Goal: Transaction & Acquisition: Purchase product/service

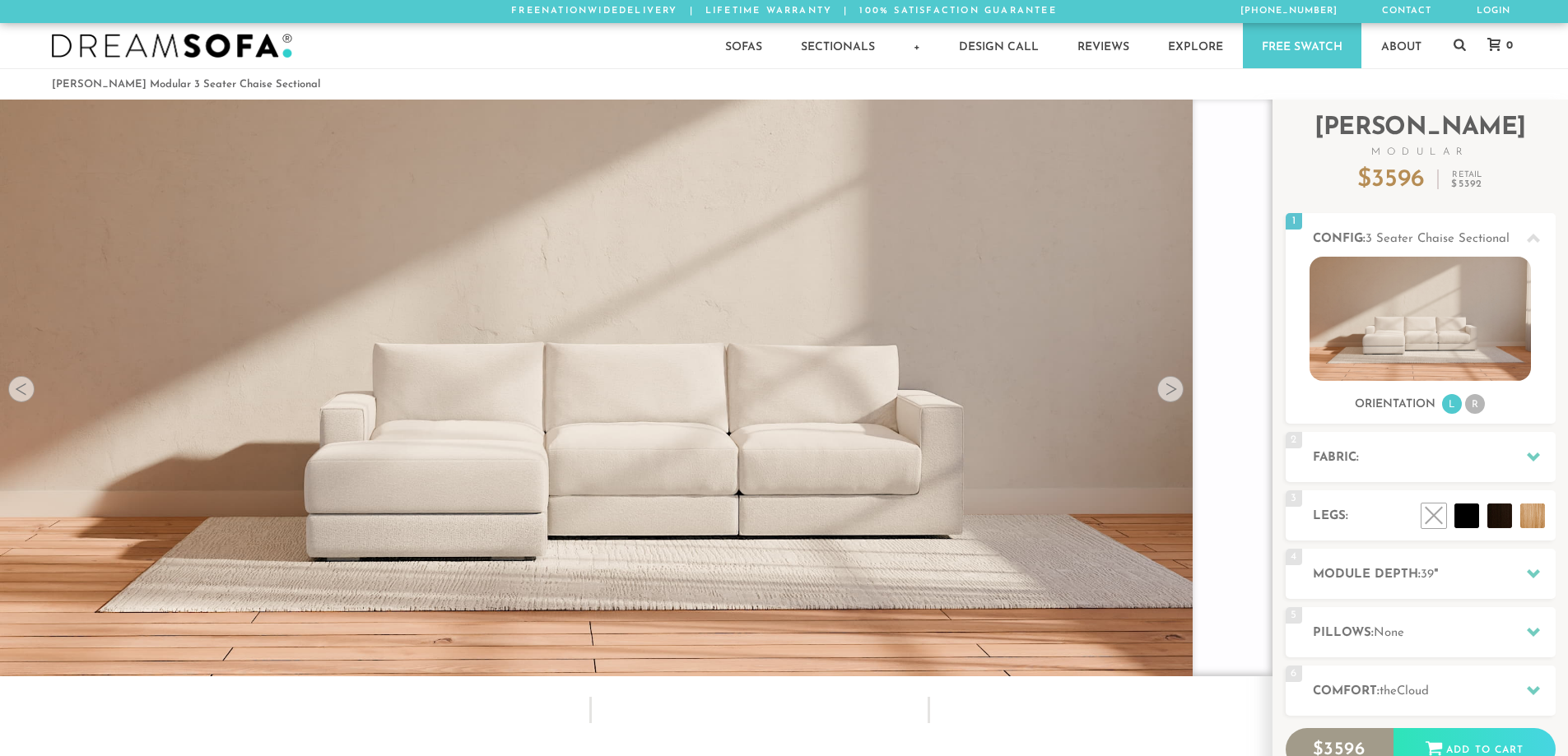
click at [1176, 394] on div at bounding box center [1170, 389] width 26 height 26
click at [1173, 397] on div at bounding box center [1170, 389] width 26 height 26
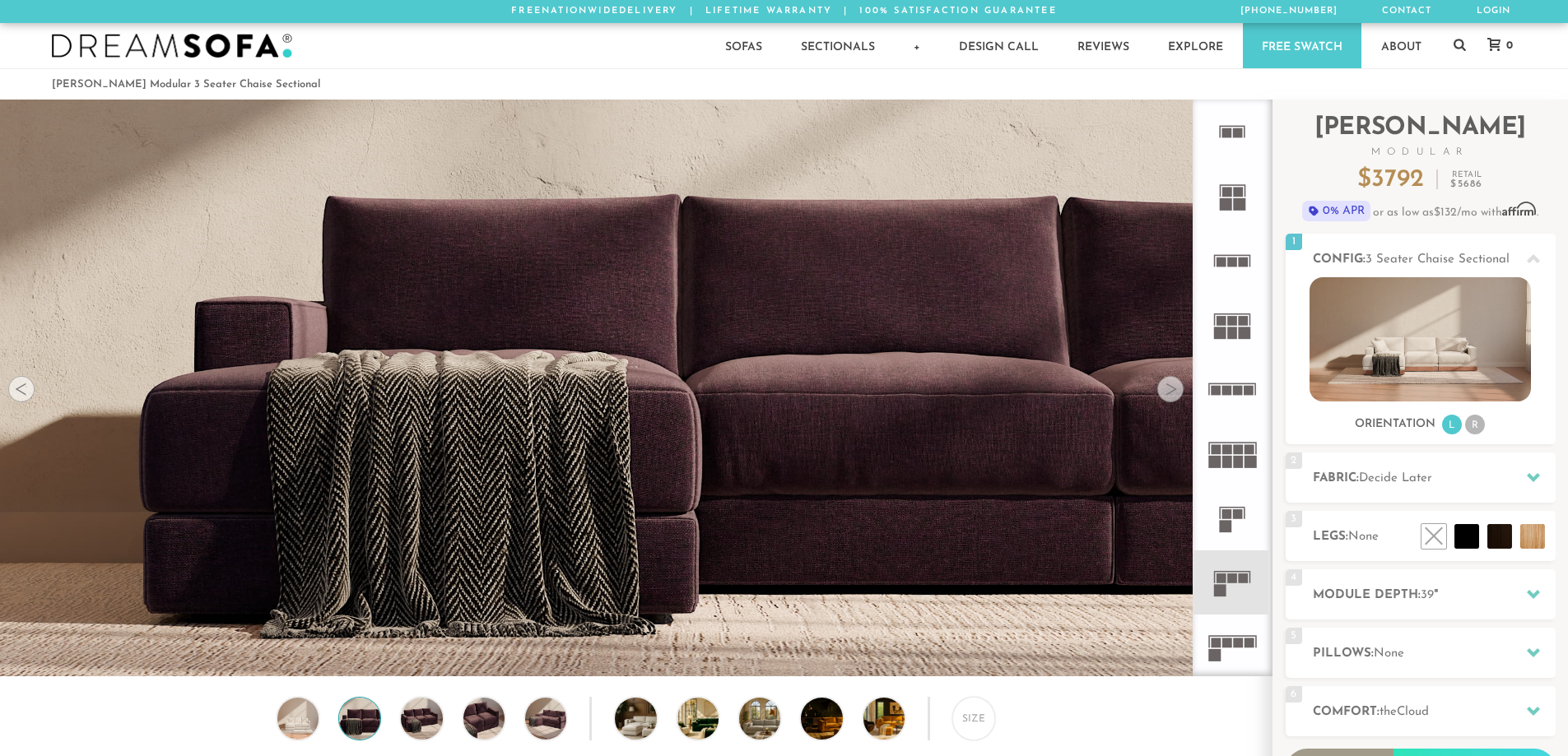
click at [1174, 389] on div at bounding box center [1170, 389] width 26 height 26
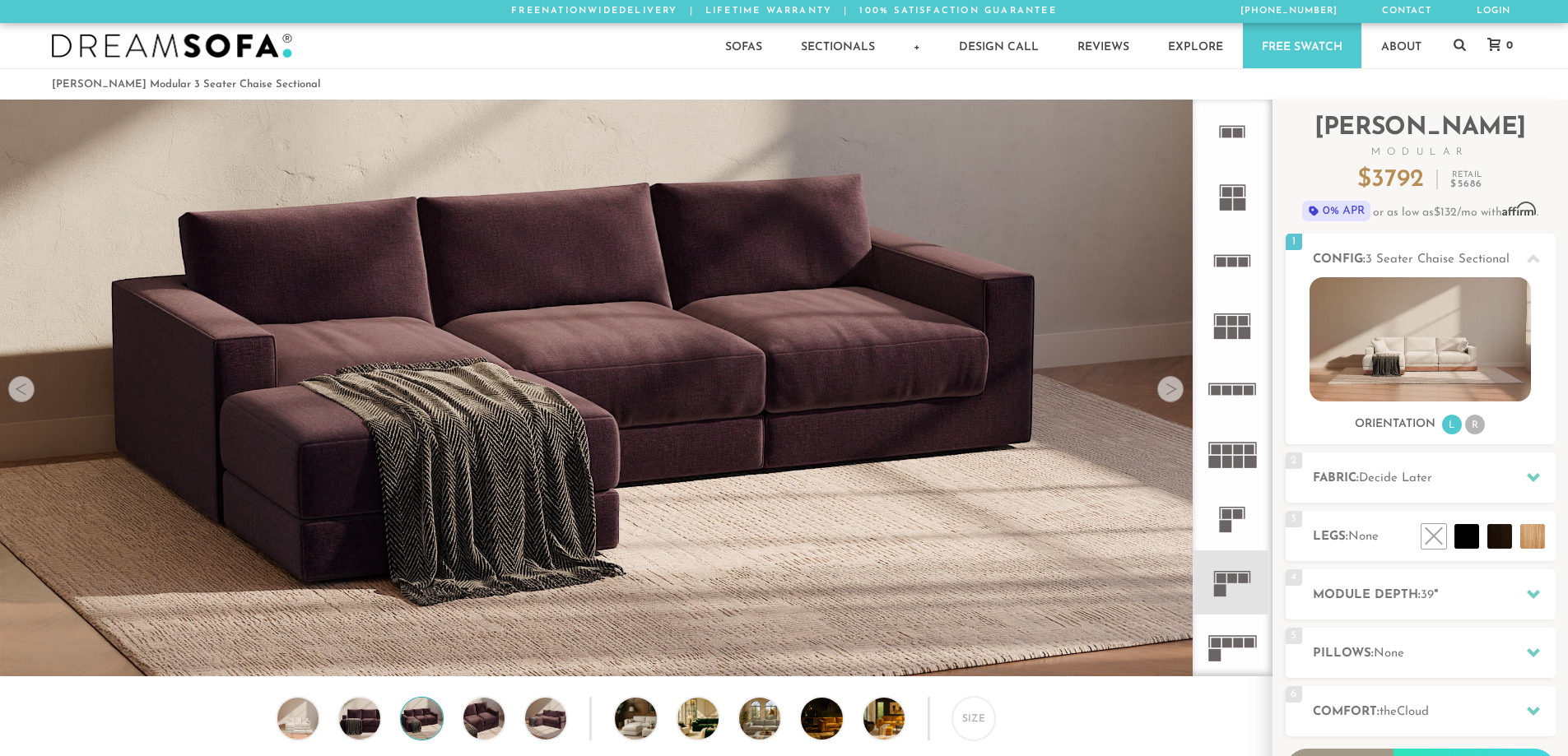
scroll to position [19271, 1556]
click at [1174, 389] on div at bounding box center [1170, 389] width 26 height 26
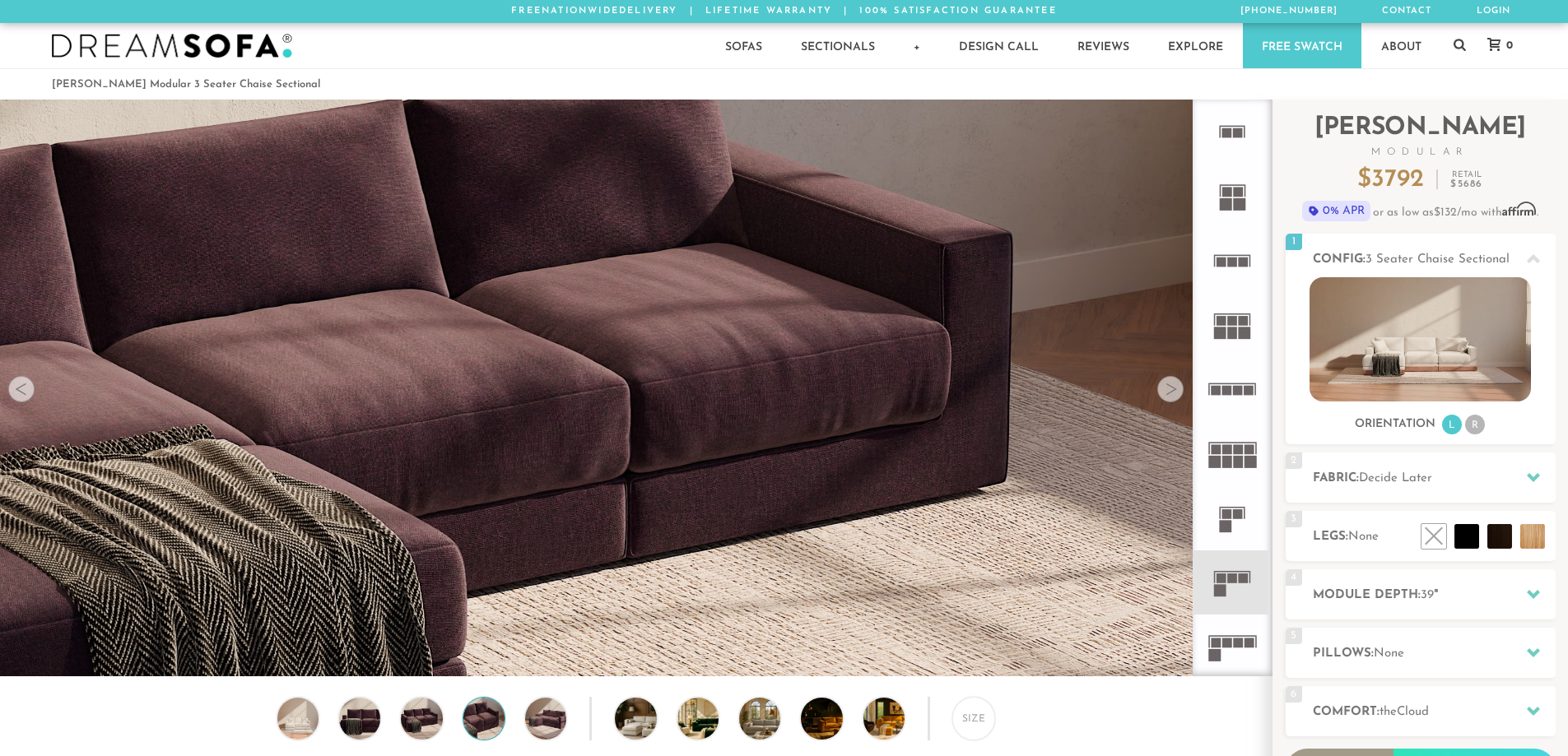
click at [1174, 389] on div at bounding box center [1170, 389] width 26 height 26
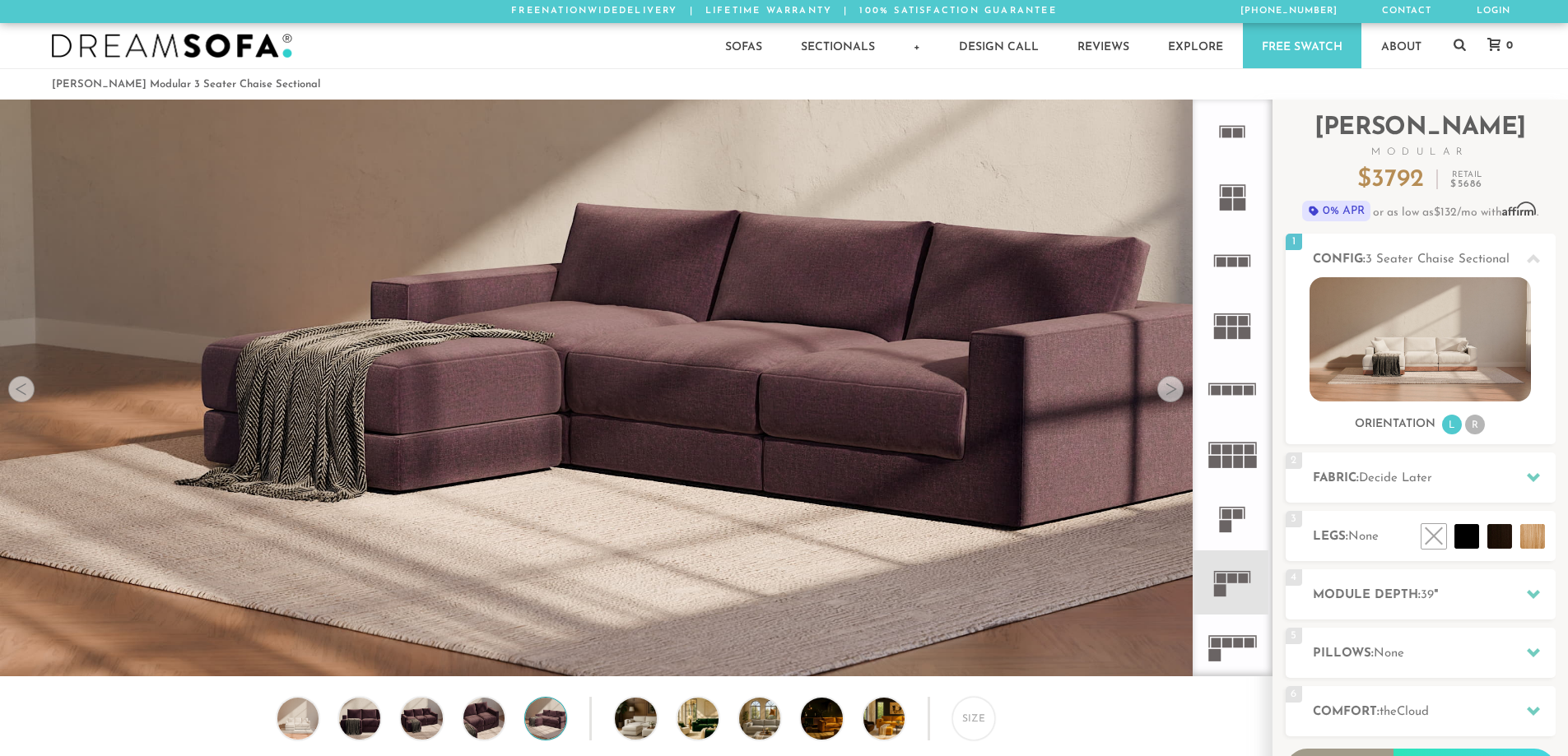
click at [1174, 389] on div at bounding box center [1170, 389] width 26 height 26
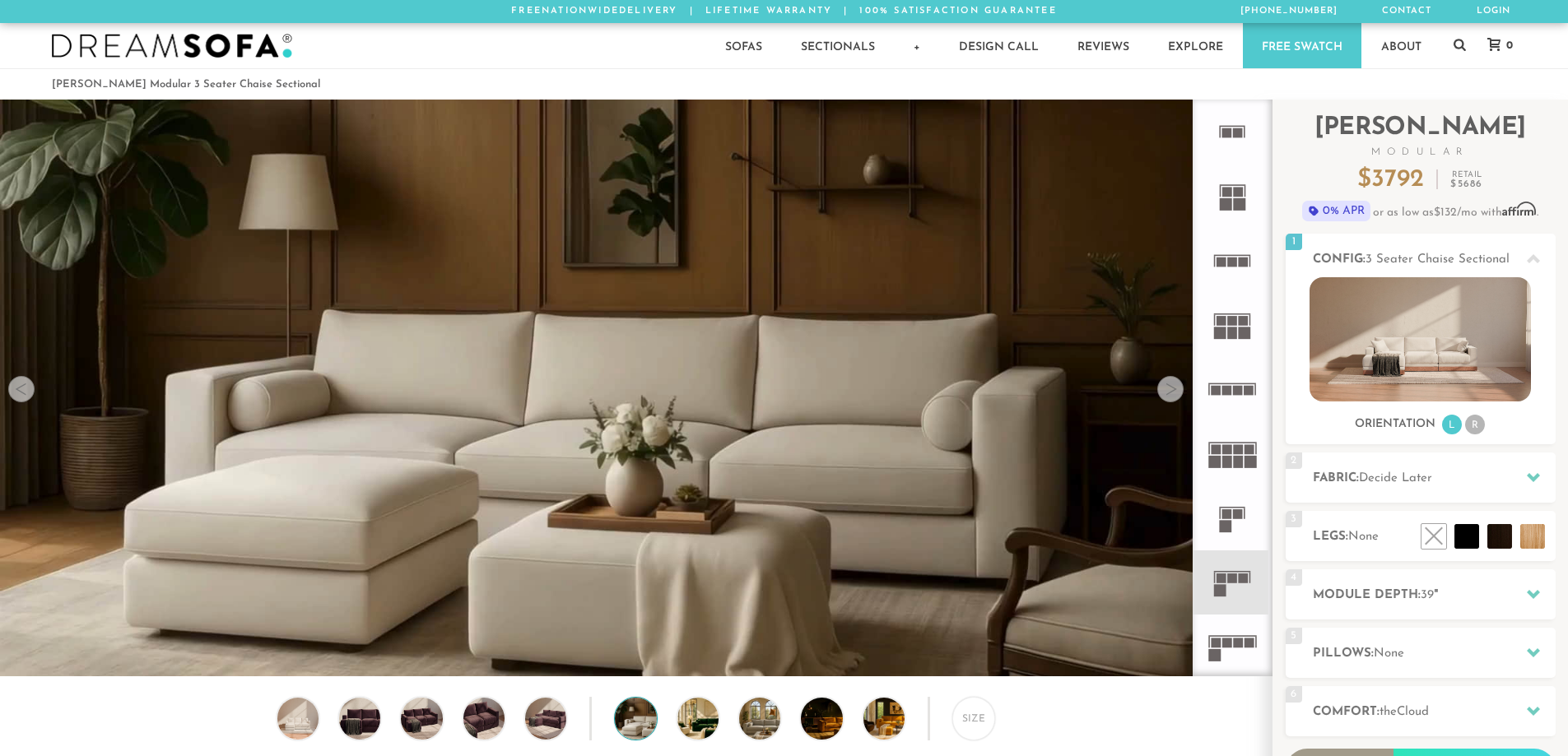
click at [1174, 389] on div at bounding box center [1170, 389] width 26 height 26
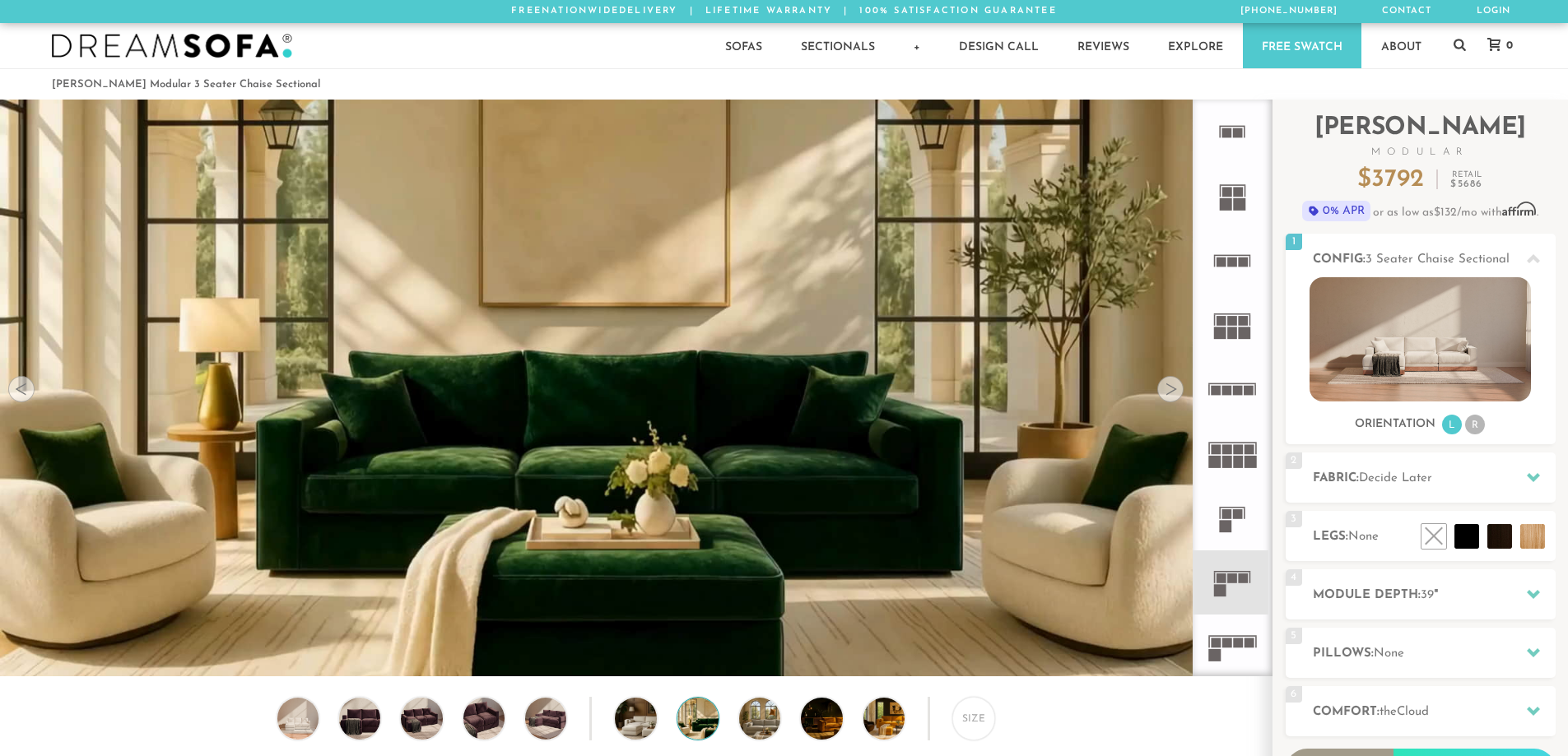
click at [1174, 389] on div at bounding box center [1170, 389] width 26 height 26
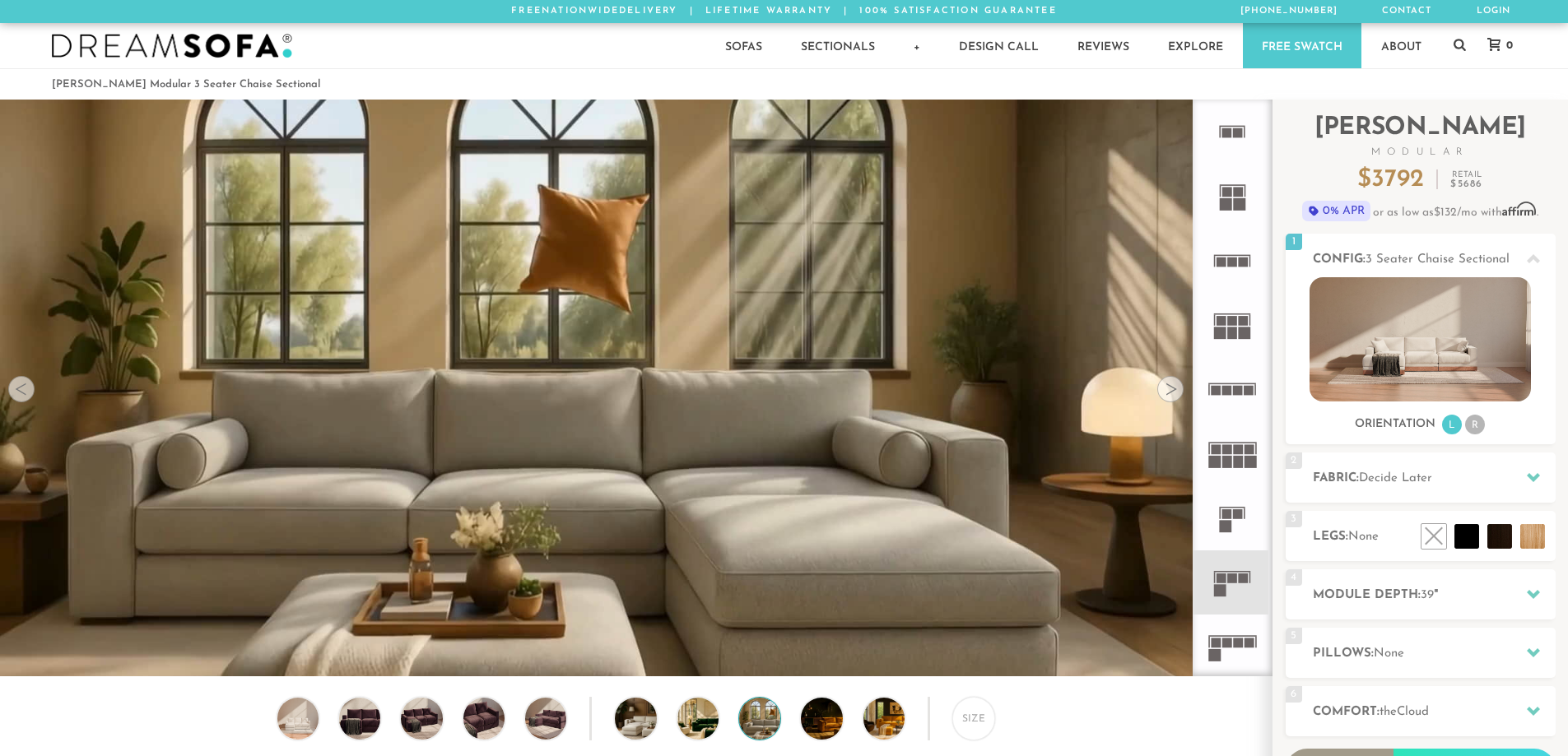
click at [1174, 389] on div at bounding box center [1170, 389] width 26 height 26
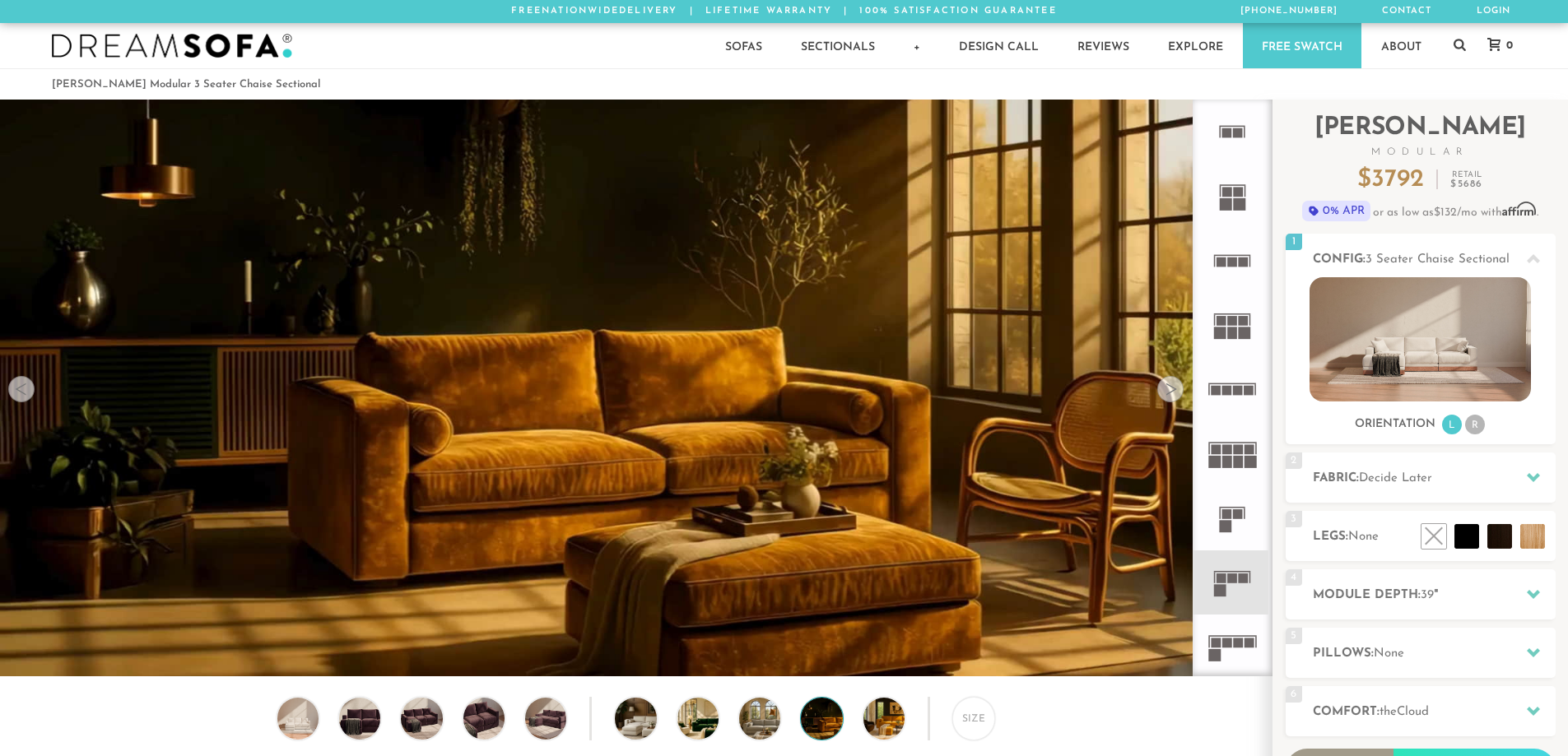
click at [1173, 394] on div at bounding box center [1170, 389] width 26 height 26
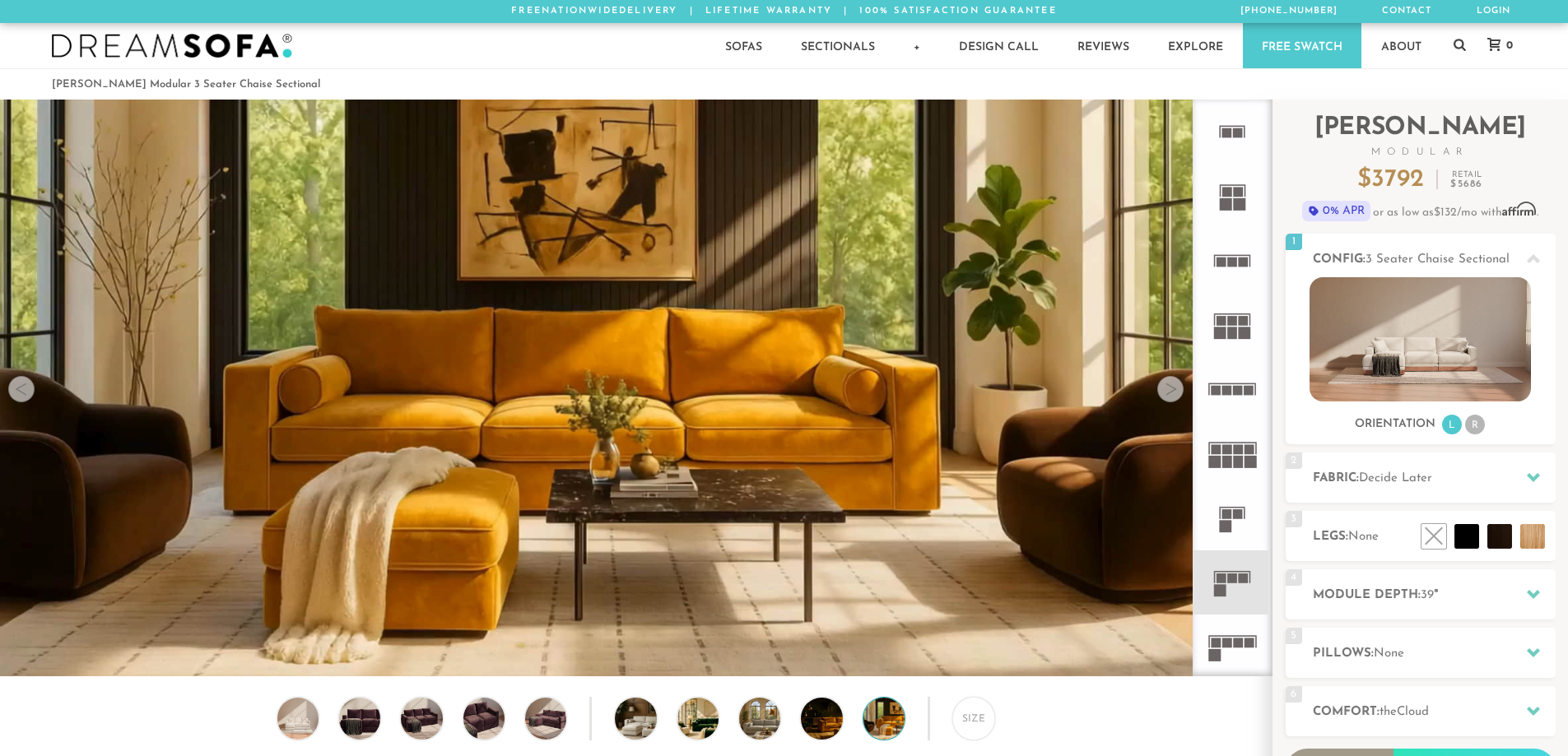
click at [1173, 394] on div at bounding box center [1170, 389] width 26 height 26
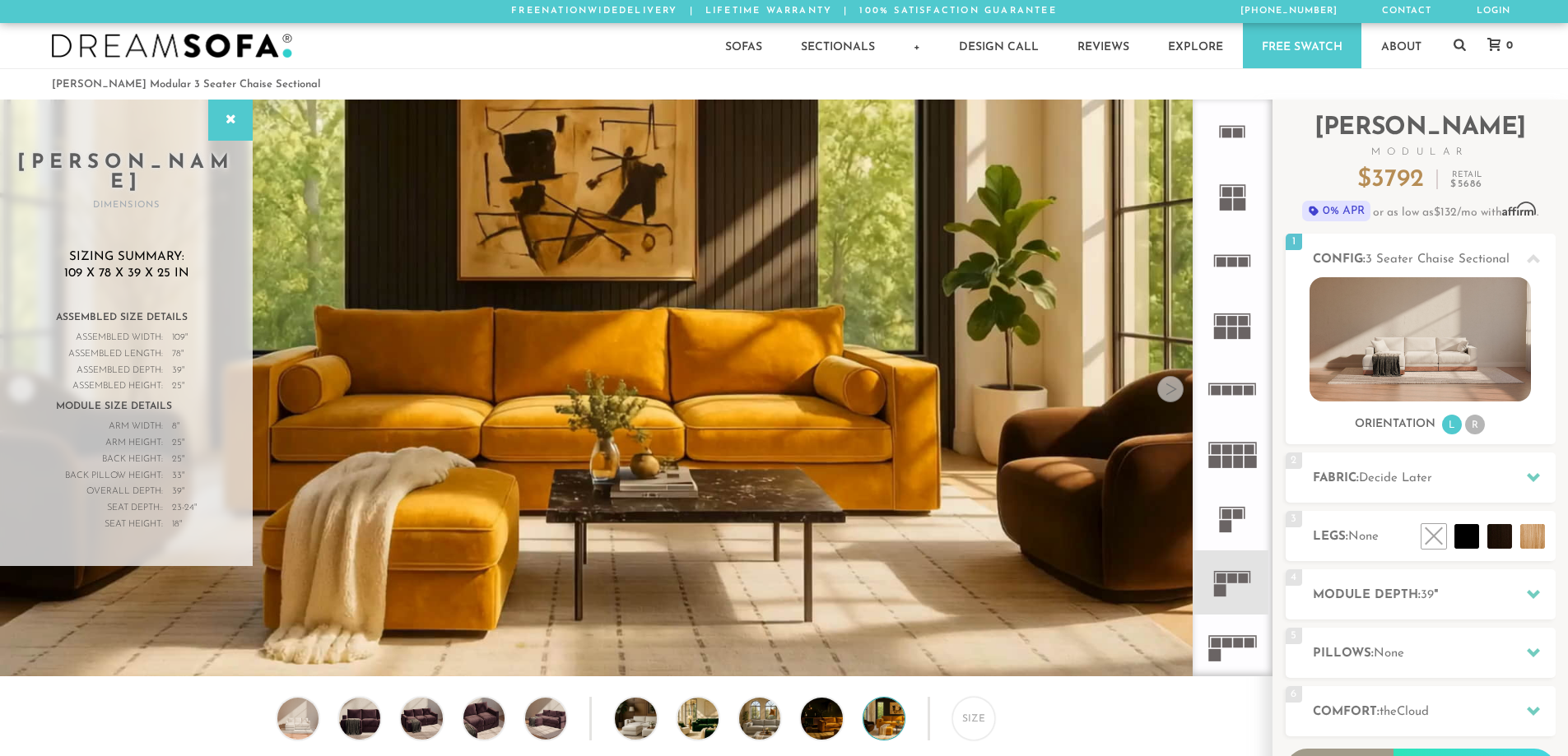
click at [1173, 394] on div at bounding box center [1170, 389] width 26 height 26
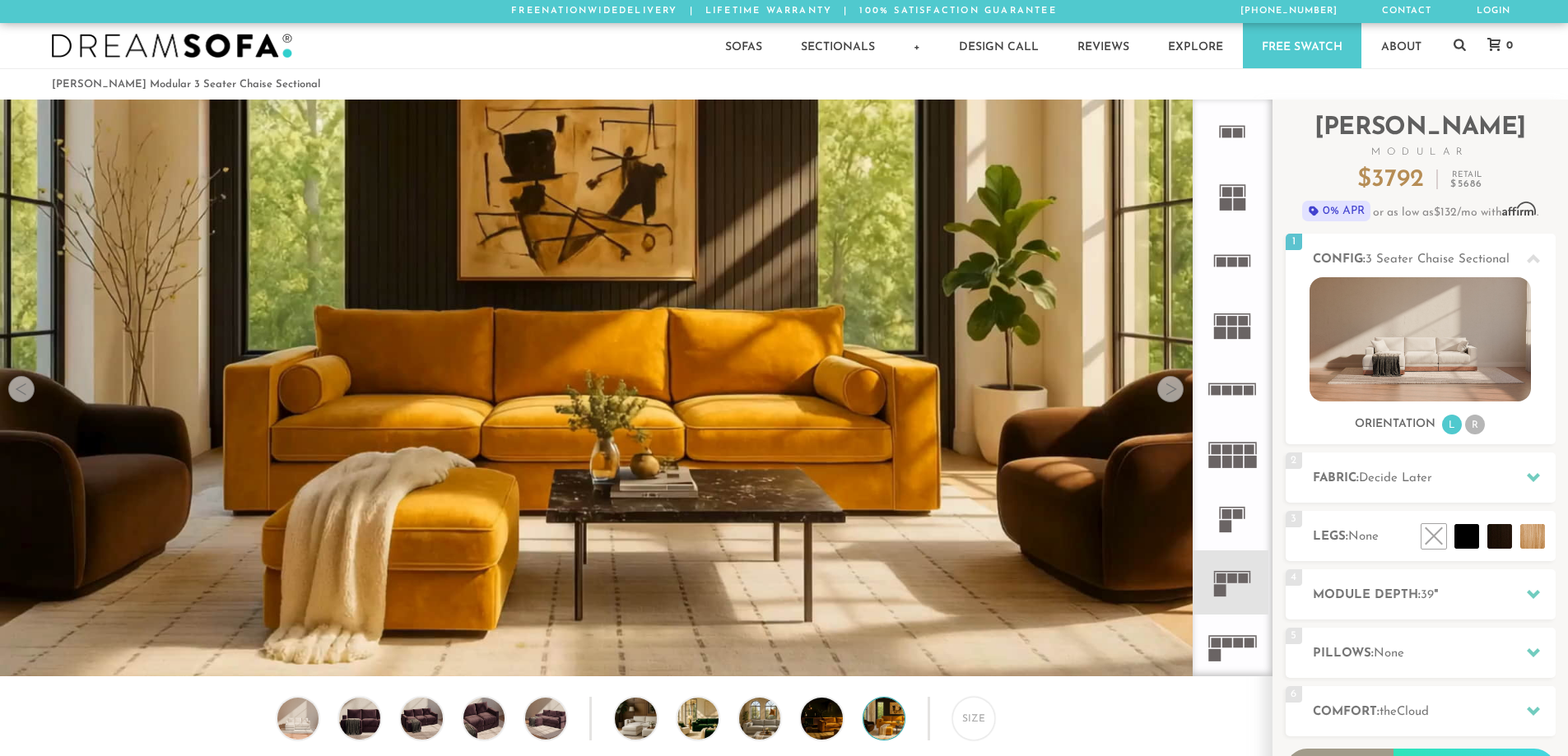
click at [1173, 394] on div at bounding box center [1170, 389] width 26 height 26
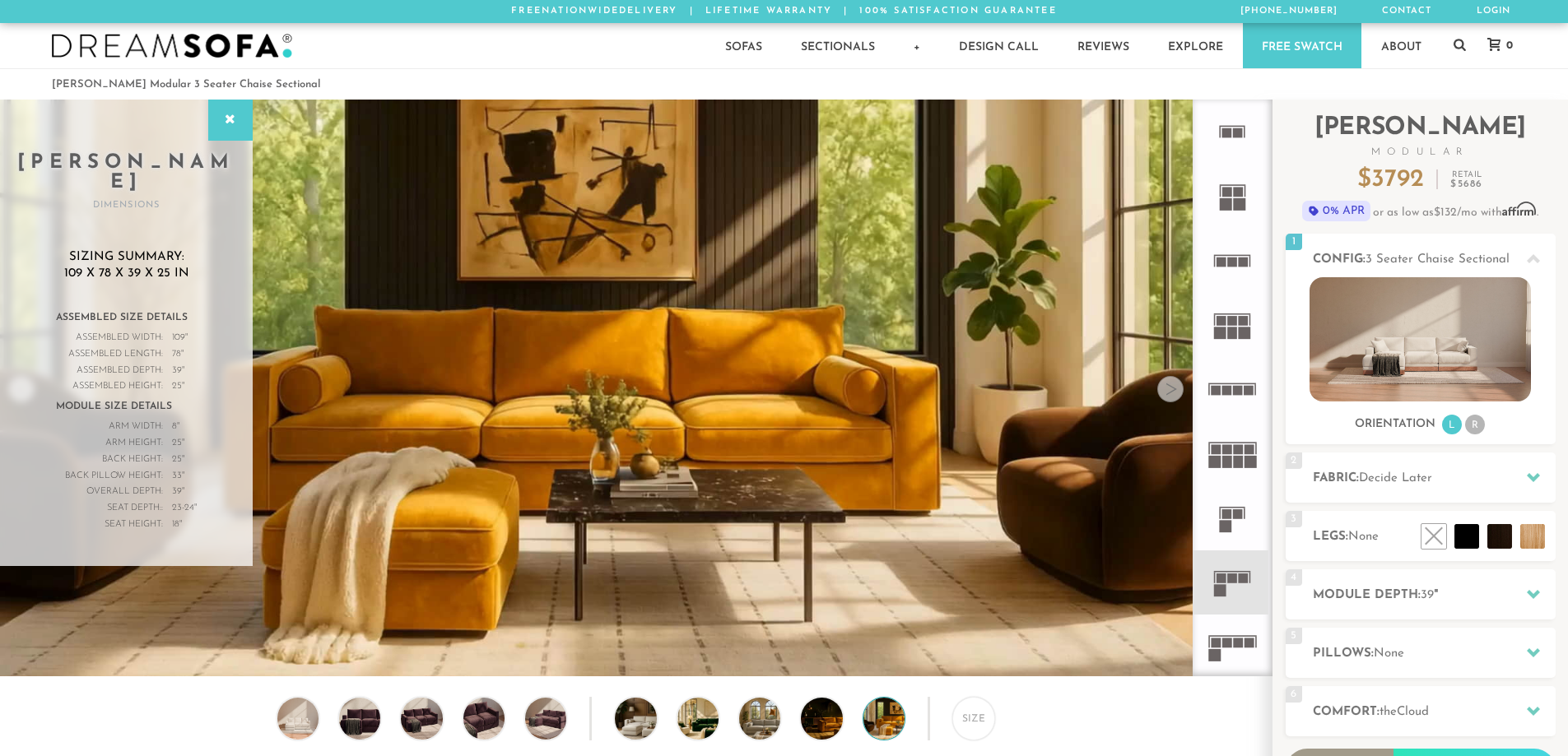
click at [201, 131] on div "[PERSON_NAME] Dimensions" at bounding box center [127, 156] width 253 height 113
click at [222, 120] on icon at bounding box center [230, 121] width 18 height 13
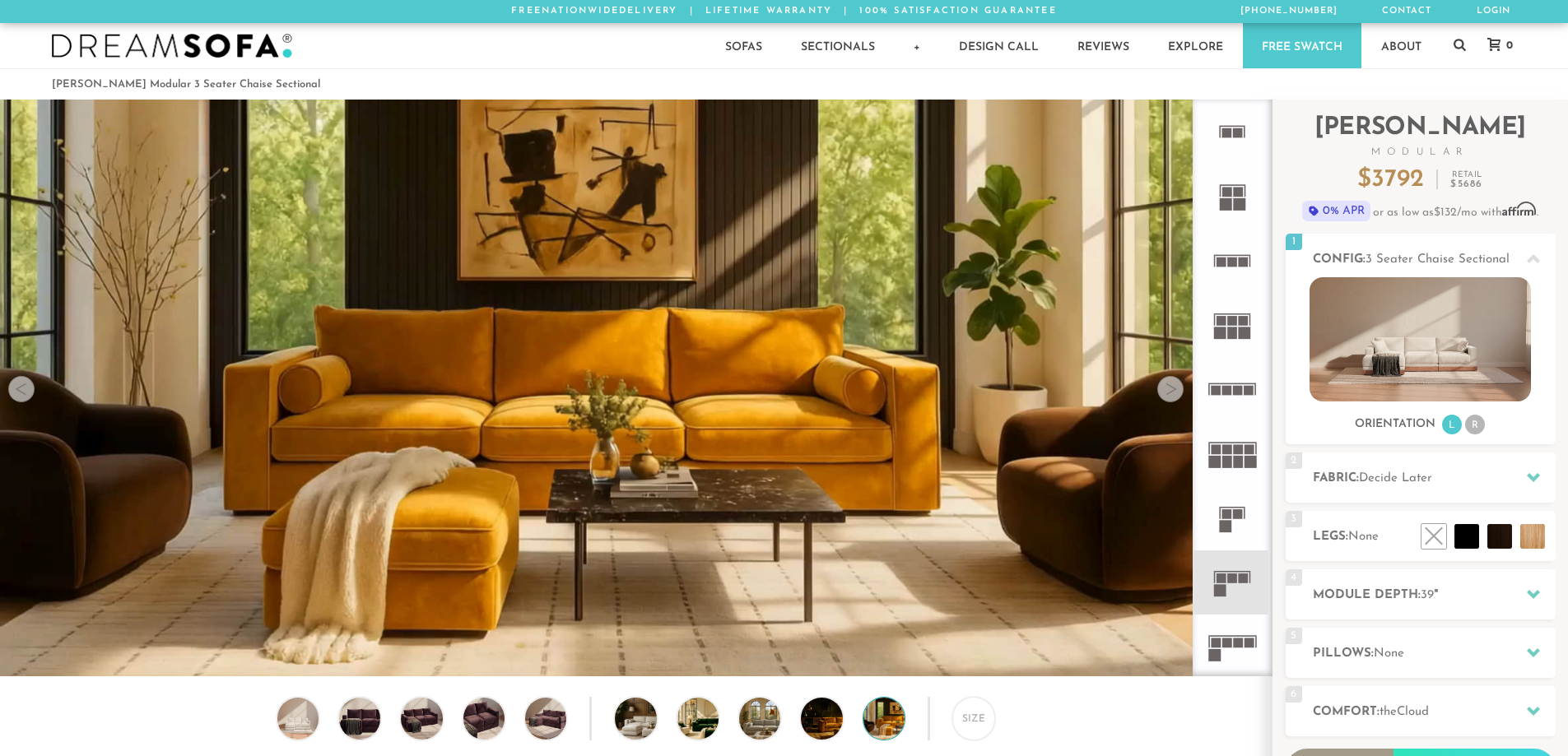
click at [18, 394] on div at bounding box center [21, 389] width 26 height 26
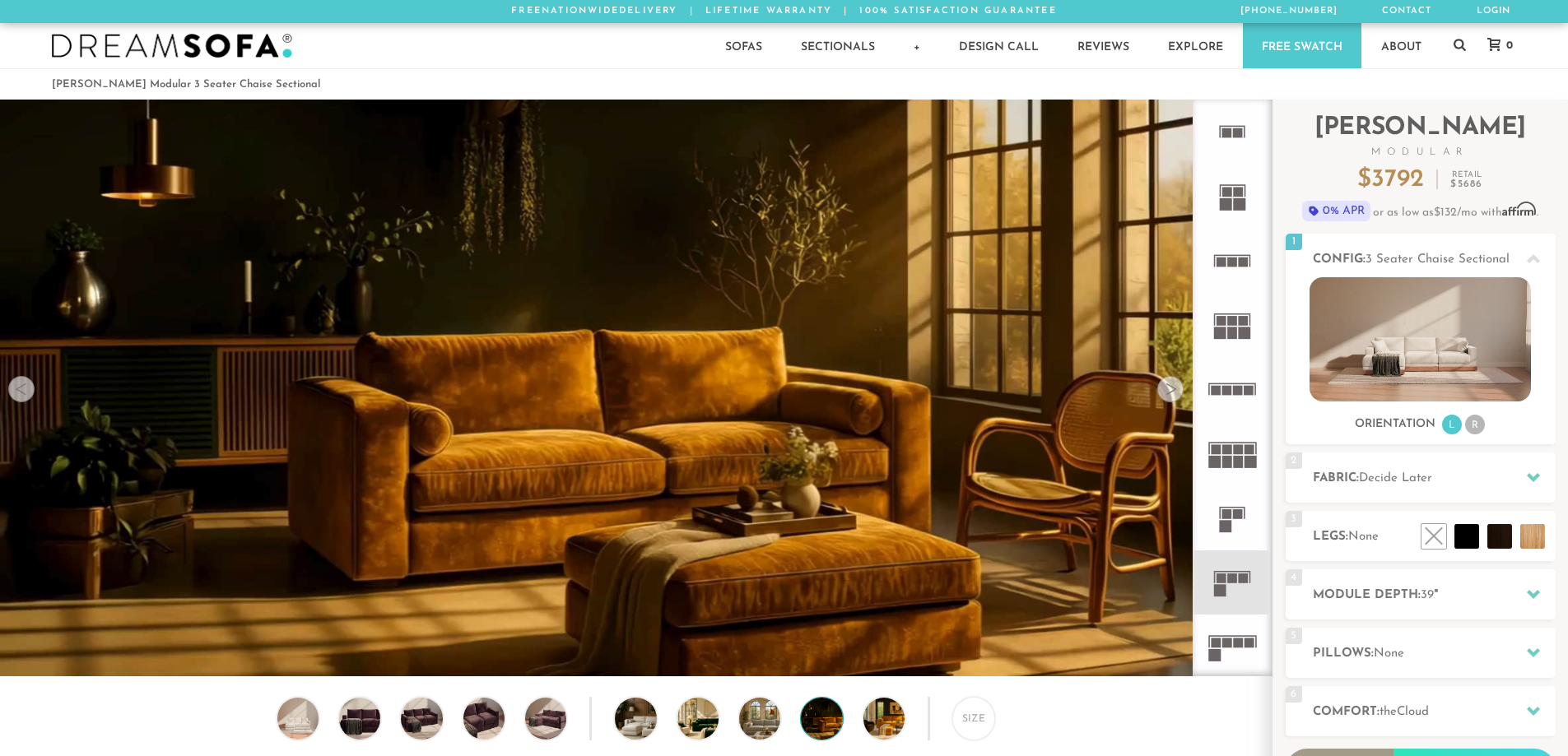
click at [18, 394] on div at bounding box center [21, 389] width 26 height 26
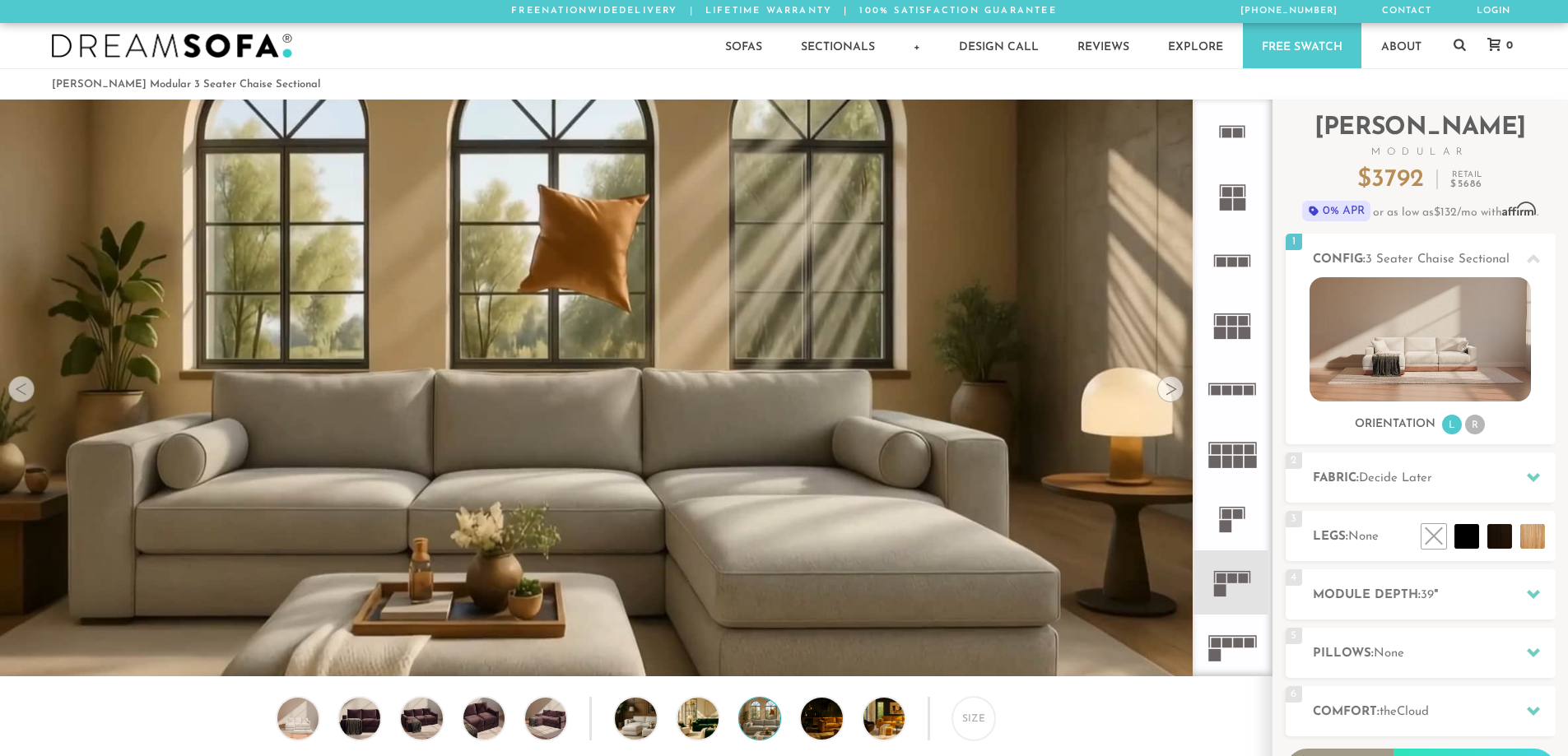
click at [18, 394] on div at bounding box center [21, 389] width 26 height 26
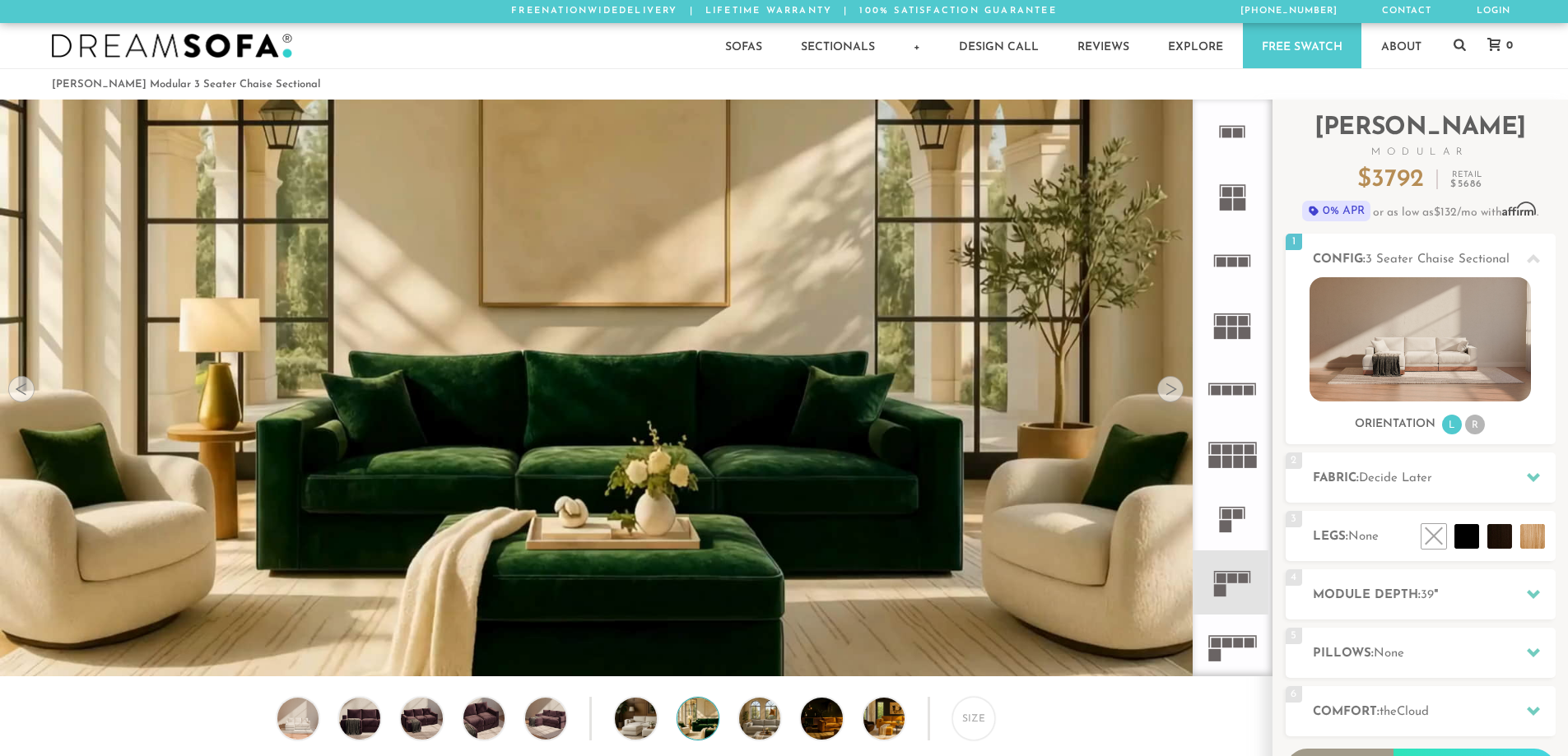
click at [18, 394] on div at bounding box center [21, 389] width 26 height 26
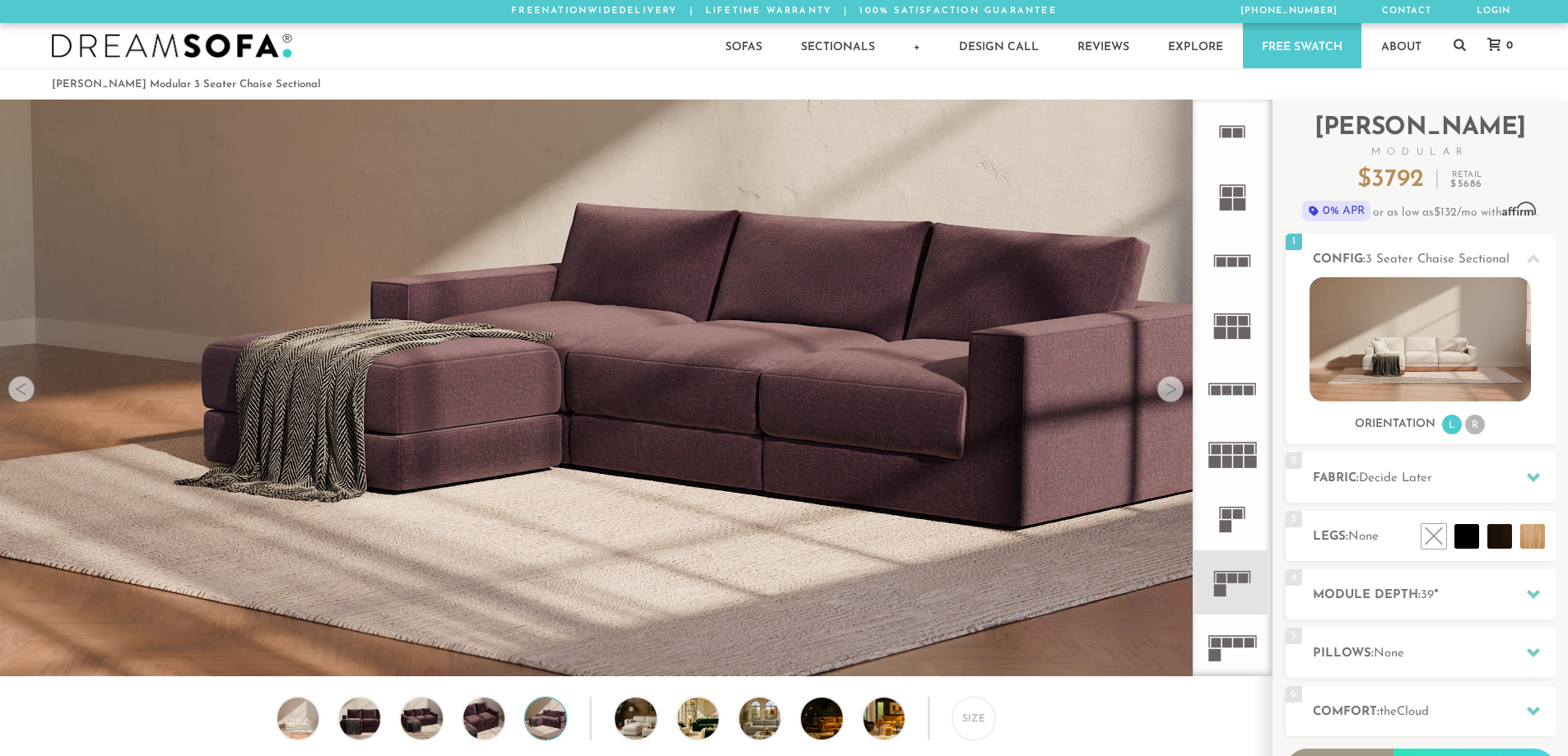
click at [18, 394] on div at bounding box center [21, 389] width 26 height 26
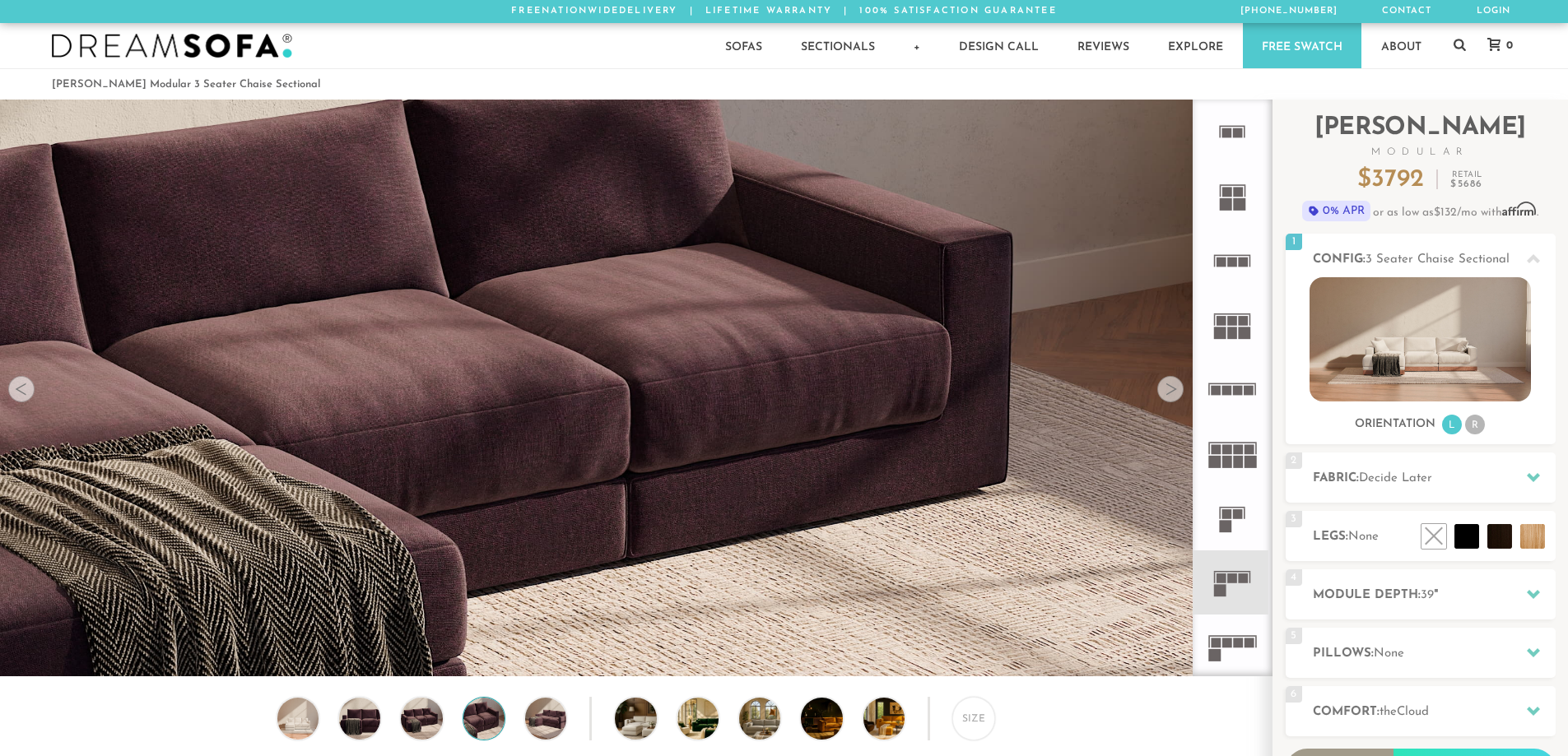
click at [18, 394] on div at bounding box center [21, 389] width 26 height 26
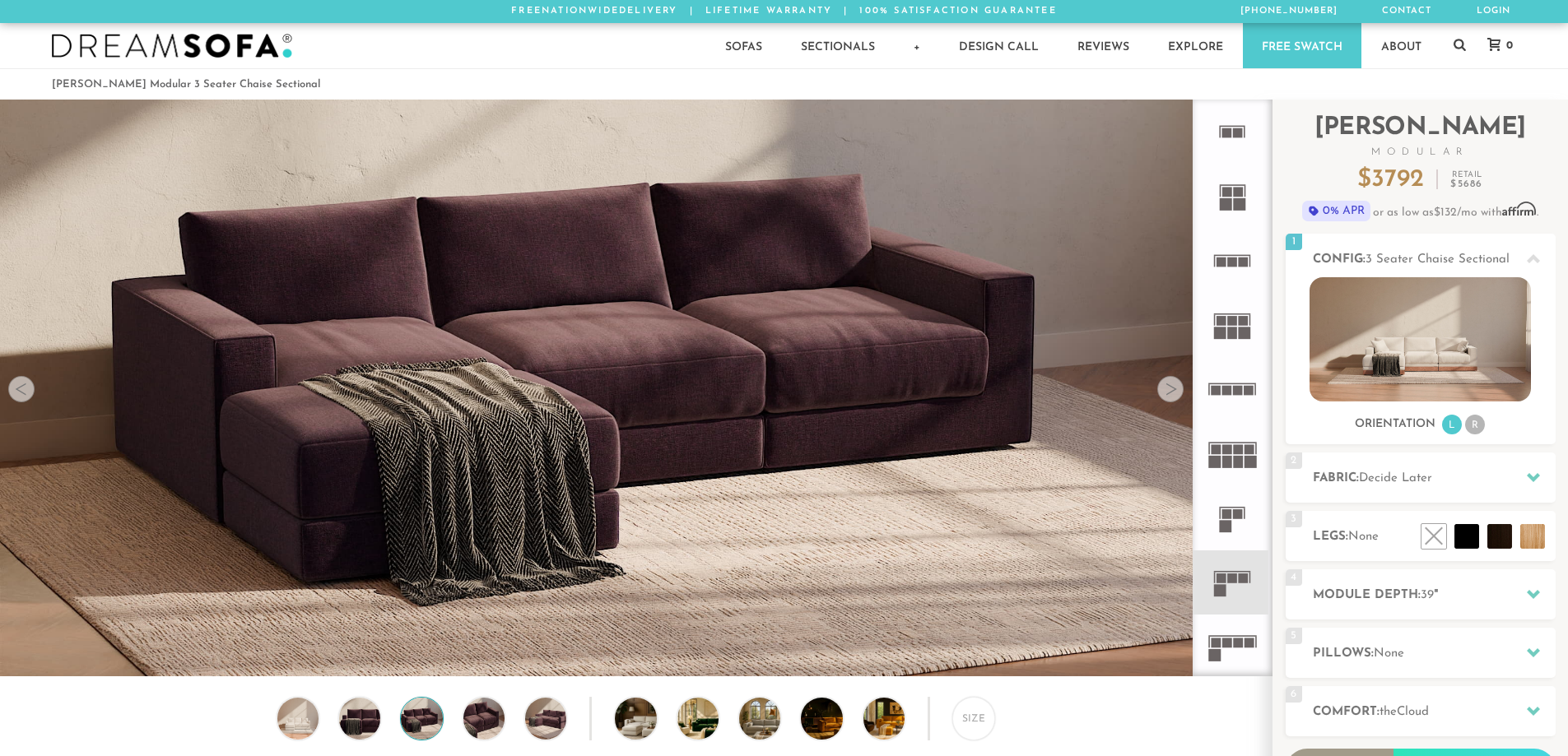
click at [18, 394] on div at bounding box center [21, 389] width 26 height 26
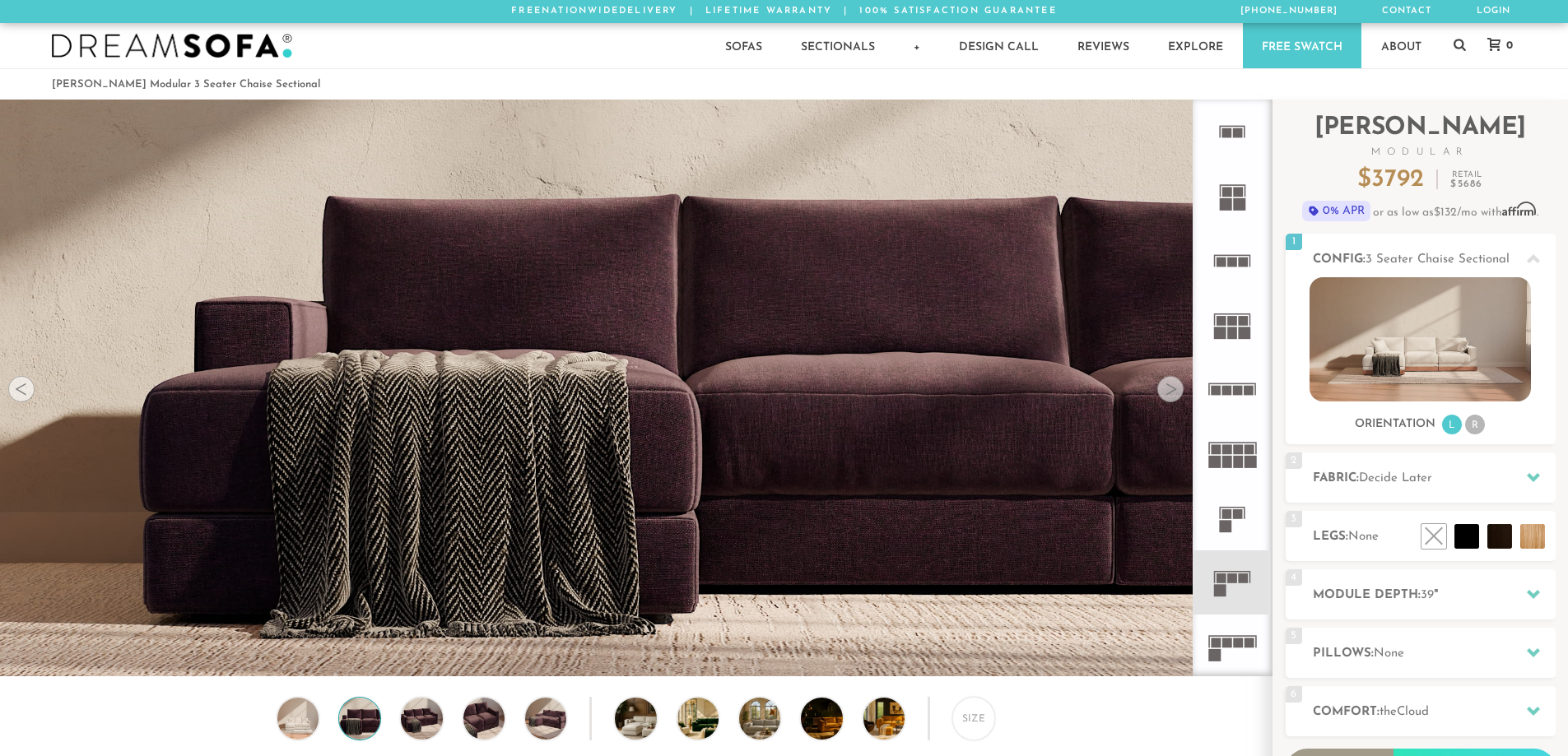
click at [18, 394] on div at bounding box center [21, 389] width 26 height 26
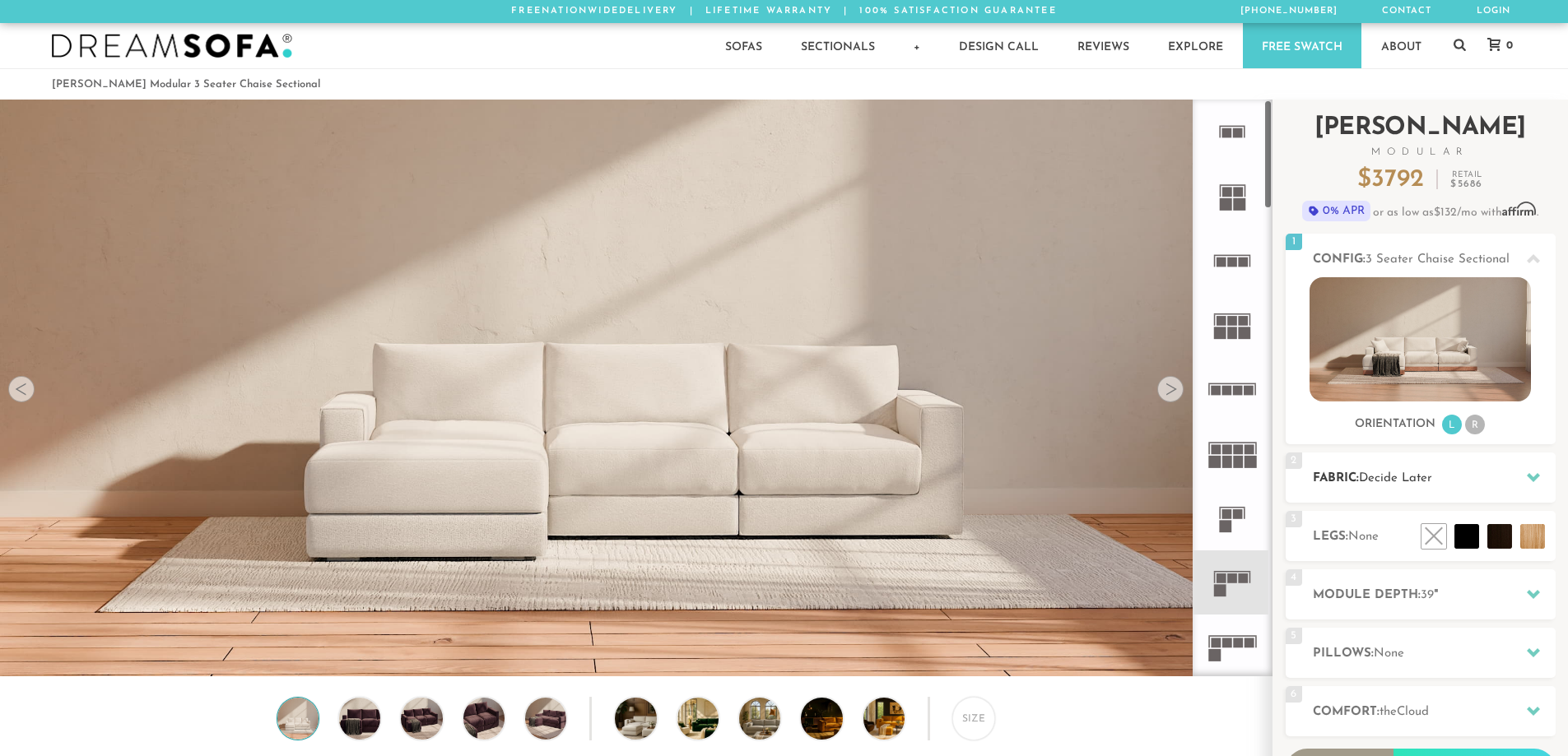
click at [1366, 475] on span "Decide Later" at bounding box center [1395, 478] width 73 height 12
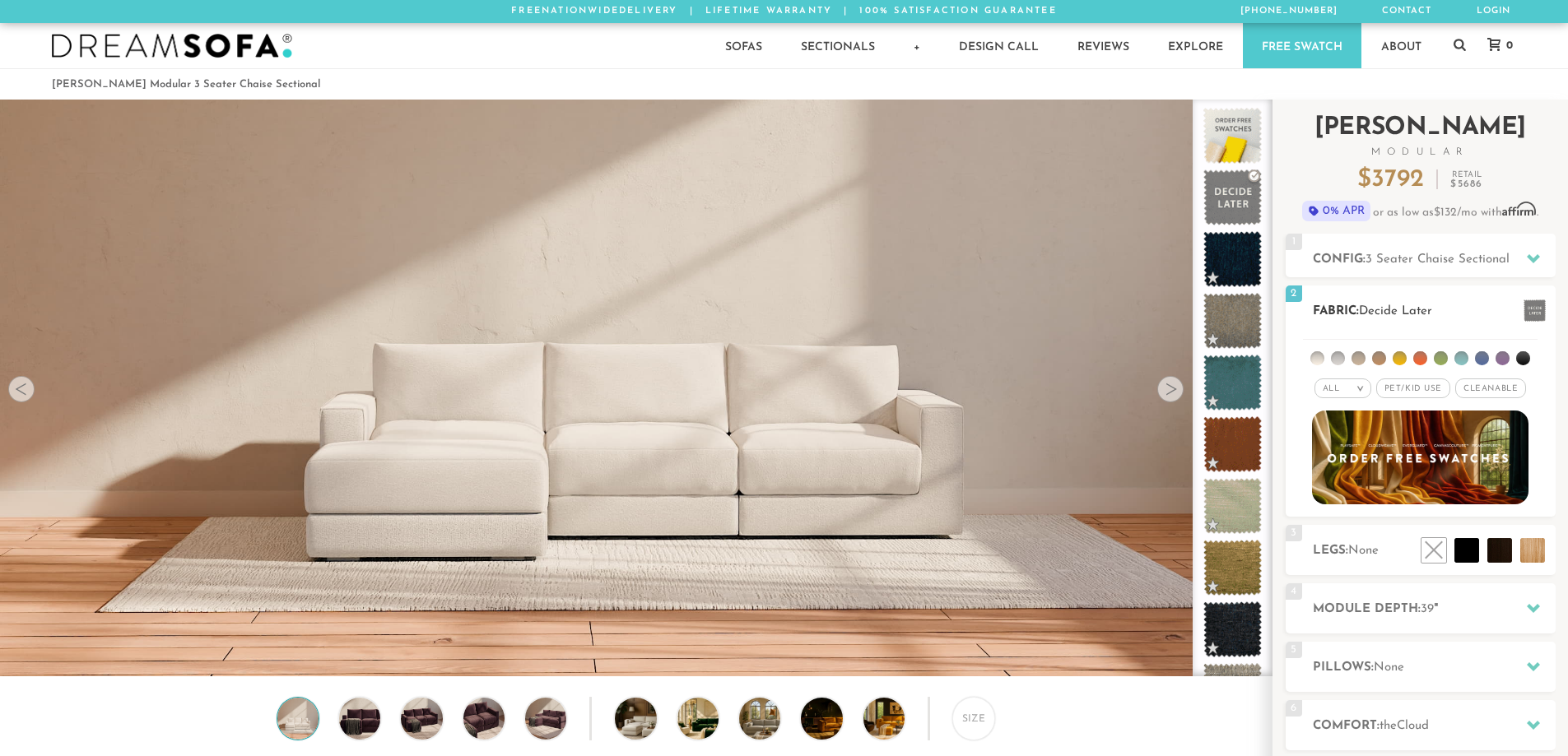
click at [1427, 385] on span "Pet/Kid Use x" at bounding box center [1413, 388] width 74 height 20
click at [1484, 381] on span "Cleanable x" at bounding box center [1497, 388] width 71 height 20
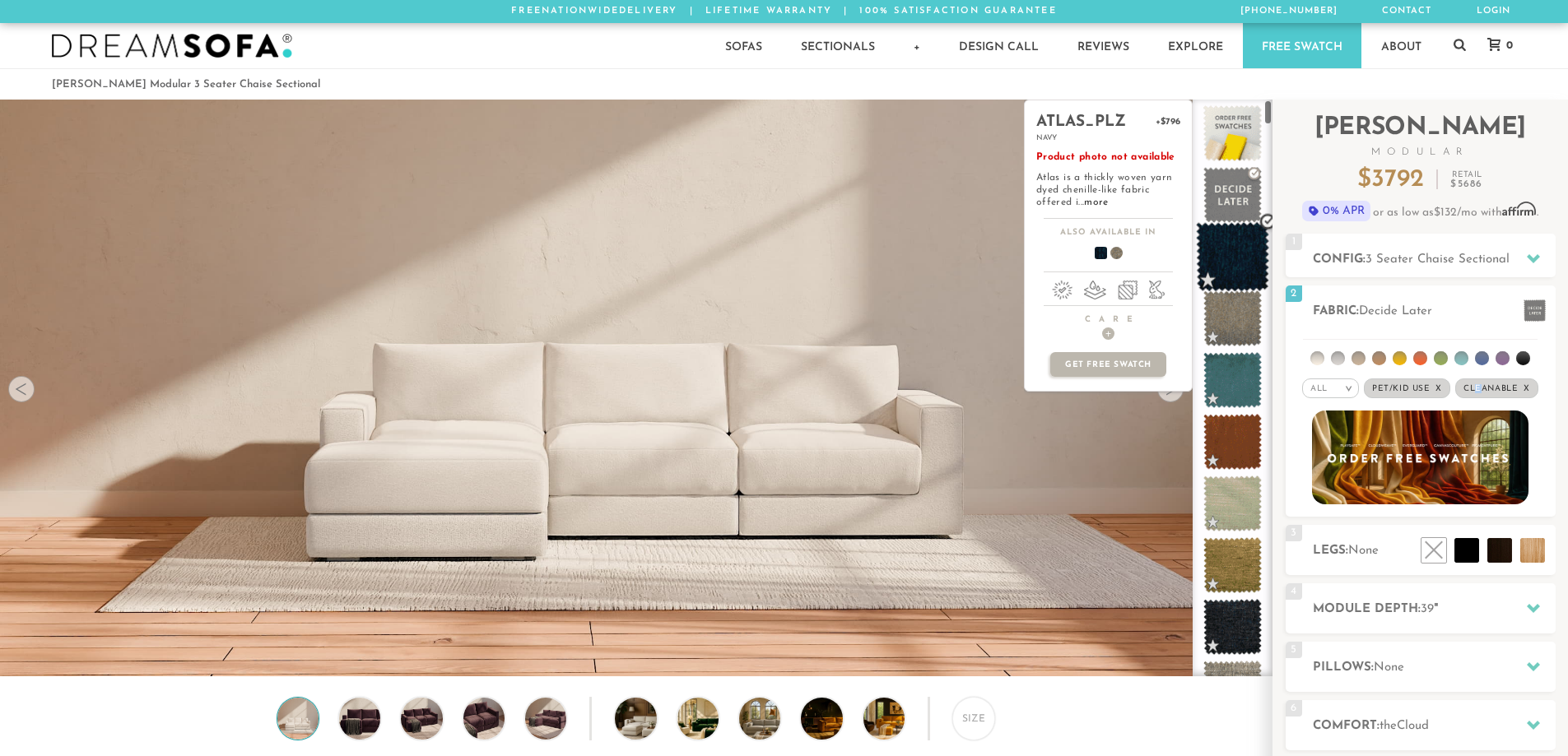
scroll to position [0, 0]
click at [1234, 245] on span at bounding box center [1233, 259] width 73 height 70
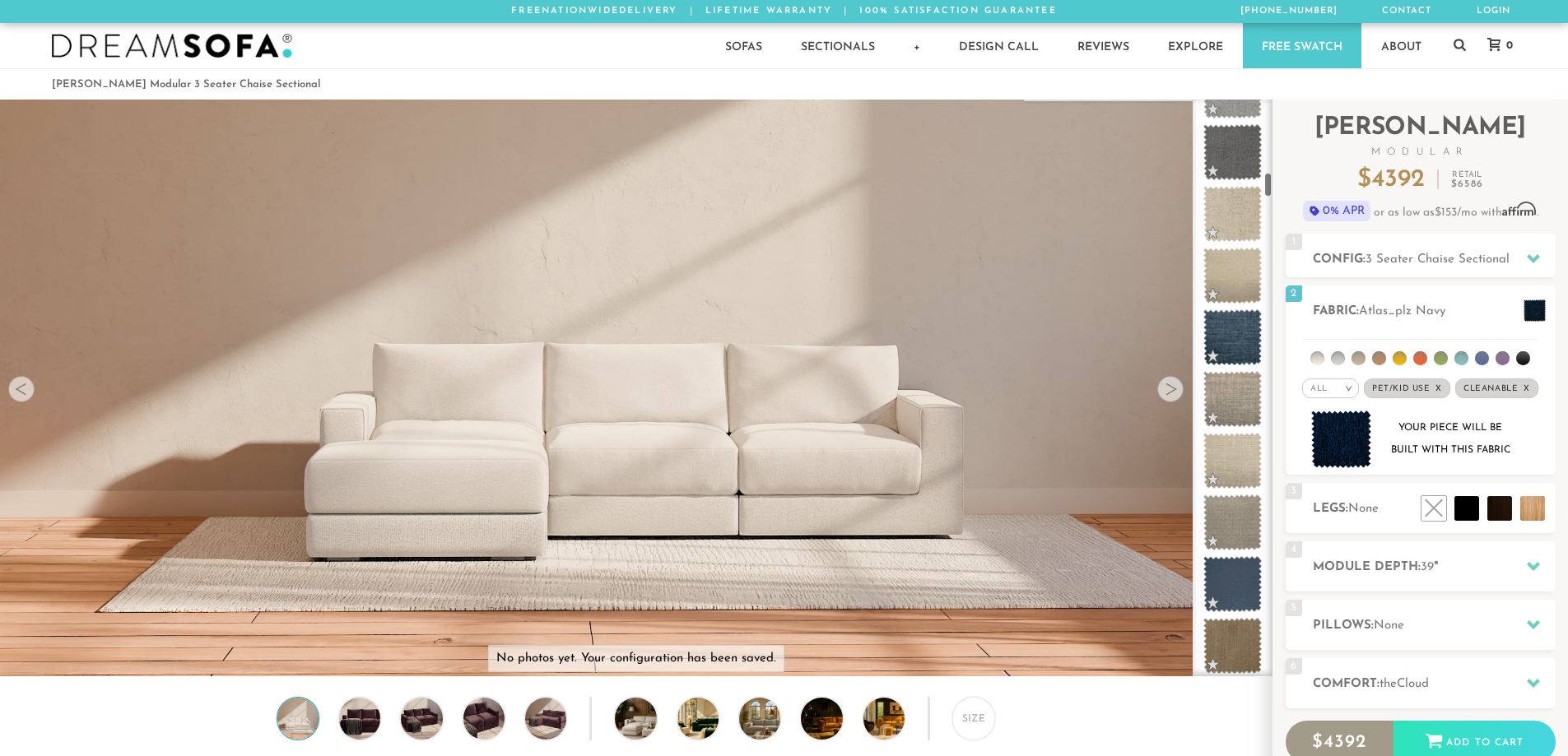
scroll to position [1653, 0]
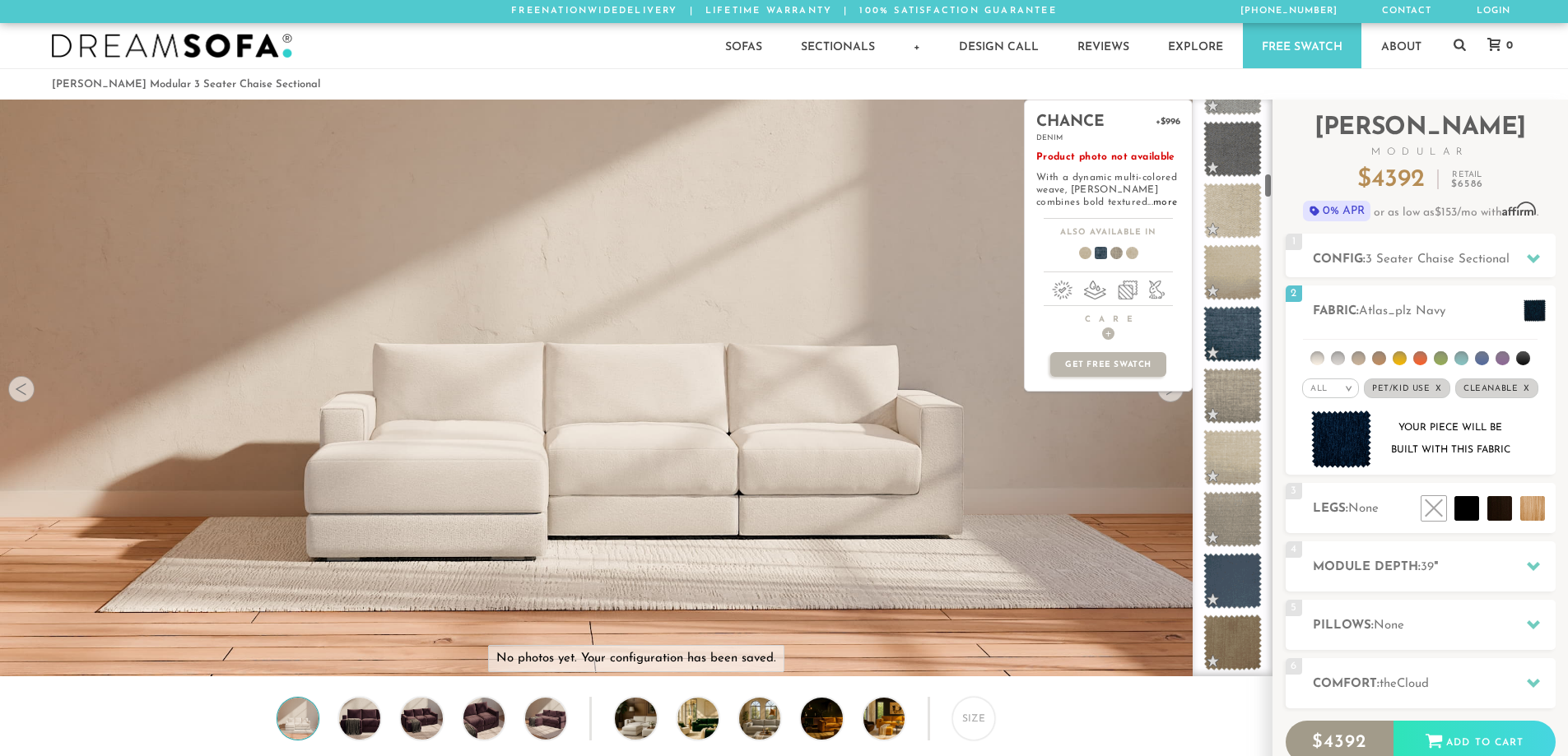
click at [1225, 321] on span at bounding box center [1233, 334] width 58 height 56
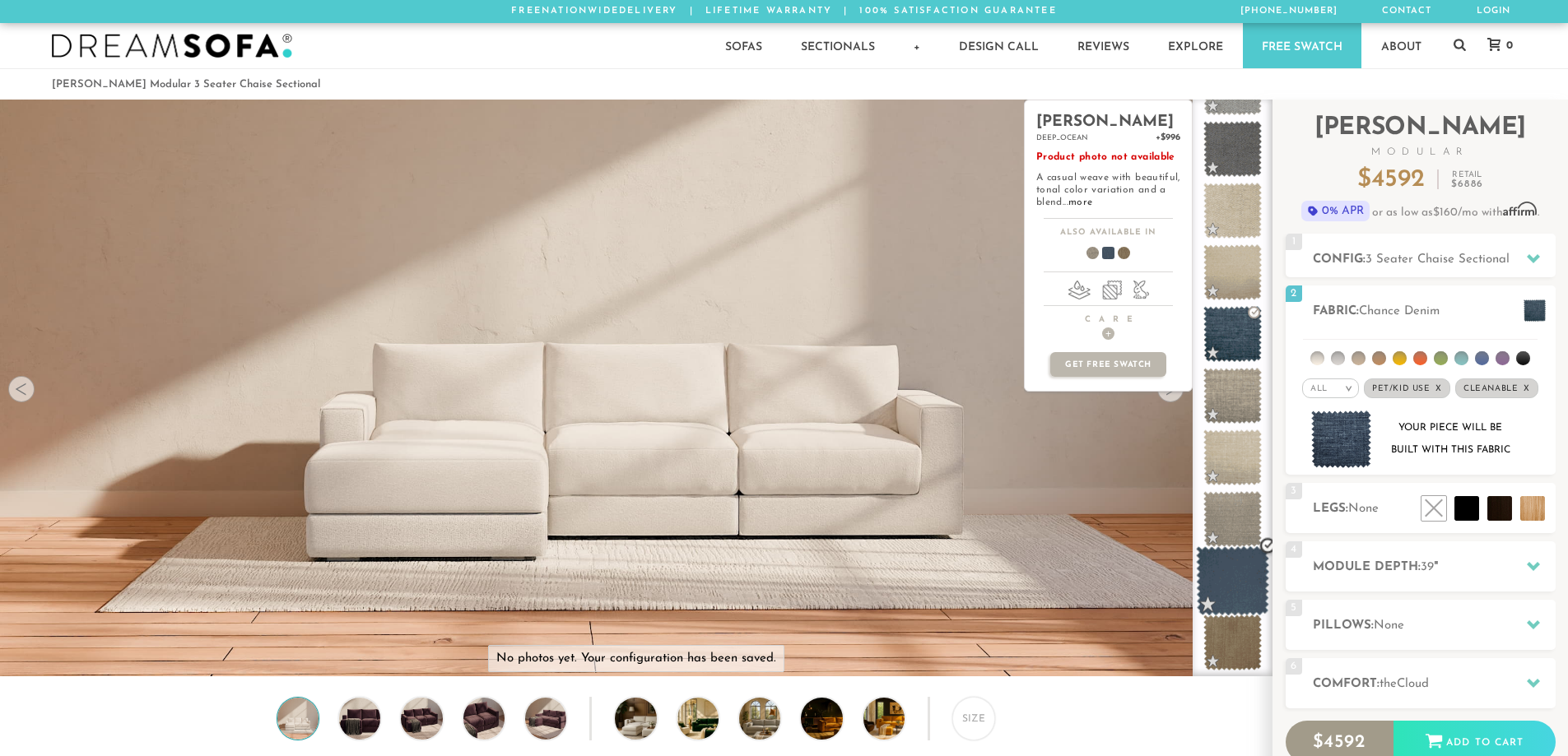
click at [1236, 584] on span at bounding box center [1233, 581] width 73 height 70
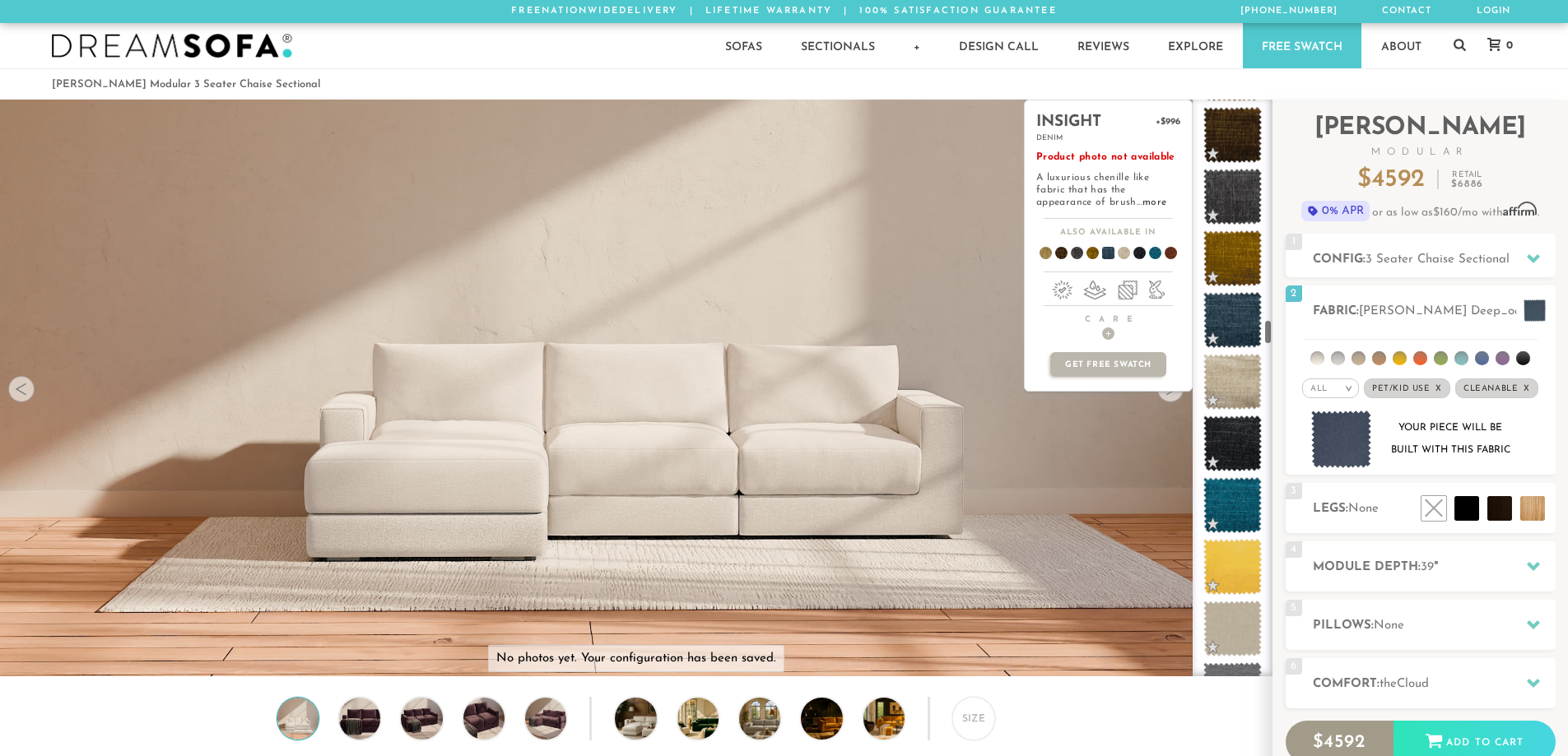
scroll to position [4940, 0]
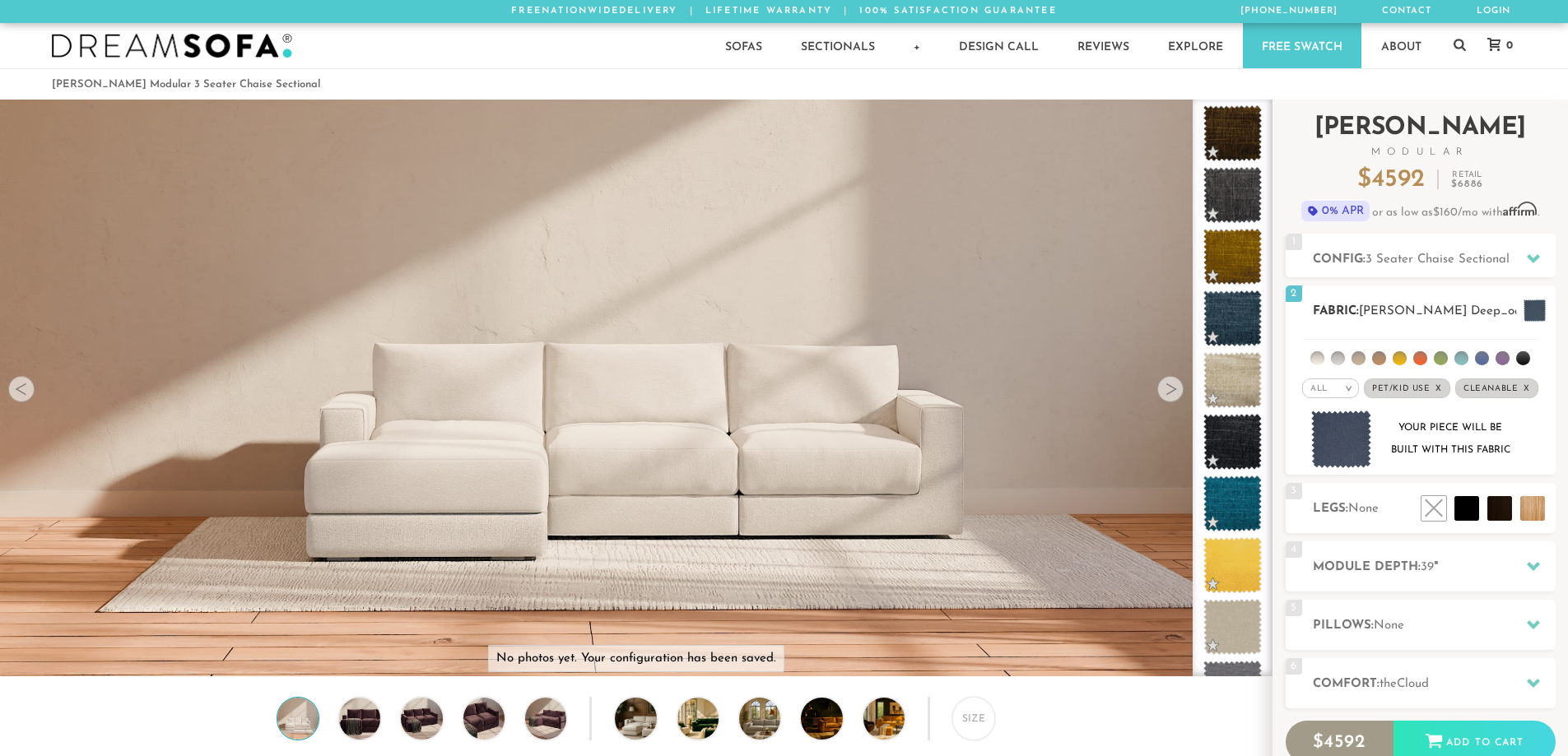
click at [1348, 383] on div "All >" at bounding box center [1330, 388] width 57 height 20
click at [1339, 501] on li "Durable" at bounding box center [1330, 504] width 57 height 23
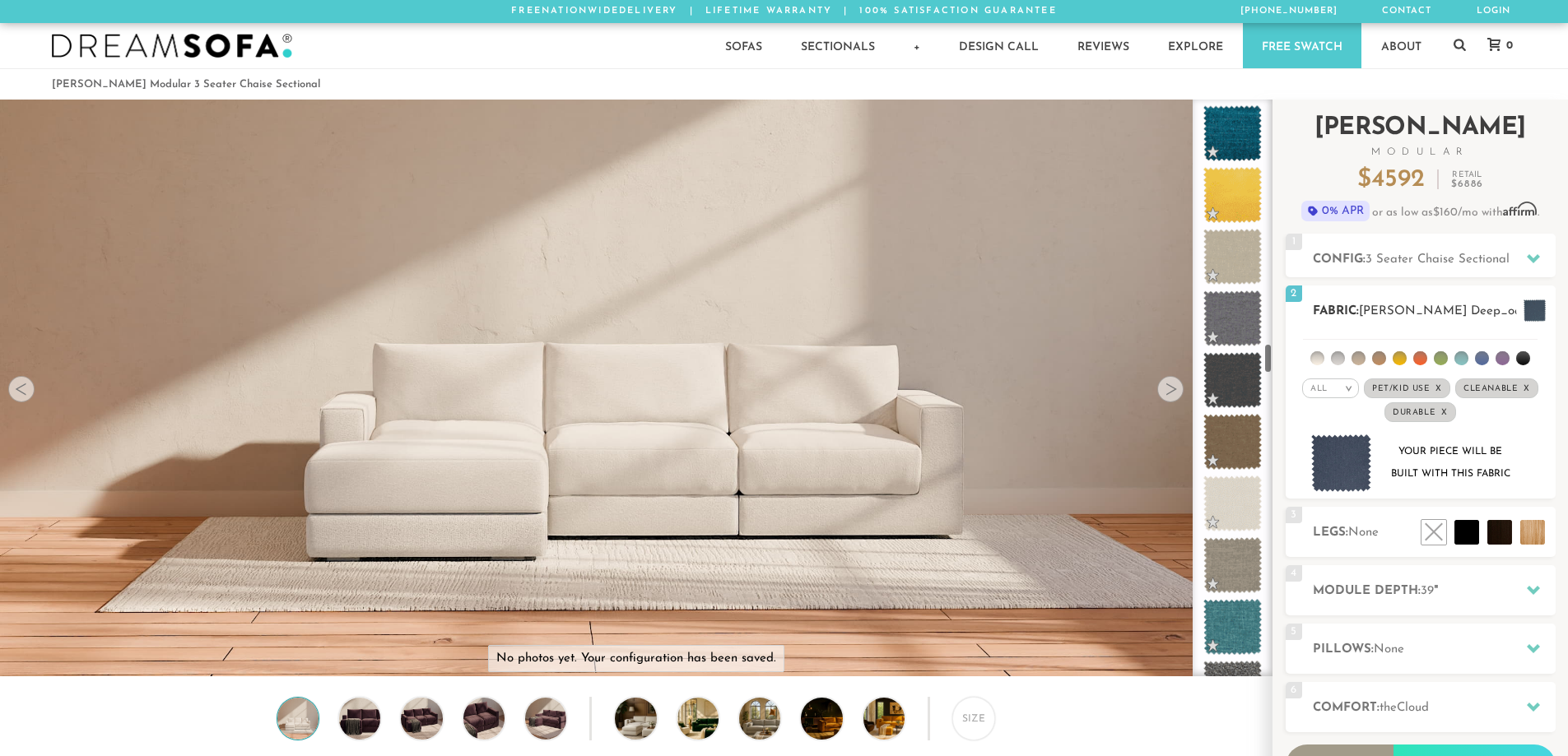
scroll to position [4570, 0]
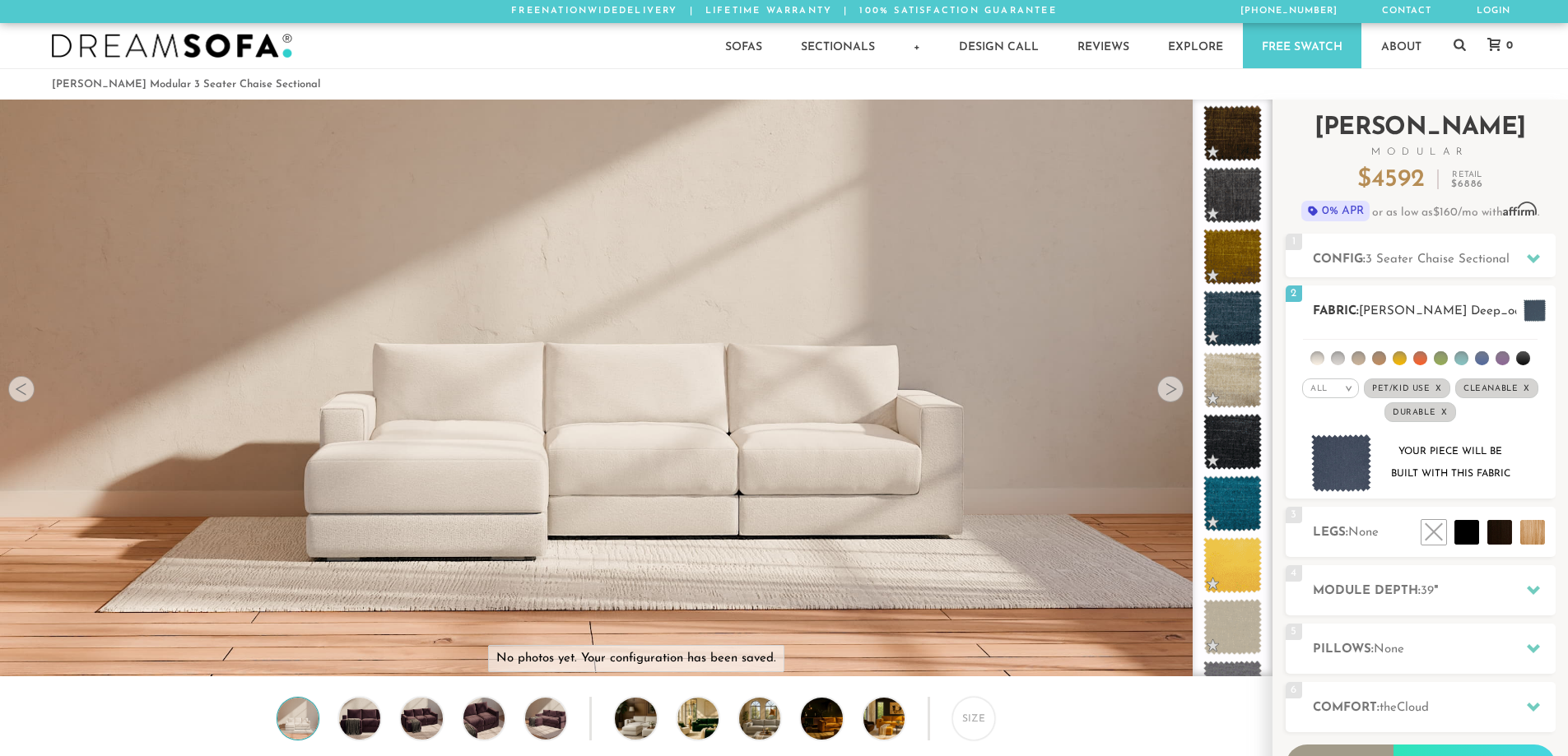
click at [1339, 355] on li at bounding box center [1338, 358] width 14 height 14
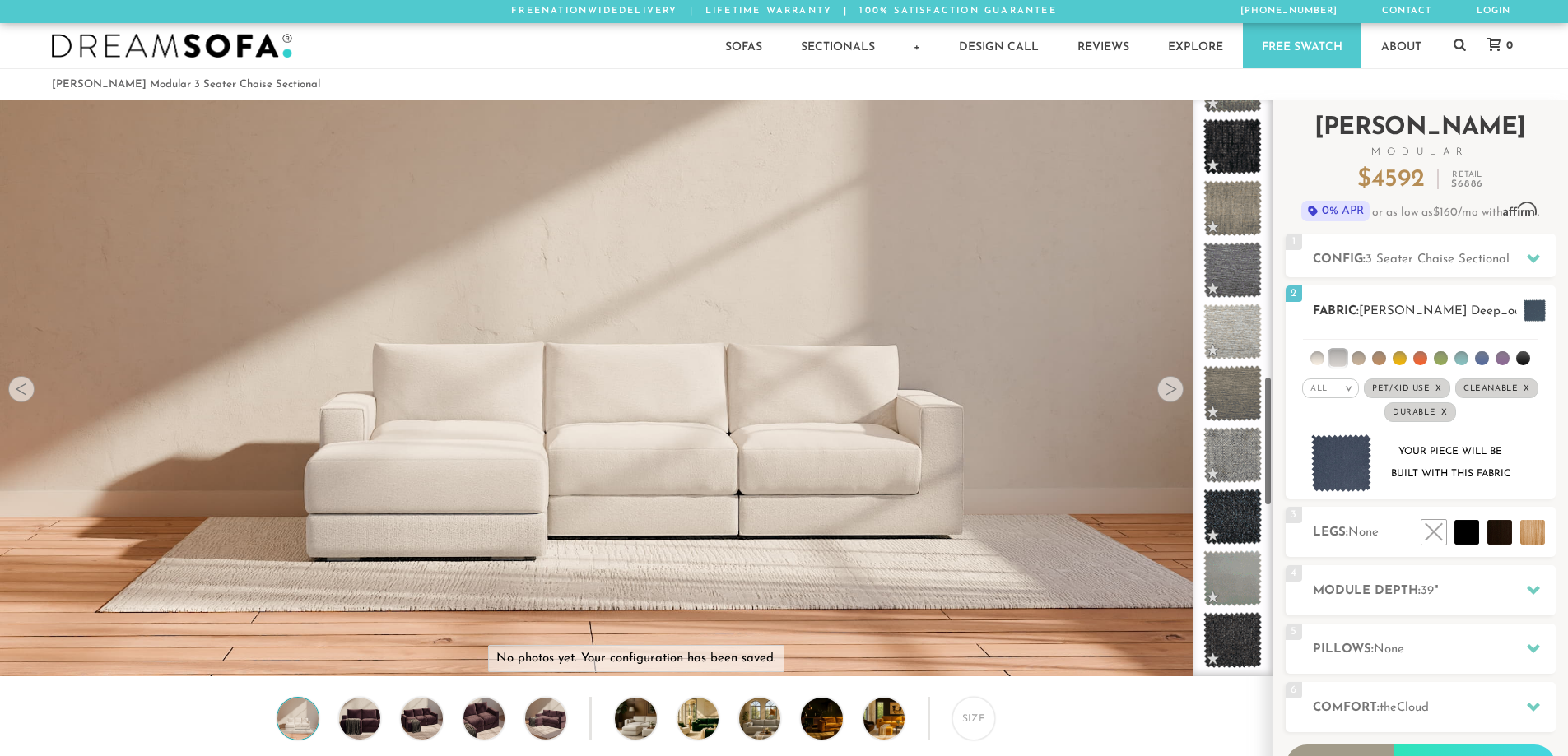
scroll to position [1237, 0]
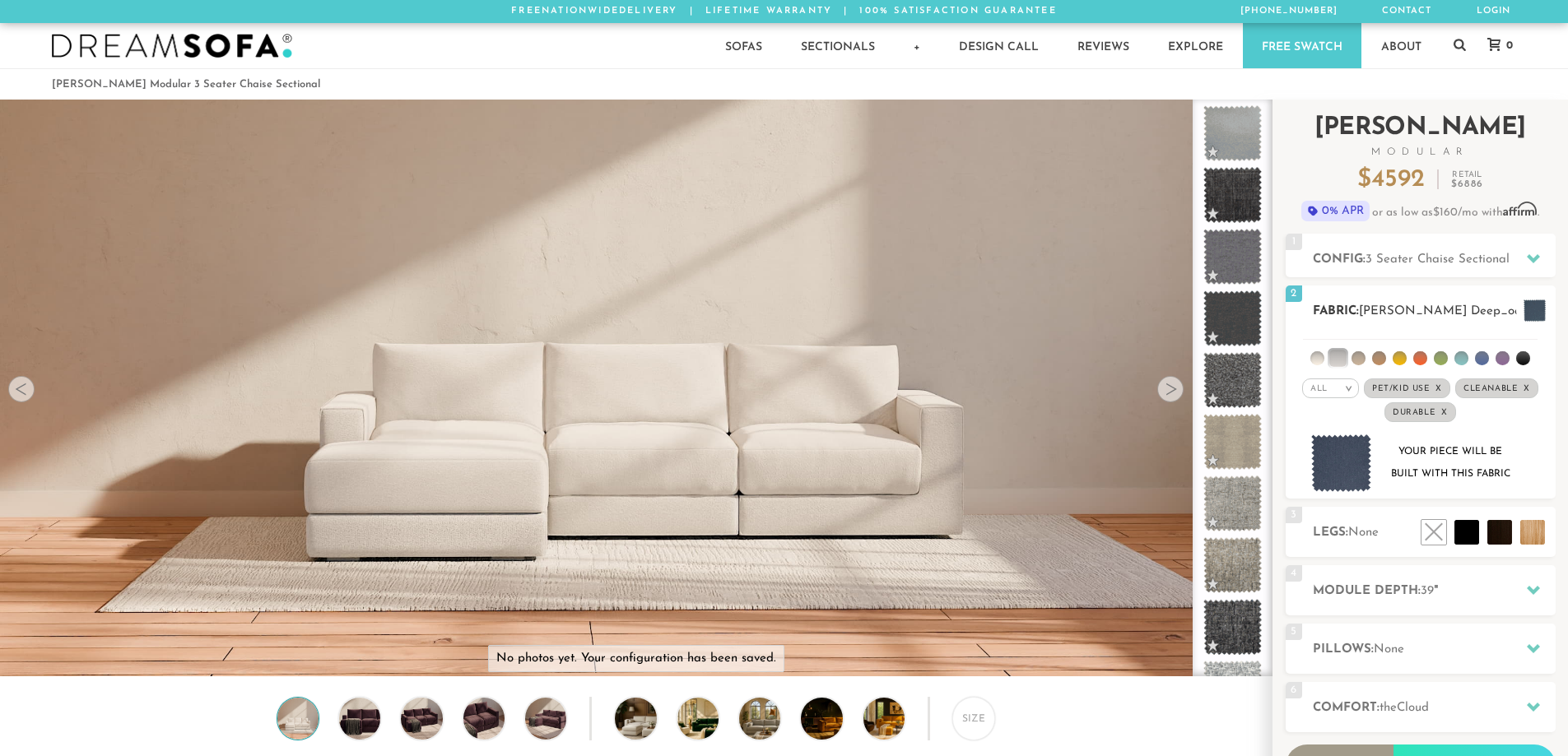
click at [1357, 358] on li at bounding box center [1358, 358] width 14 height 14
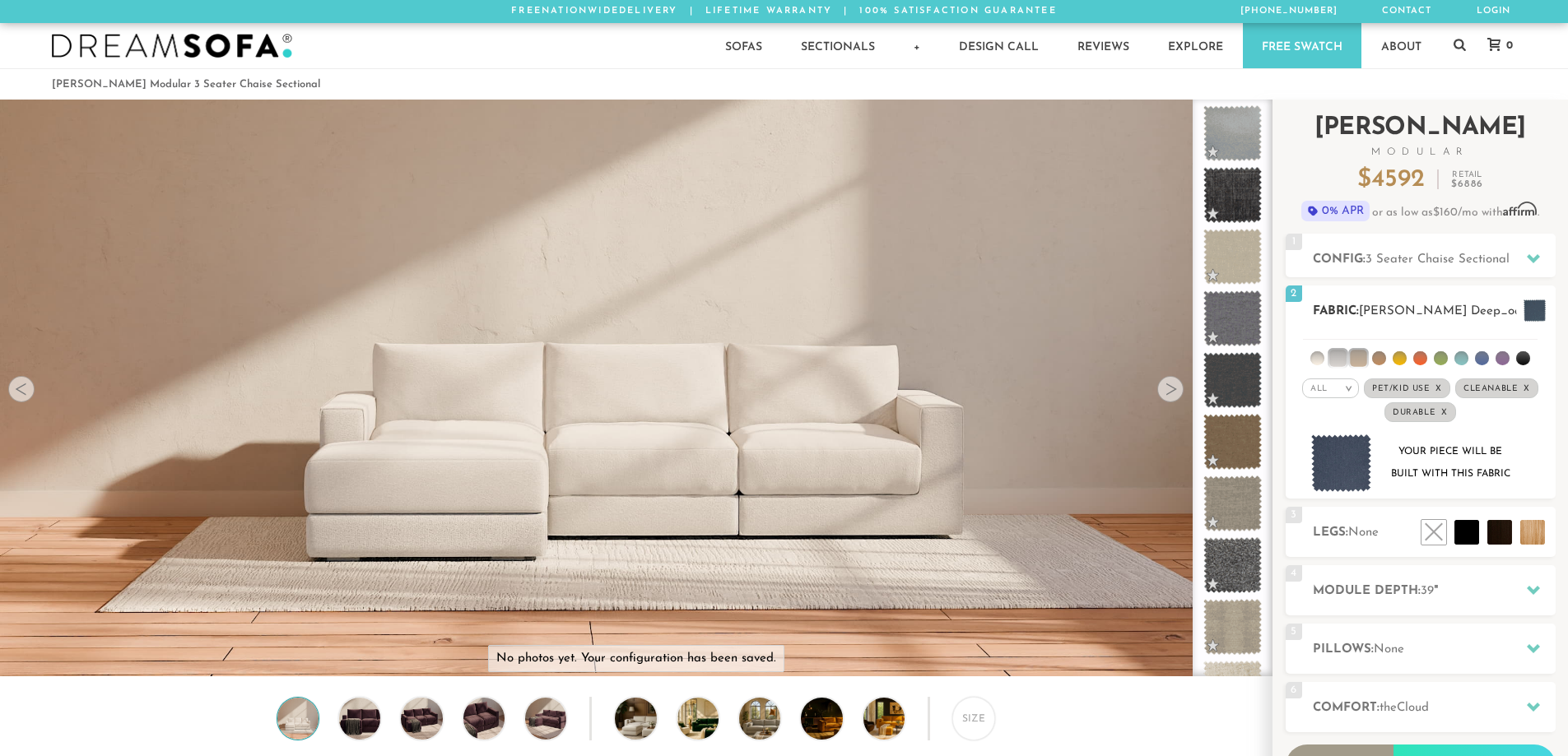
click at [1378, 354] on li at bounding box center [1379, 358] width 14 height 14
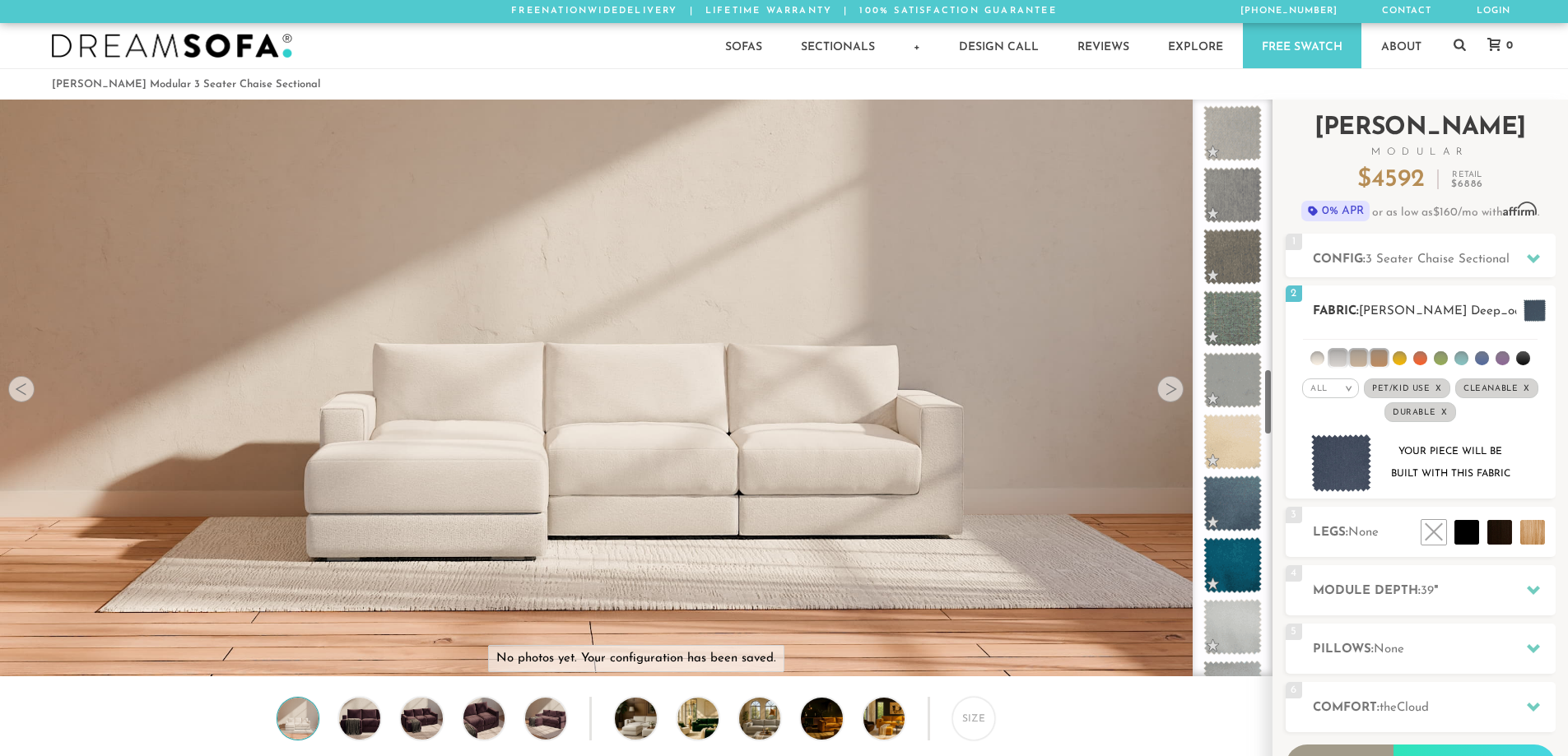
scroll to position [2348, 0]
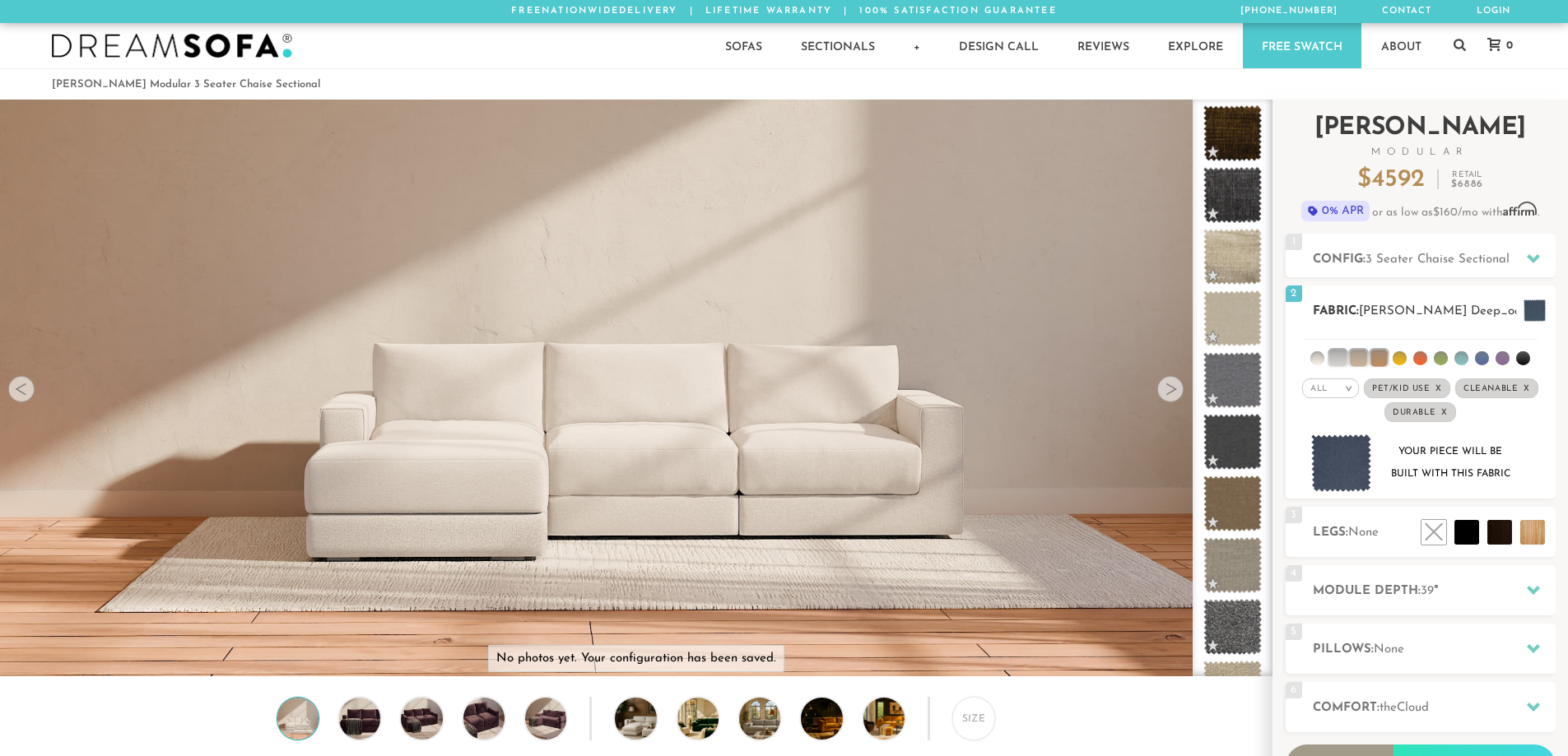
click at [1385, 358] on li at bounding box center [1378, 357] width 16 height 16
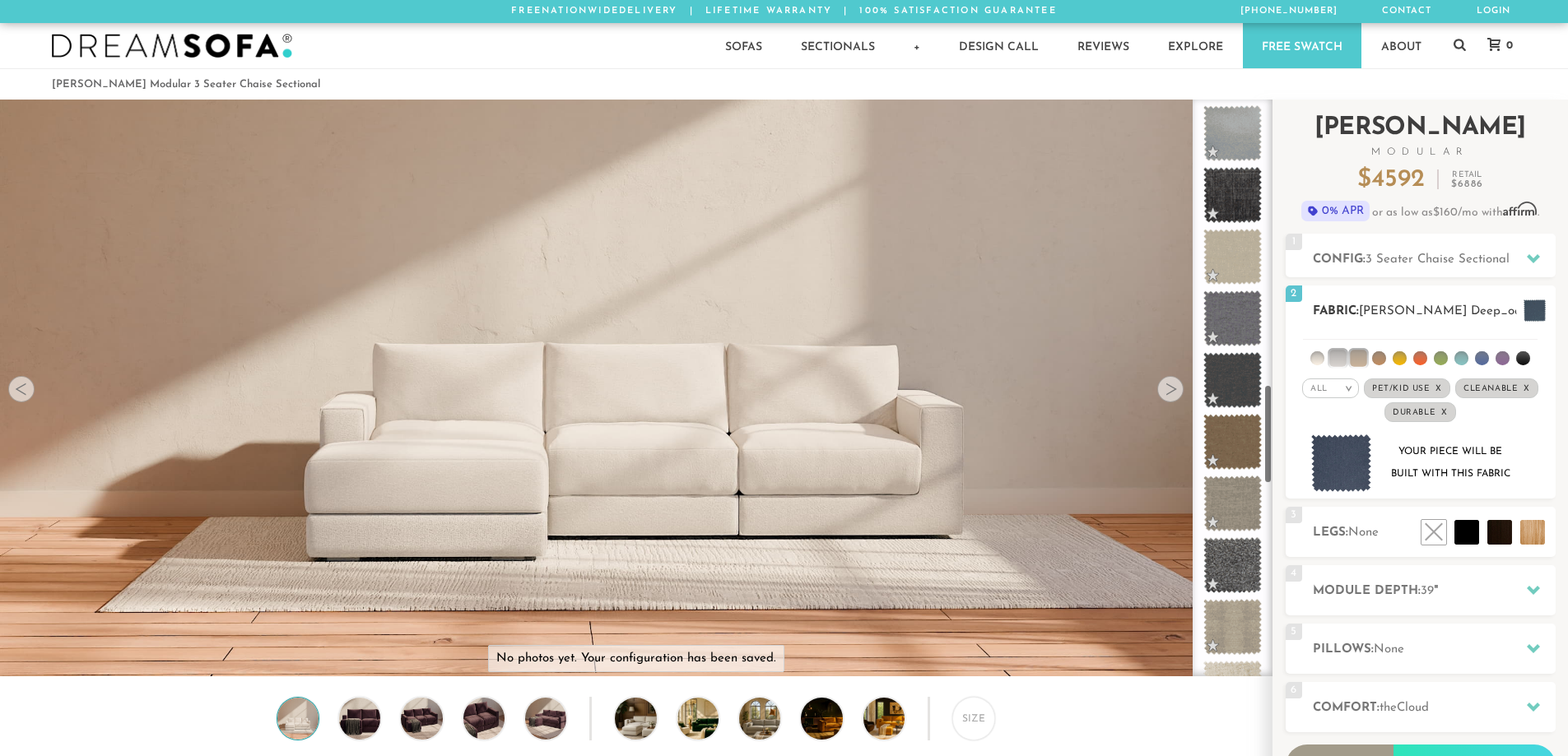
click at [1359, 353] on li at bounding box center [1358, 357] width 16 height 16
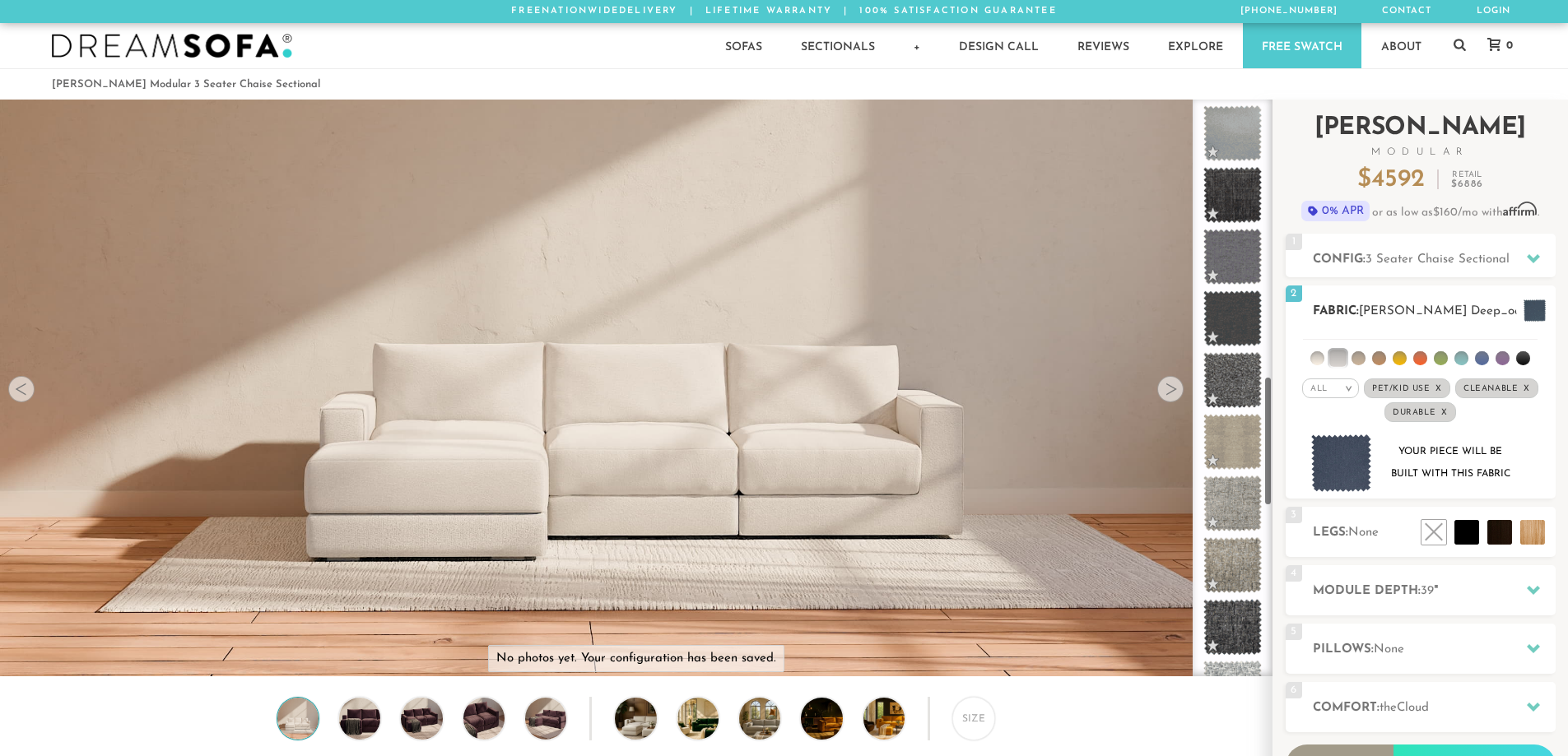
click at [1336, 354] on li at bounding box center [1337, 357] width 16 height 16
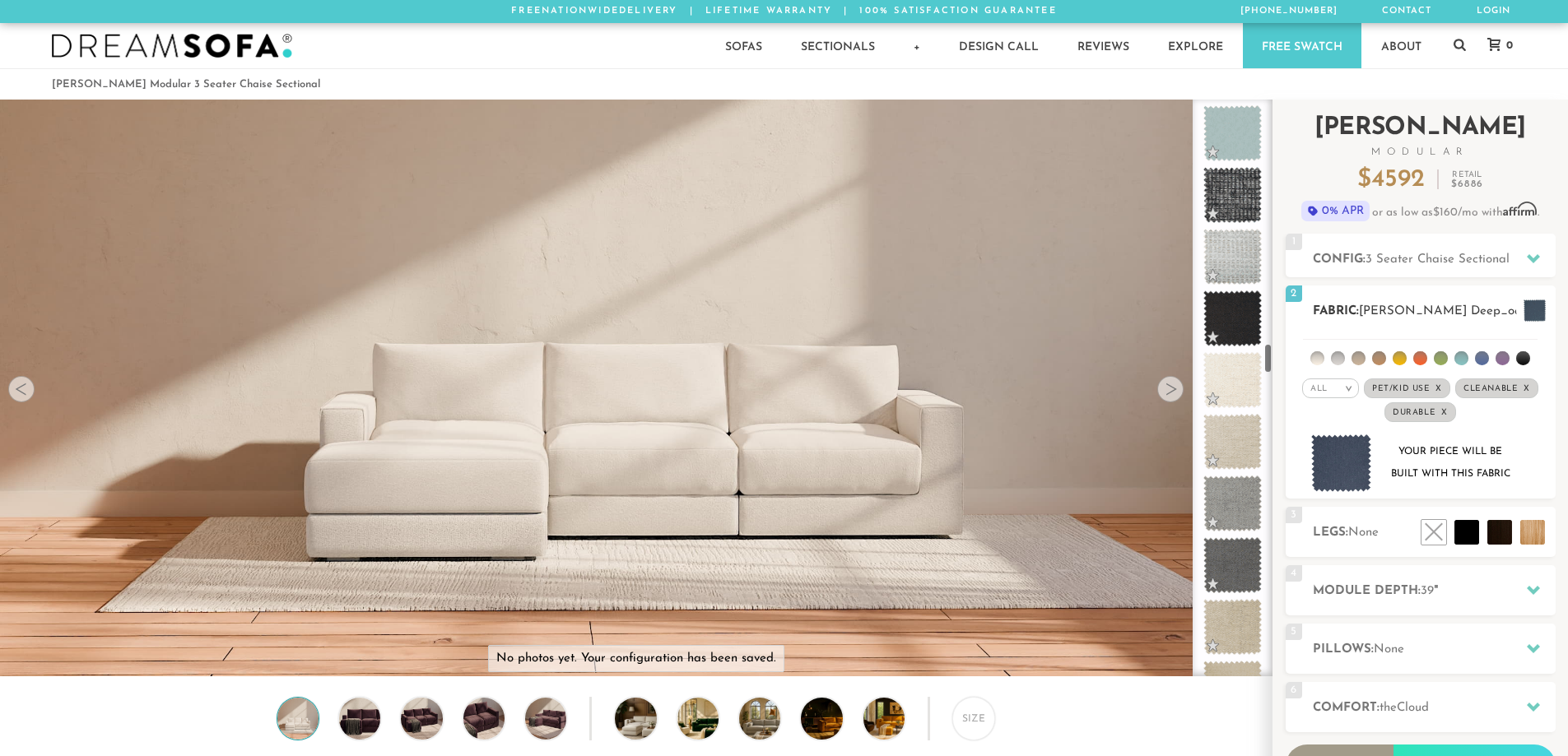
scroll to position [4570, 0]
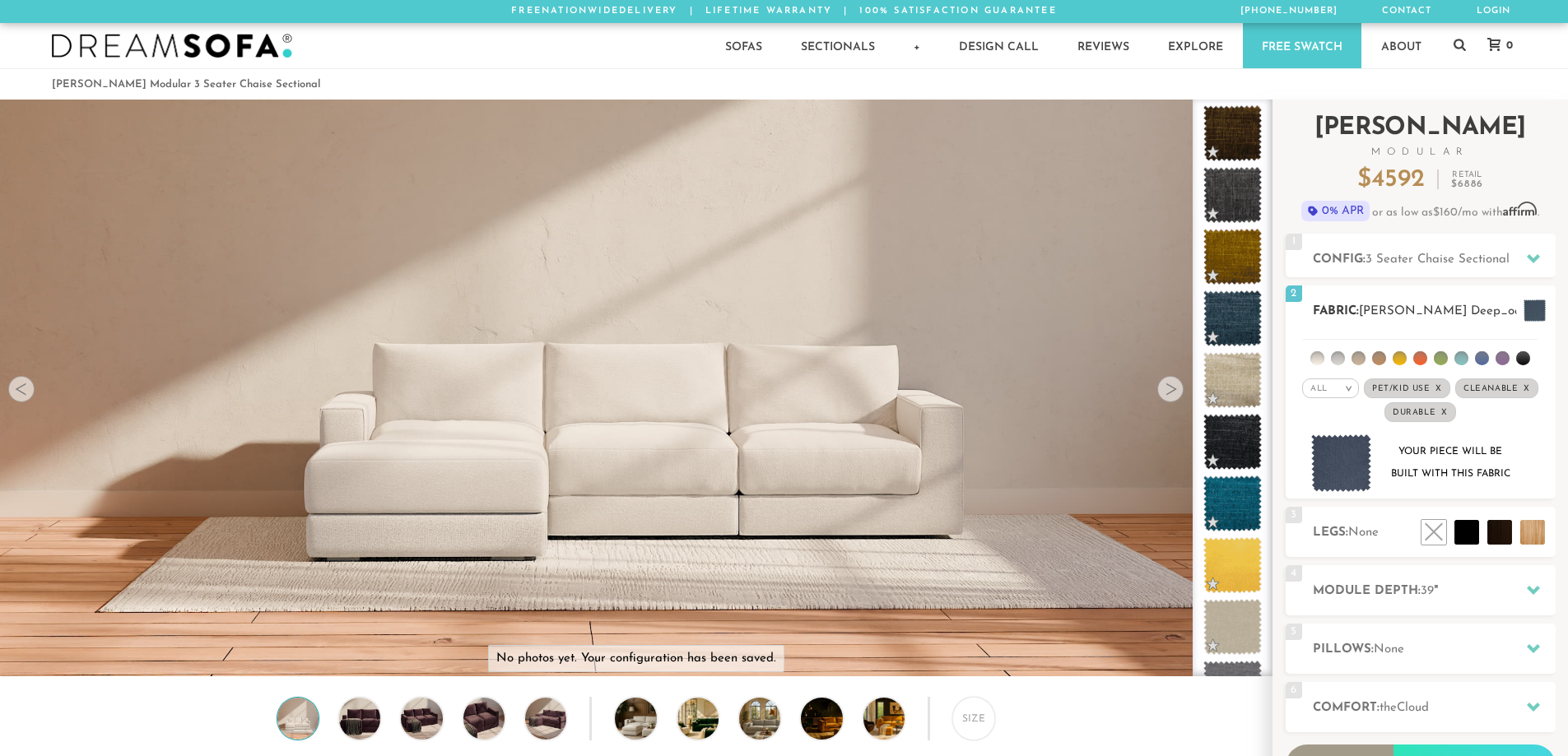
click at [1458, 360] on li at bounding box center [1462, 358] width 14 height 14
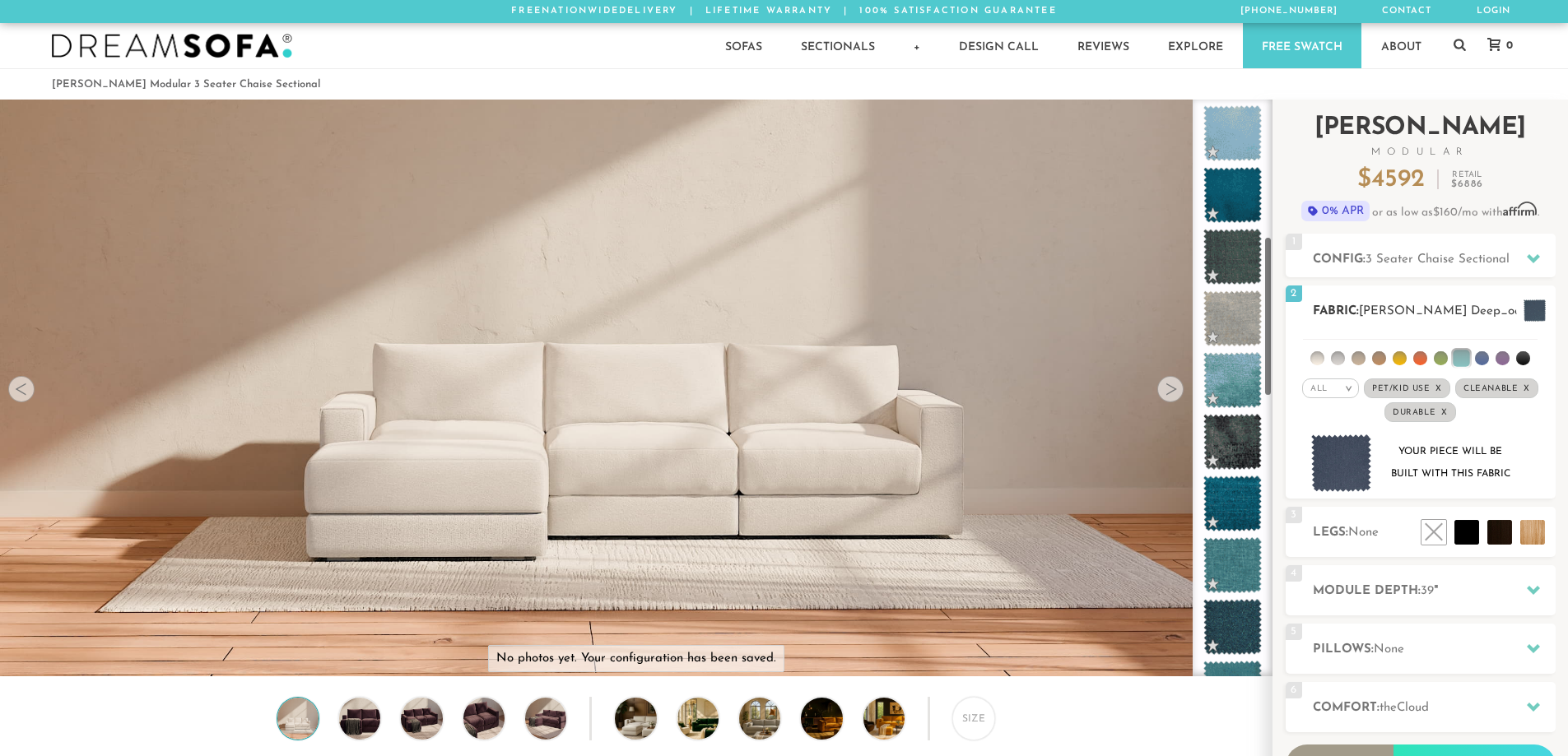
click at [1473, 358] on ul at bounding box center [1420, 355] width 235 height 31
click at [1479, 358] on li at bounding box center [1482, 358] width 14 height 14
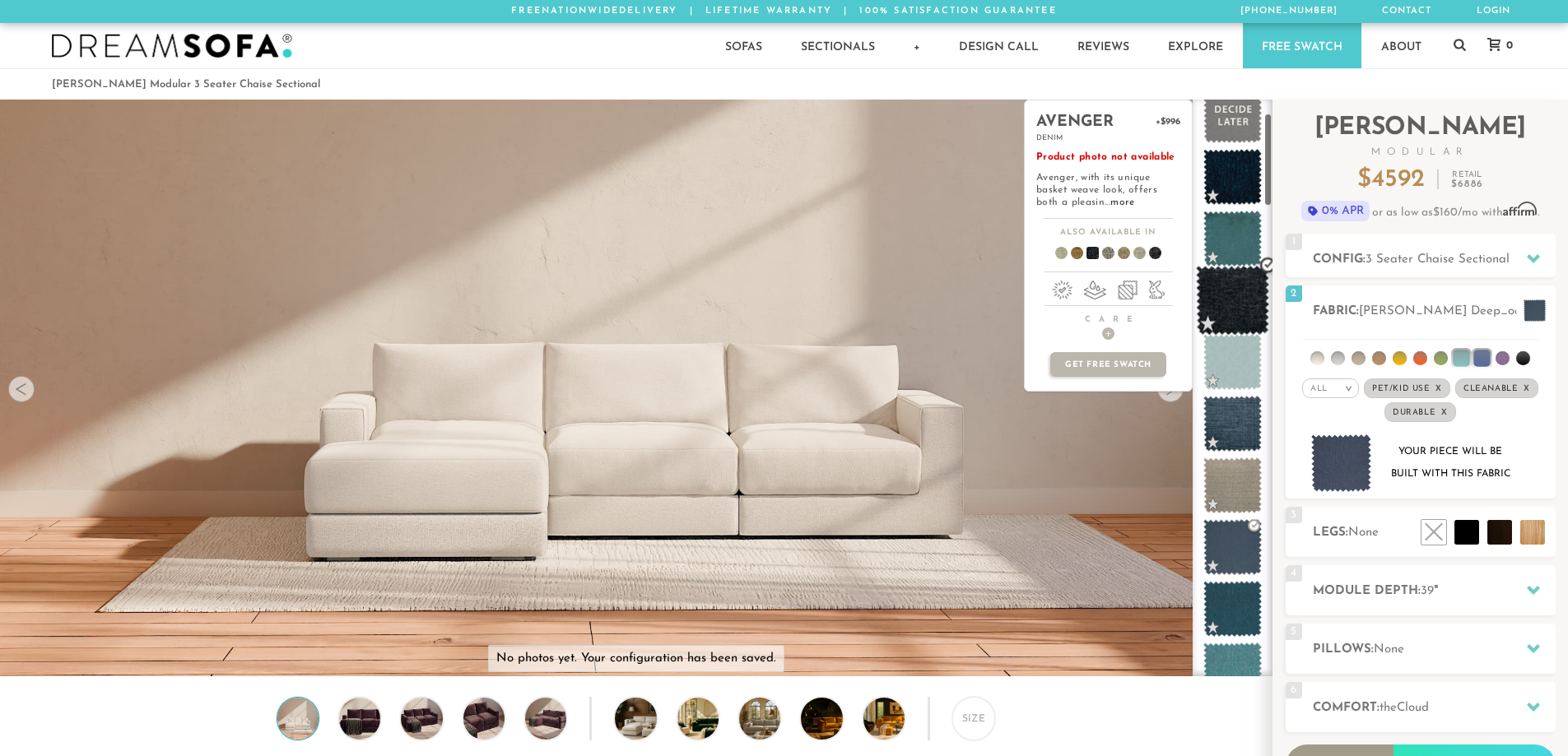
scroll to position [84, 0]
click at [1108, 326] on h4 "Care +" at bounding box center [1108, 327] width 167 height 26
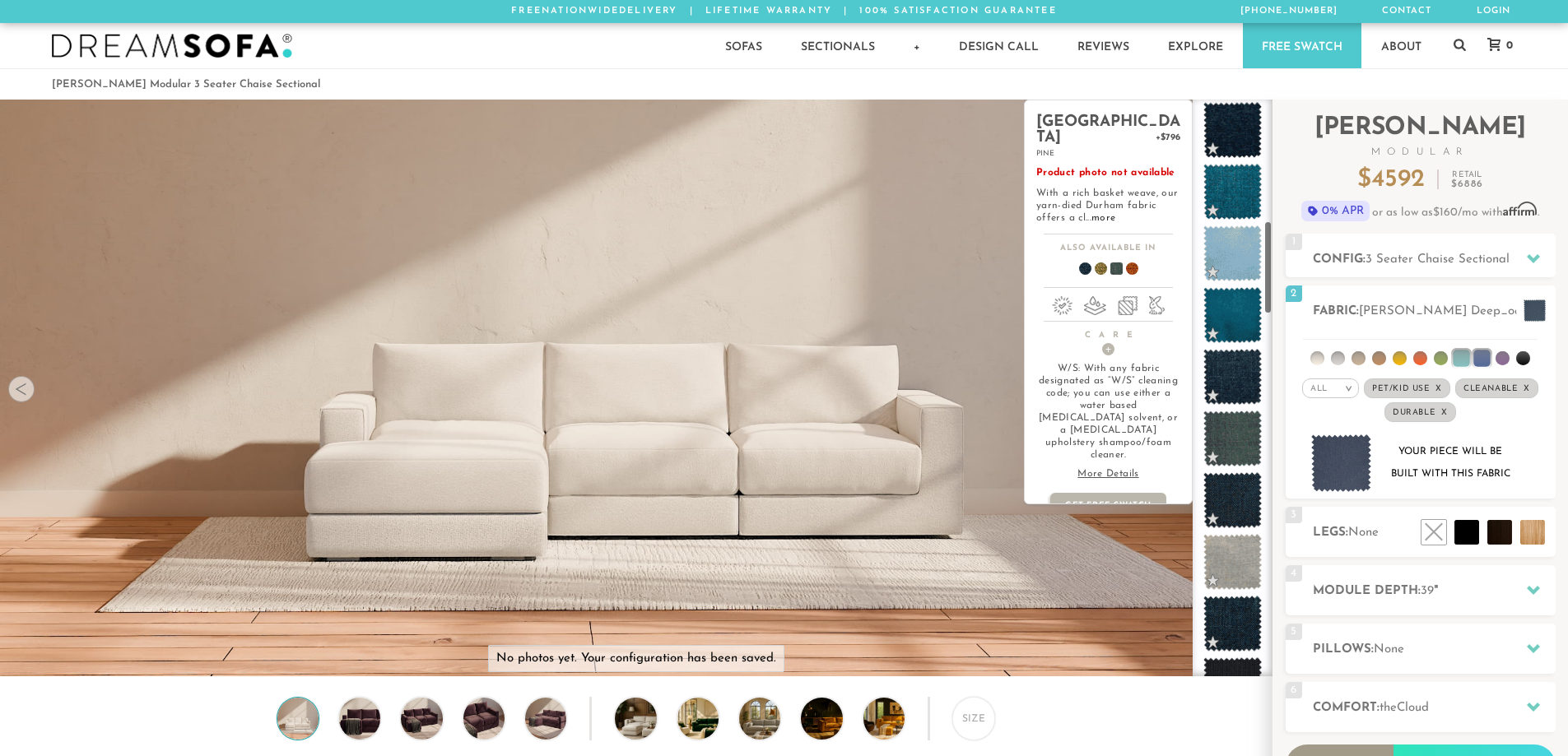
scroll to position [747, 0]
click at [1238, 440] on span at bounding box center [1233, 438] width 58 height 56
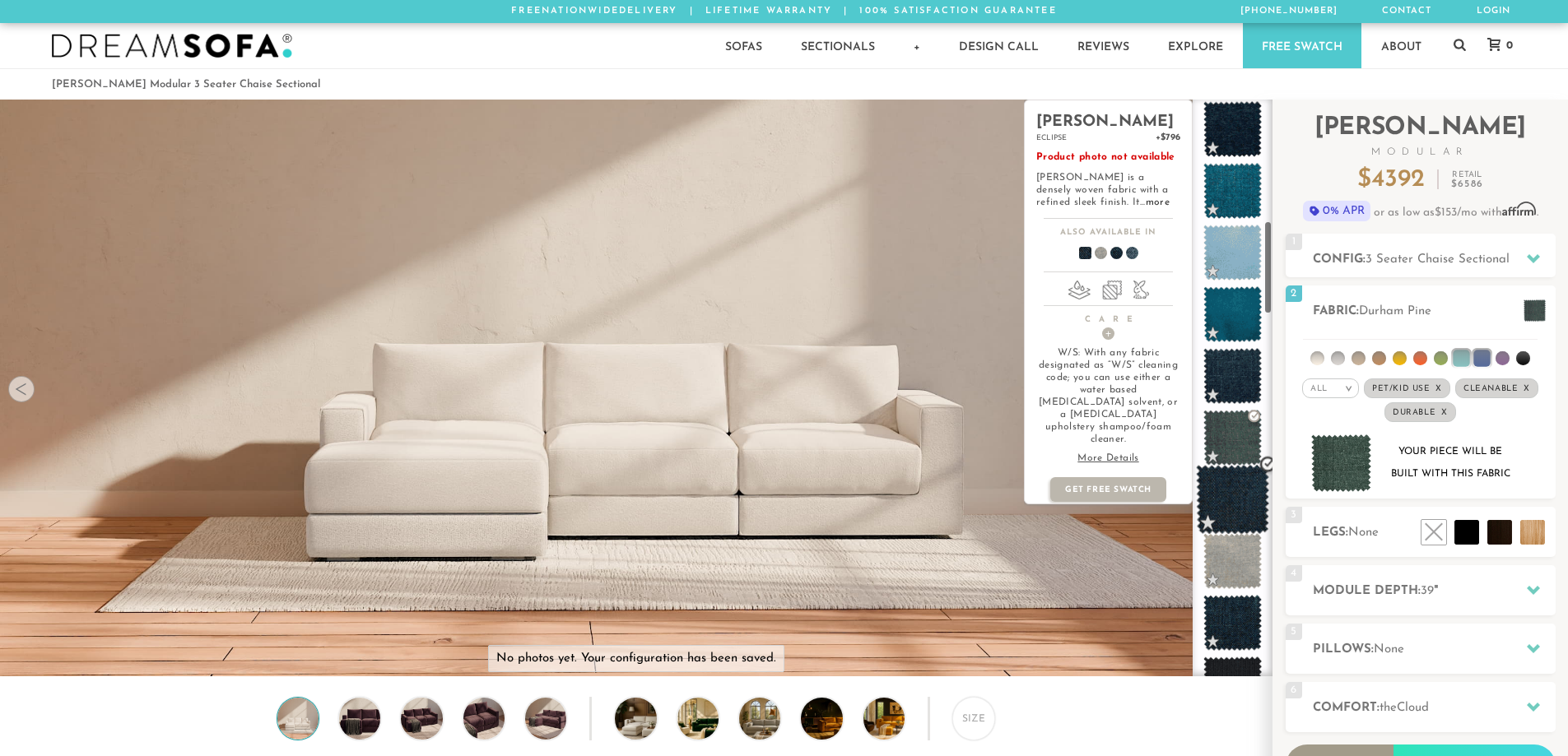
click at [1222, 487] on span at bounding box center [1233, 499] width 73 height 70
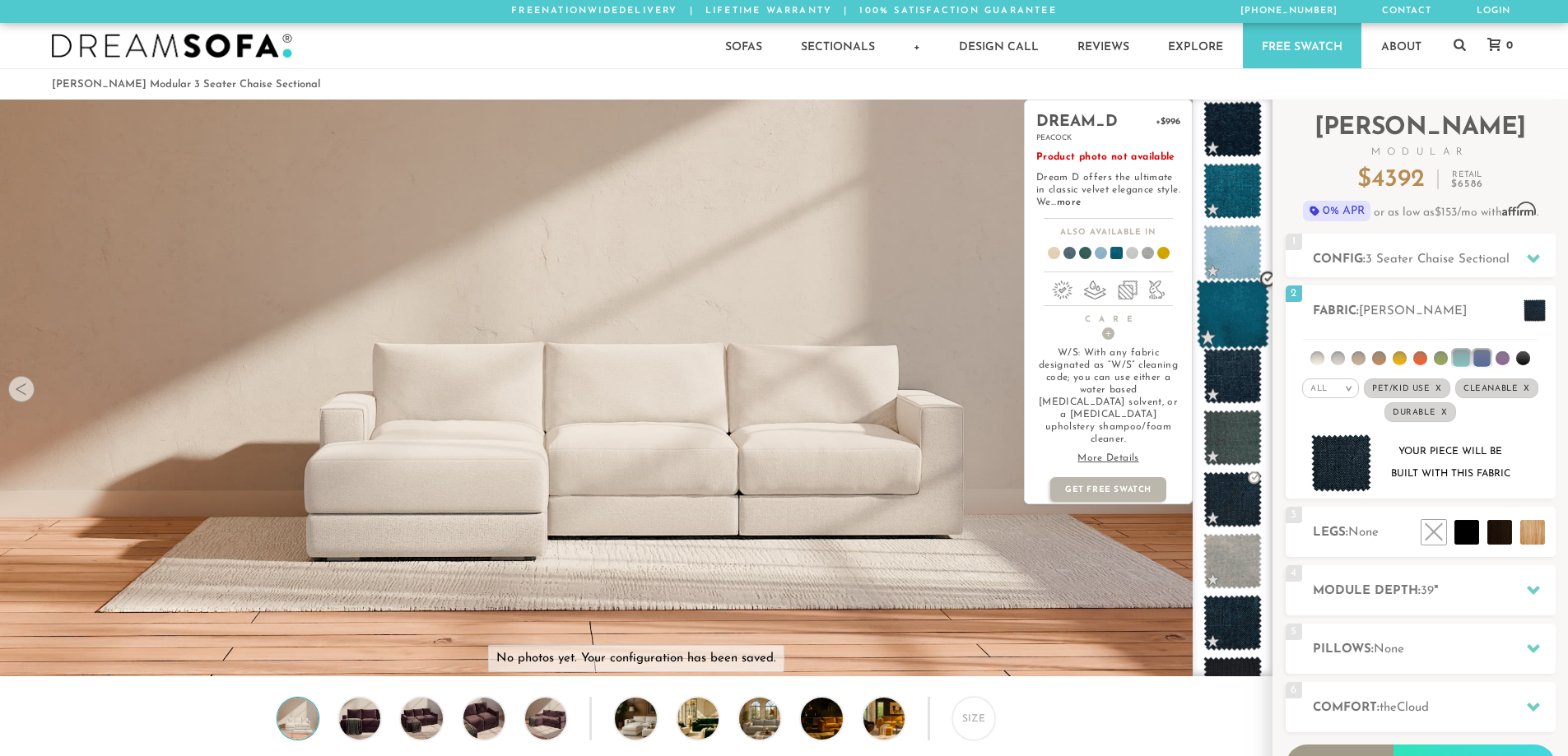
click at [1221, 304] on span at bounding box center [1233, 314] width 73 height 70
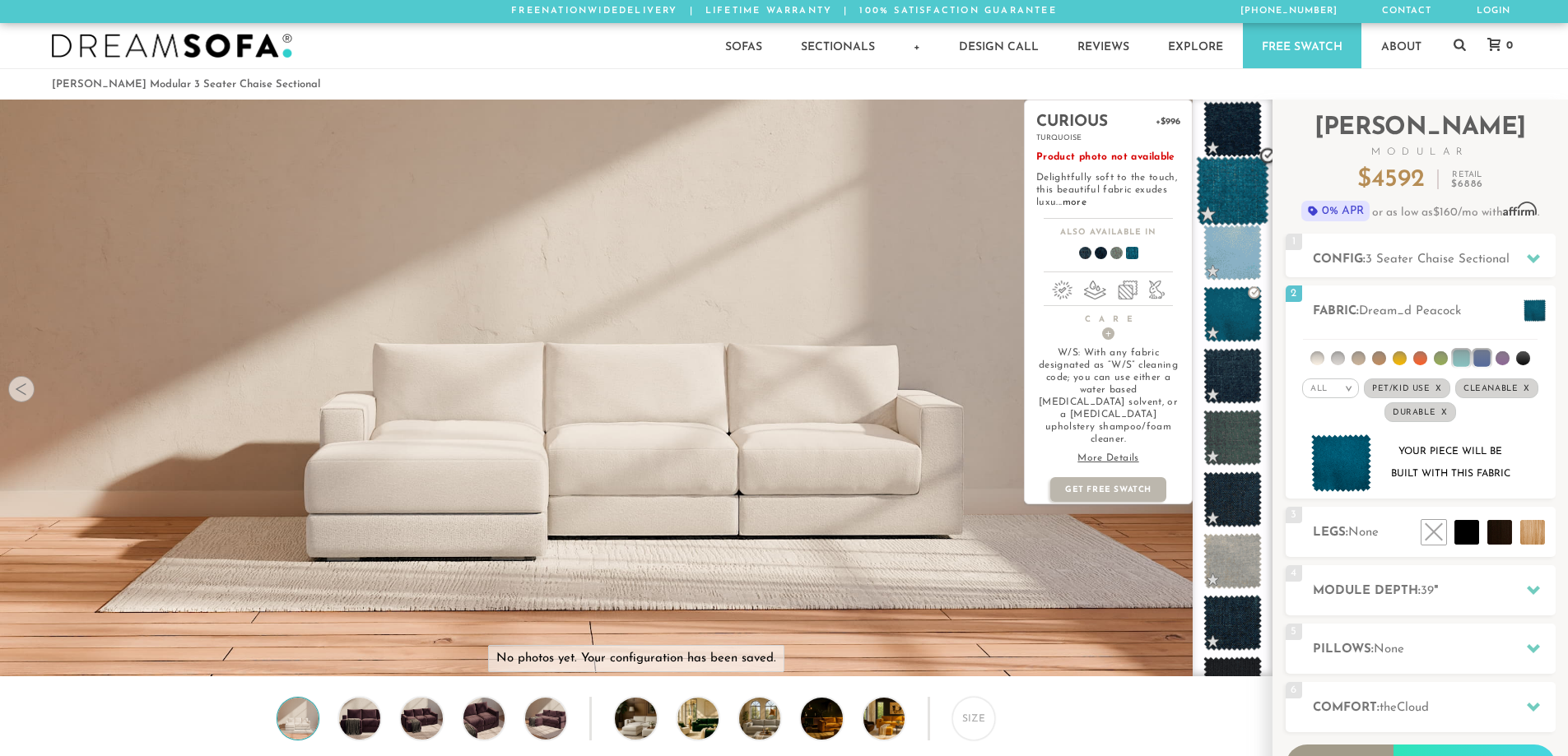
click at [1214, 206] on span at bounding box center [1233, 191] width 73 height 70
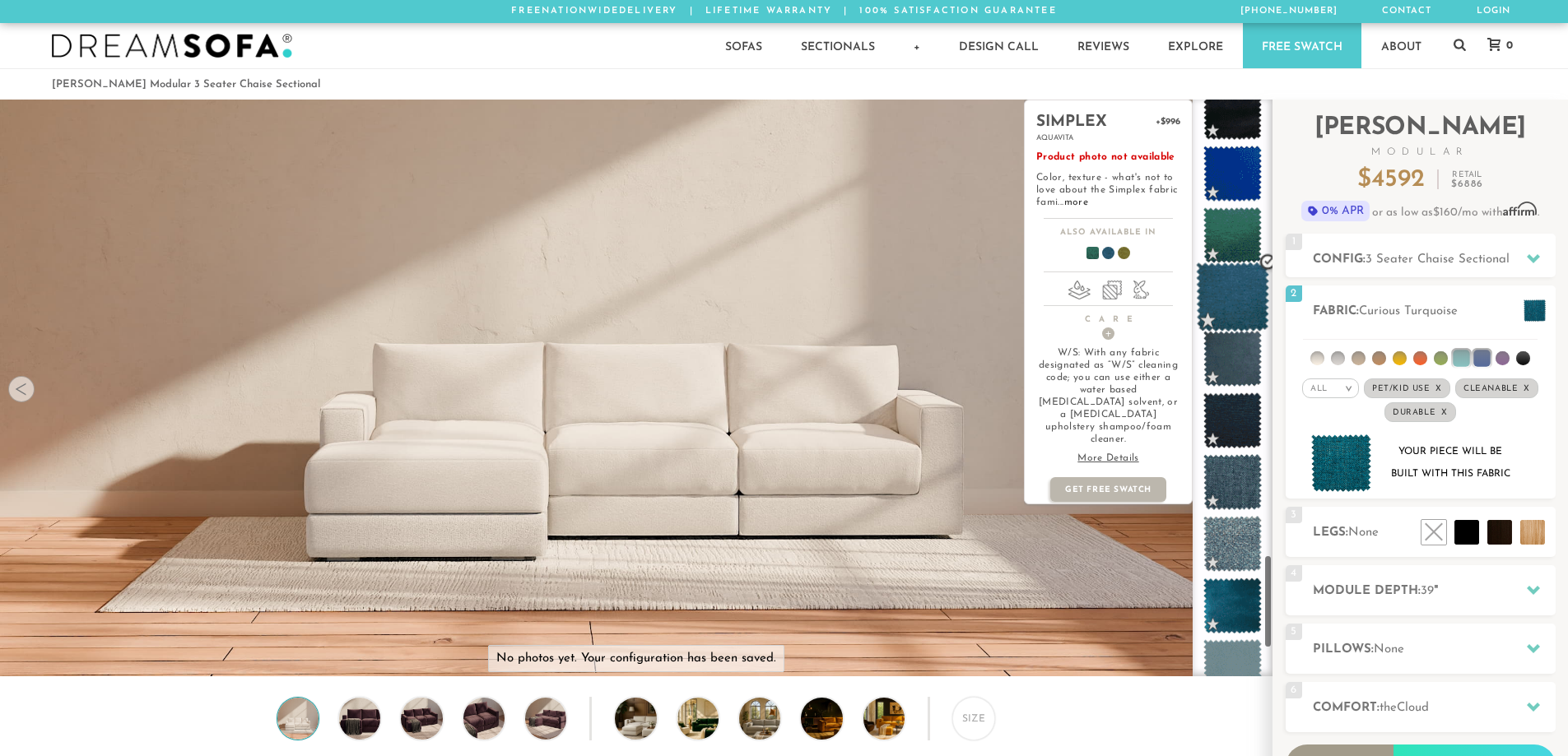
scroll to position [2806, 0]
click at [1247, 266] on span at bounding box center [1233, 293] width 73 height 70
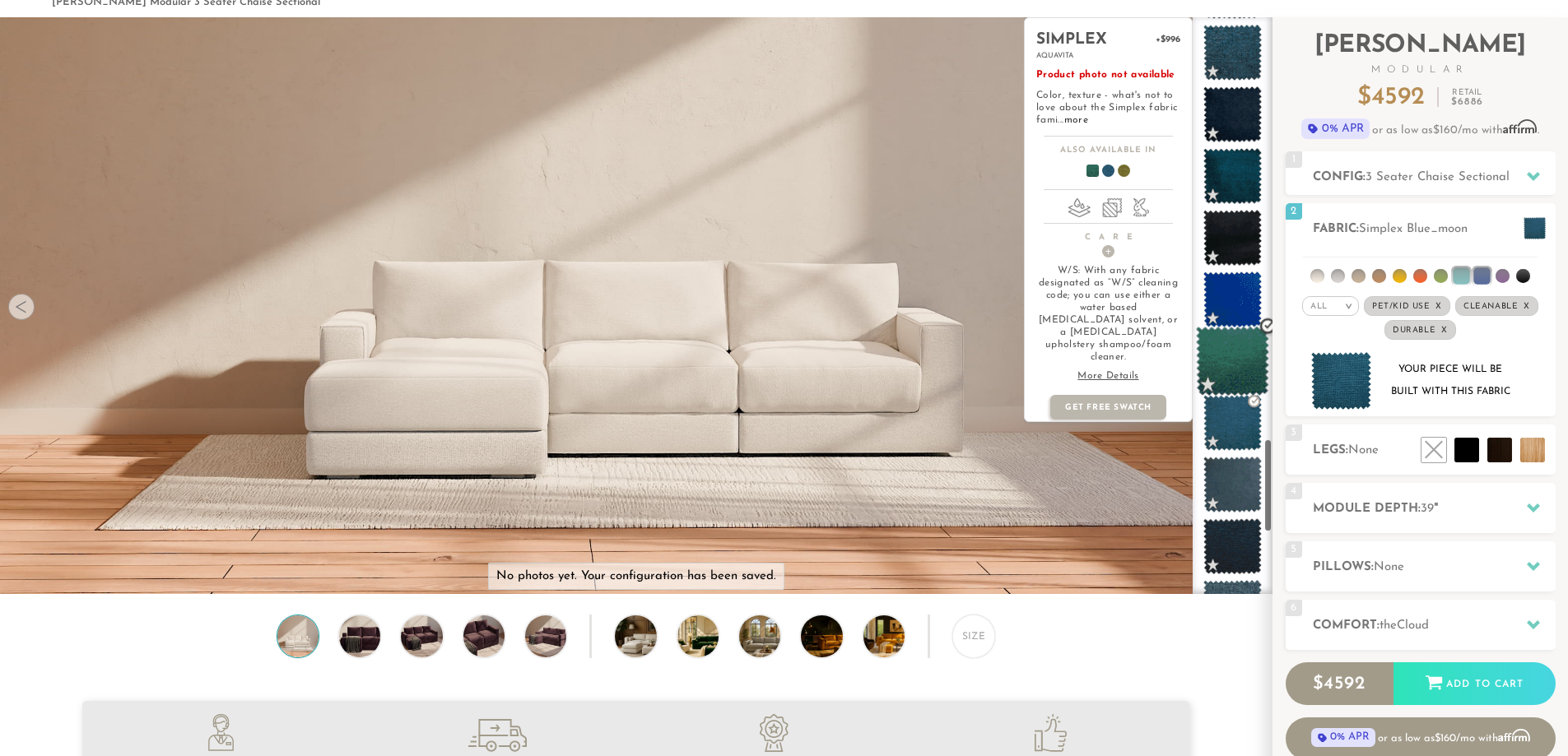
scroll to position [2595, 0]
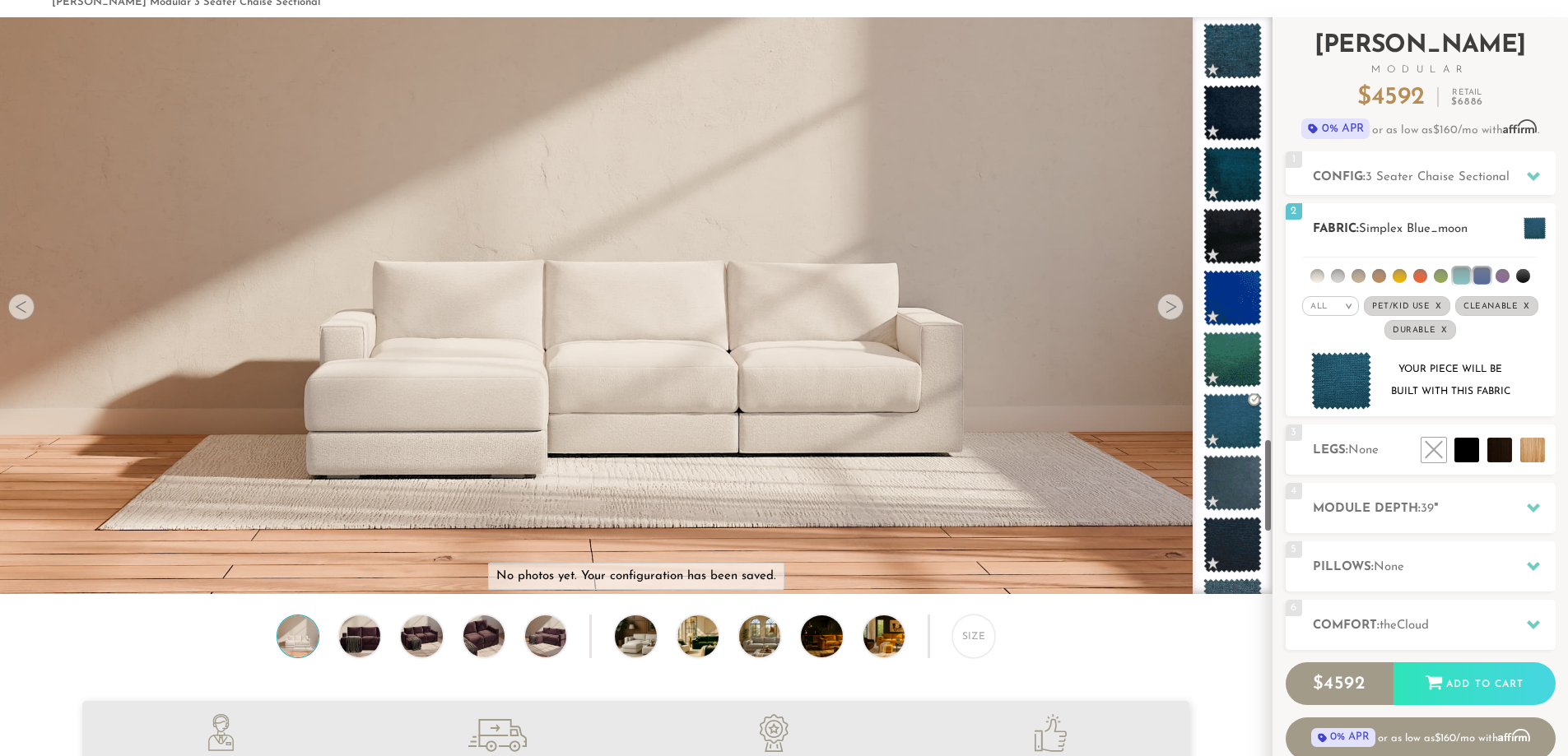
click at [1340, 311] on div "All >" at bounding box center [1330, 306] width 57 height 20
click at [1457, 517] on h2 "Module Depth: 39 "" at bounding box center [1434, 509] width 242 height 19
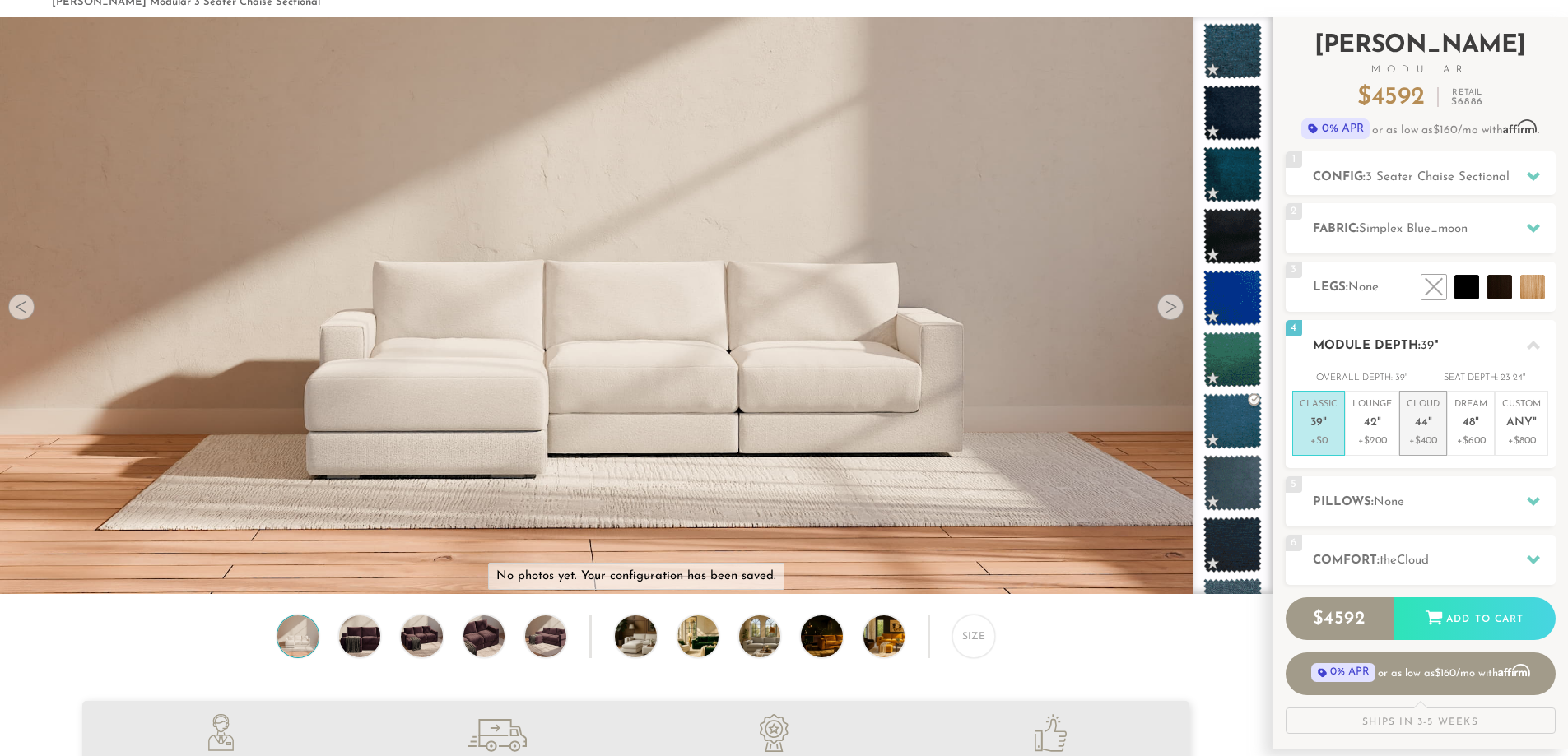
click at [1428, 436] on p "+$400" at bounding box center [1423, 441] width 33 height 14
click at [1426, 435] on p "+$400" at bounding box center [1423, 441] width 33 height 14
click at [1364, 438] on p "+$200" at bounding box center [1372, 441] width 39 height 14
click at [1322, 431] on p "Classic 39 "" at bounding box center [1319, 416] width 38 height 35
click at [1415, 497] on h2 "Pillows: None" at bounding box center [1434, 502] width 242 height 19
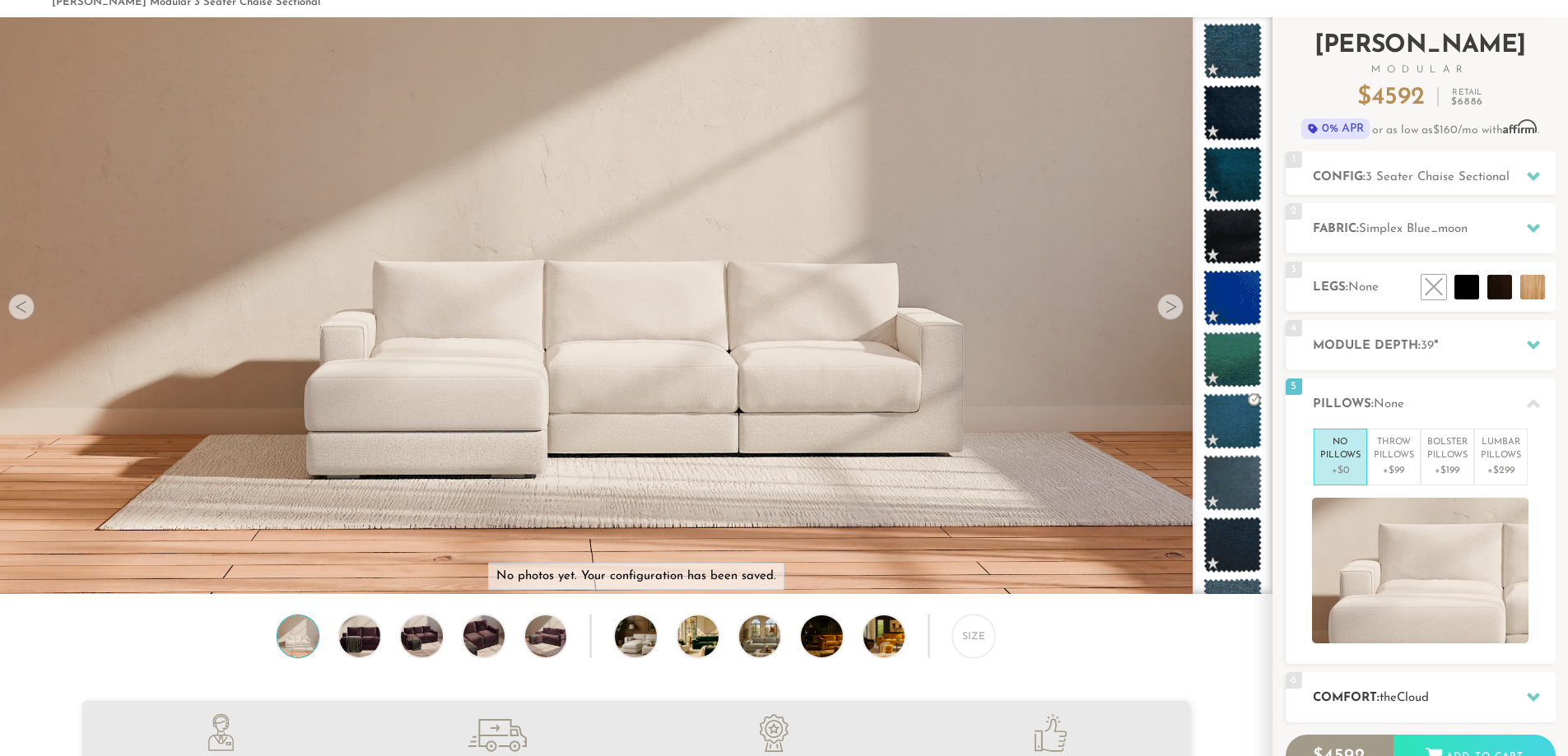
click at [1390, 696] on span "the" at bounding box center [1388, 698] width 17 height 12
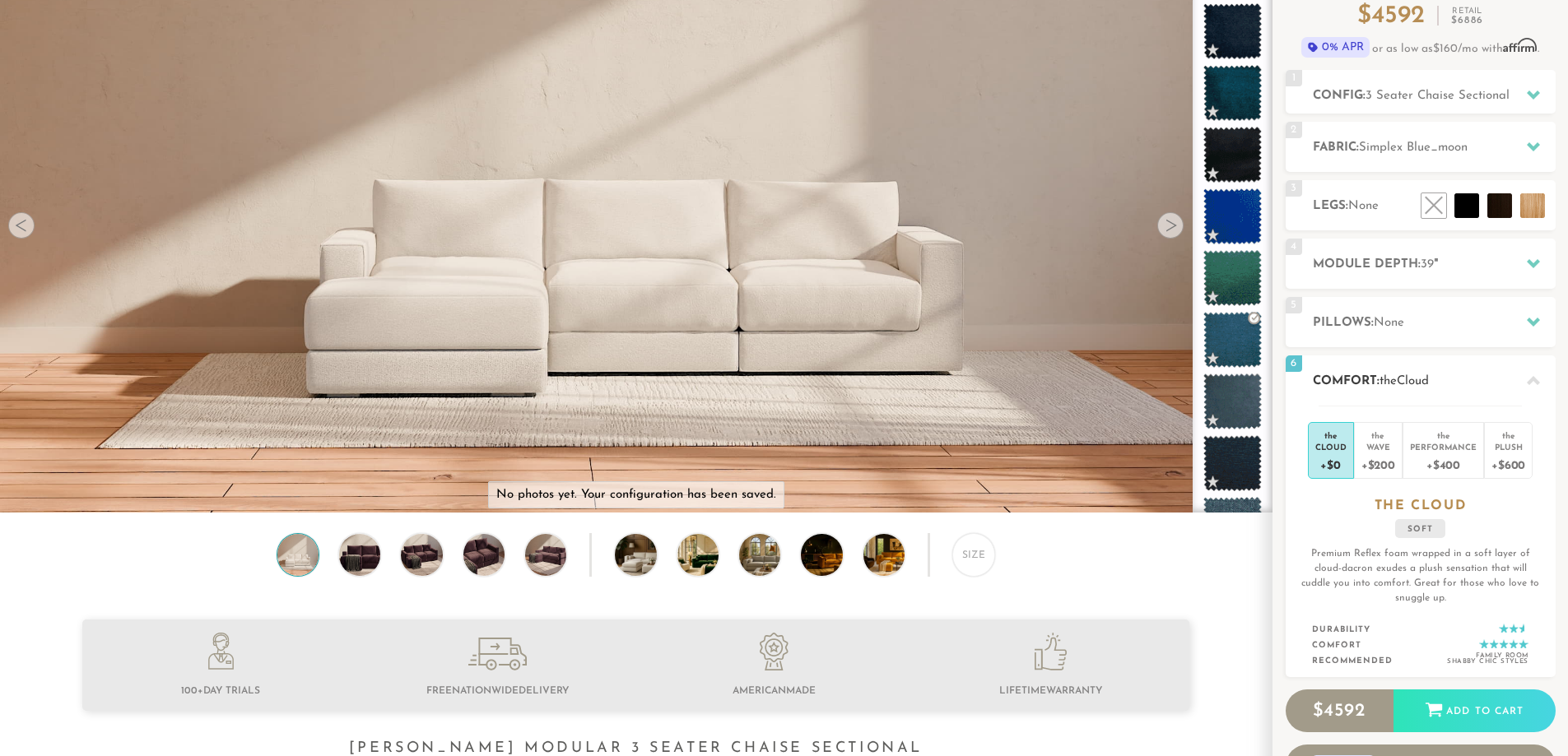
scroll to position [166, 0]
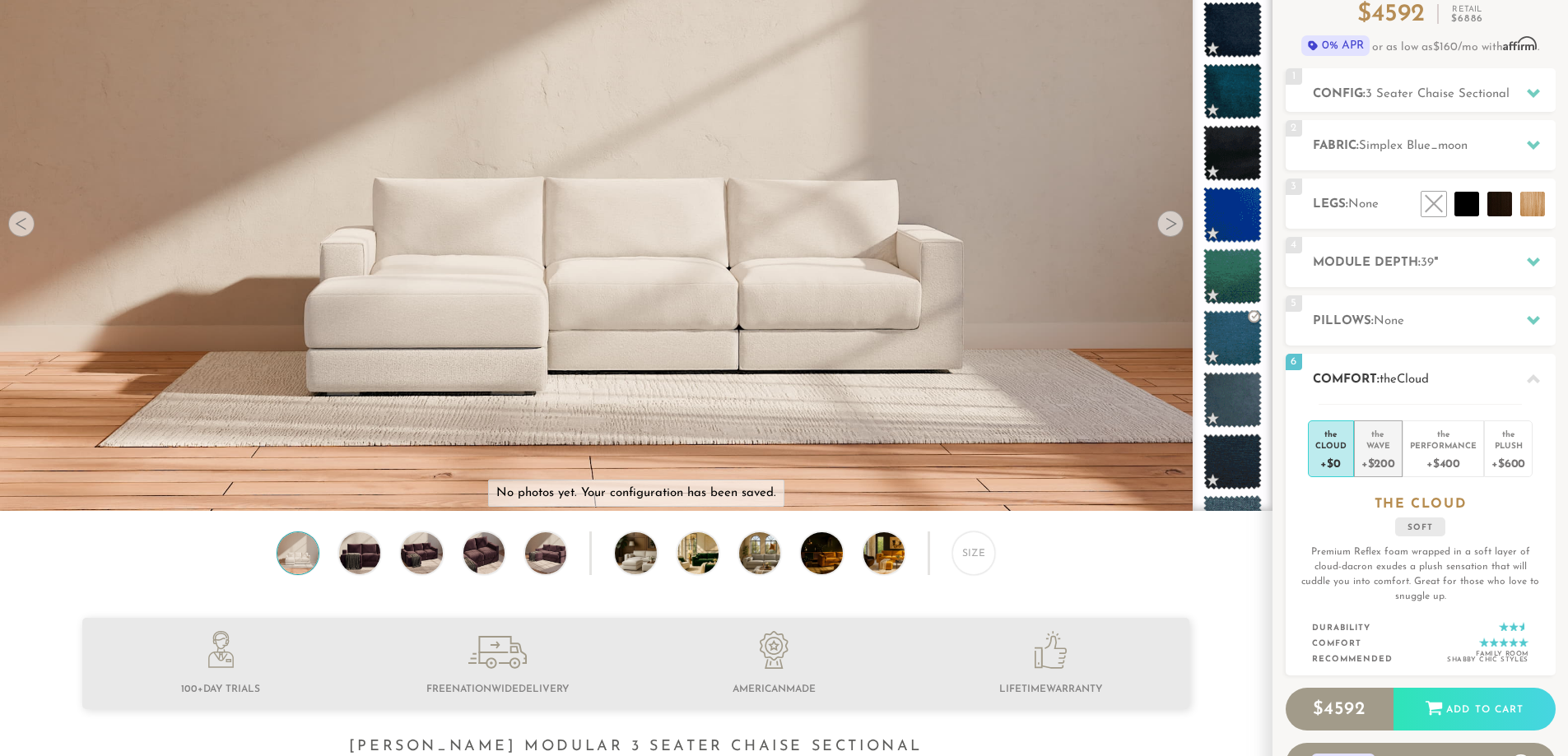
click at [1384, 468] on div "+$200" at bounding box center [1378, 463] width 34 height 24
click at [1338, 443] on div "Cloud" at bounding box center [1330, 446] width 32 height 11
click at [1422, 456] on div "+$400" at bounding box center [1443, 463] width 67 height 24
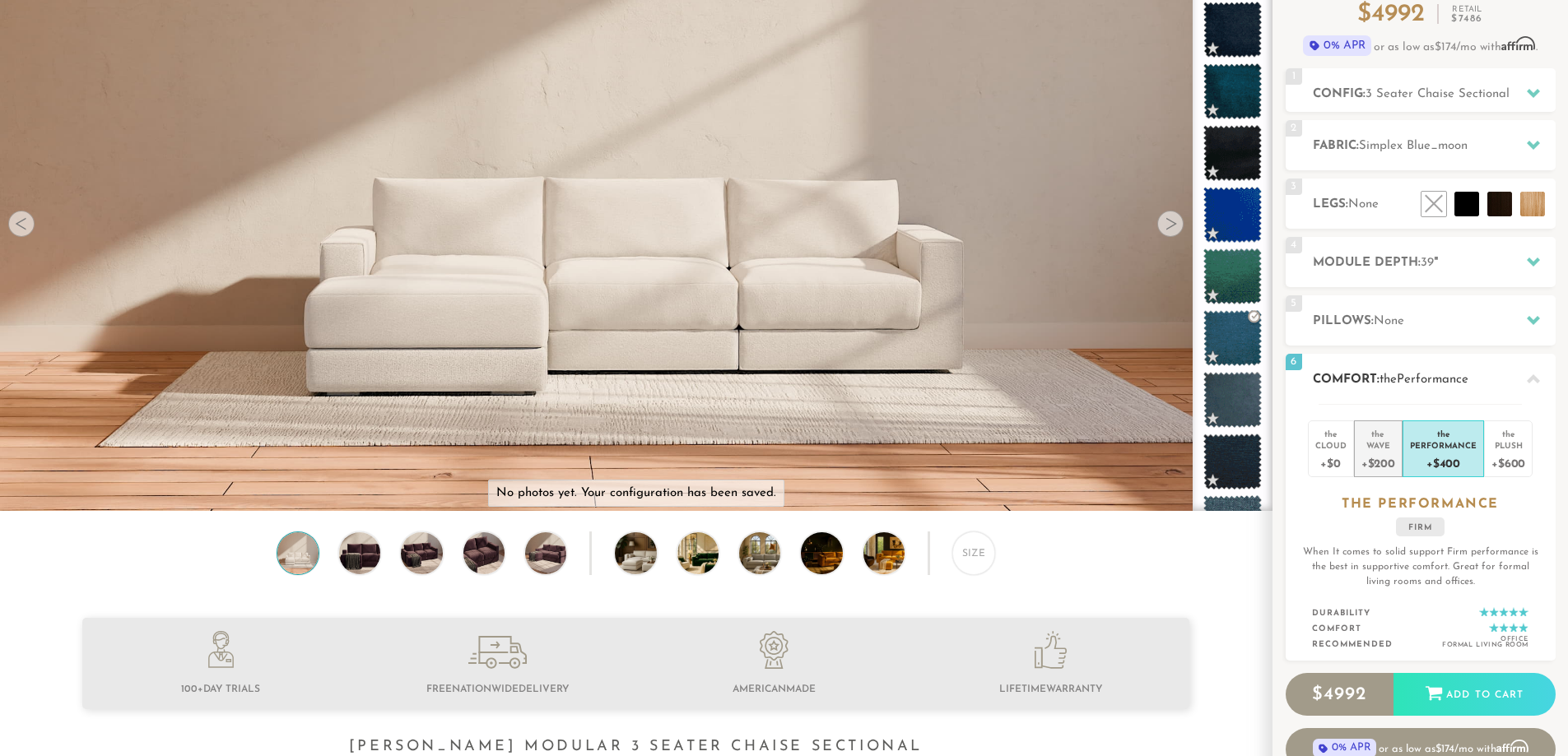
click at [1386, 464] on div "+$200" at bounding box center [1378, 463] width 34 height 24
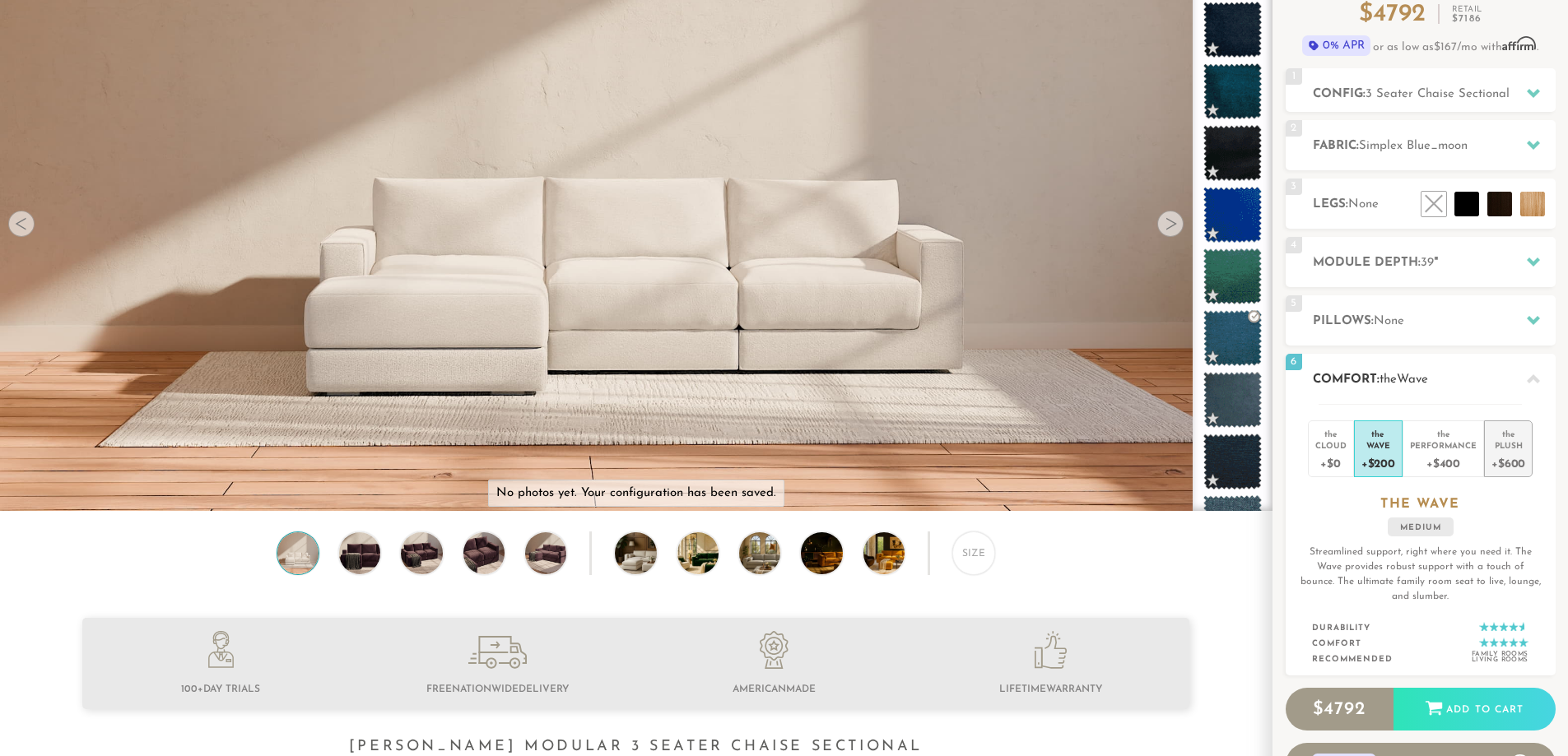
click at [1509, 450] on div "Plush" at bounding box center [1508, 446] width 34 height 11
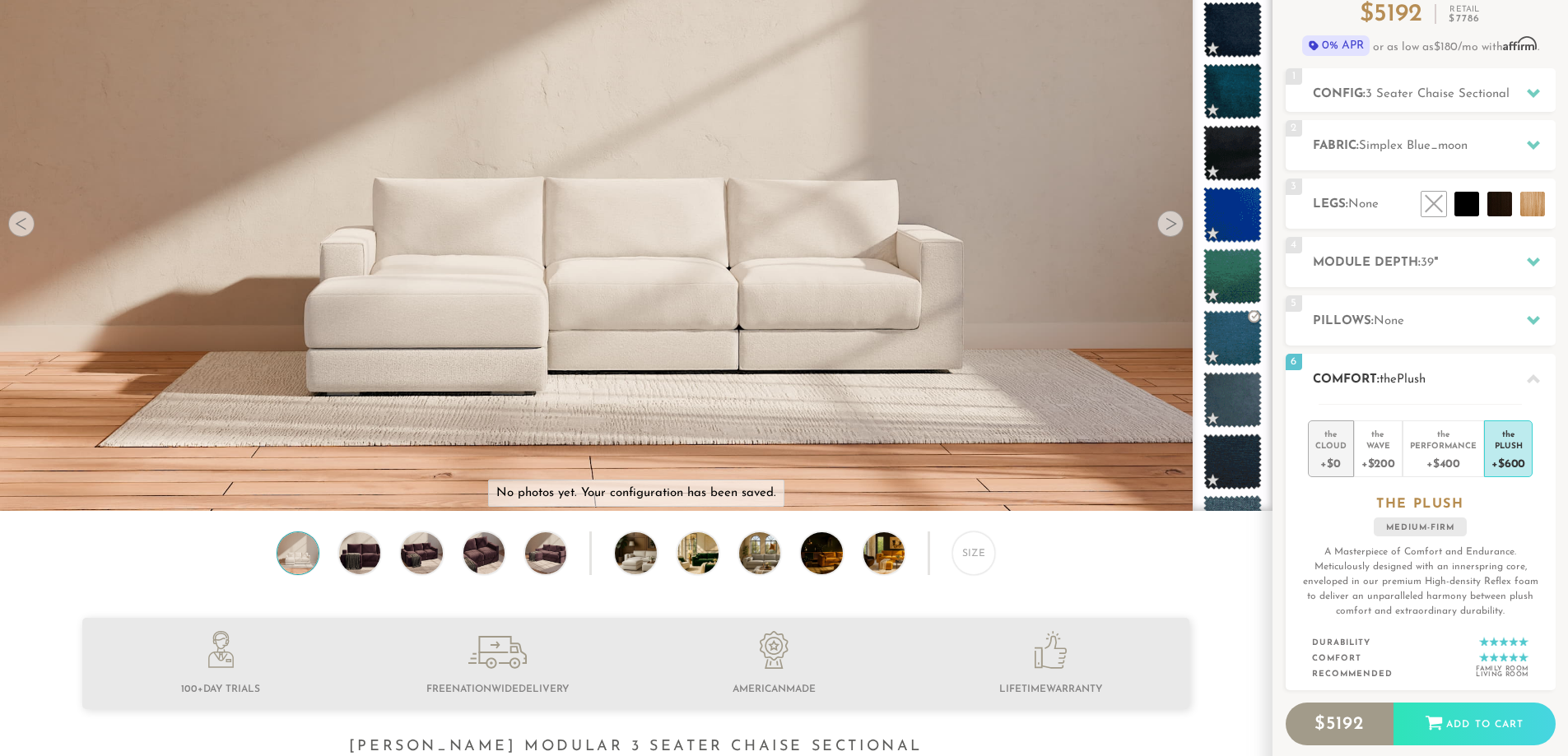
click at [1333, 455] on div "+$0" at bounding box center [1330, 463] width 32 height 24
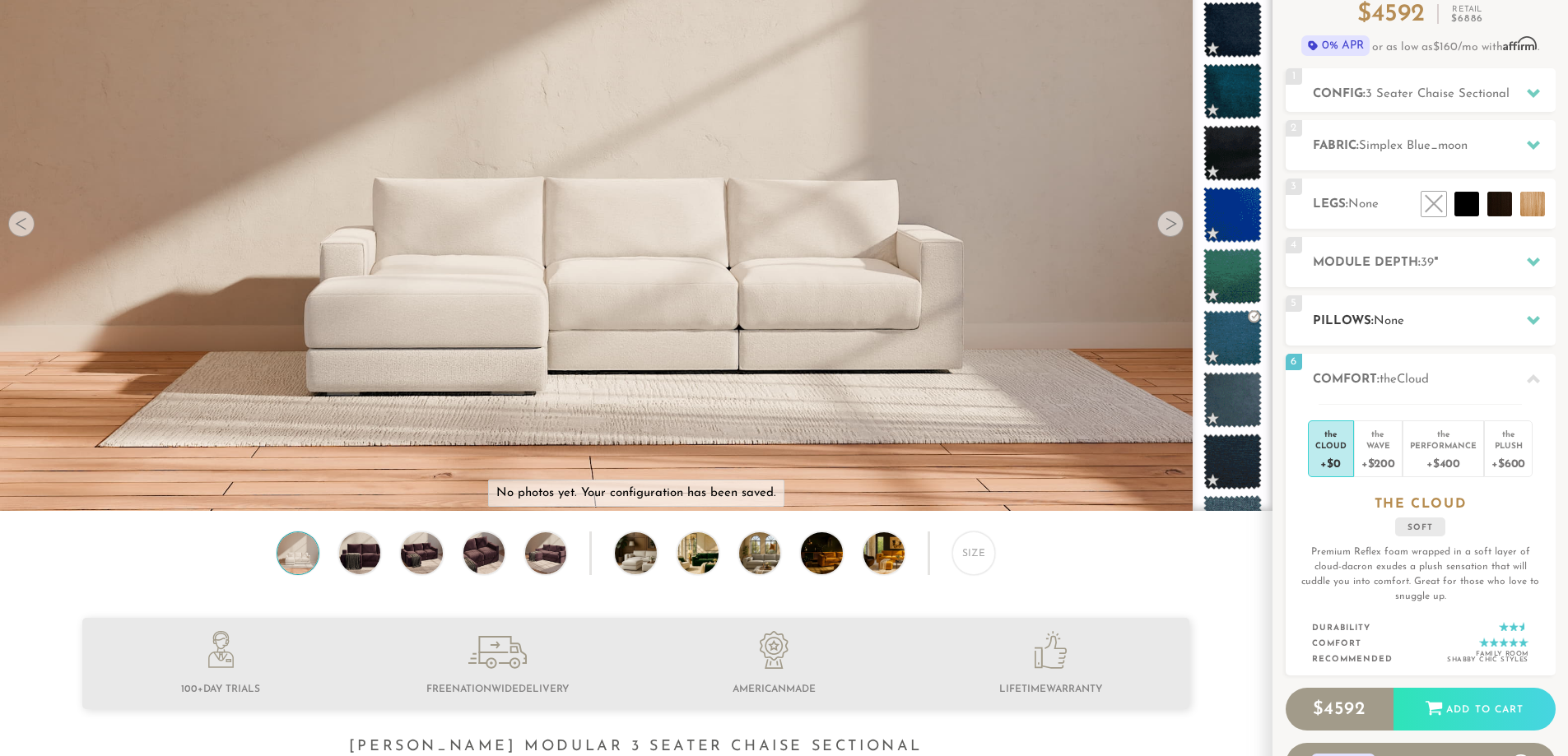
click at [1435, 334] on div "5 Pillows: None" at bounding box center [1421, 320] width 270 height 50
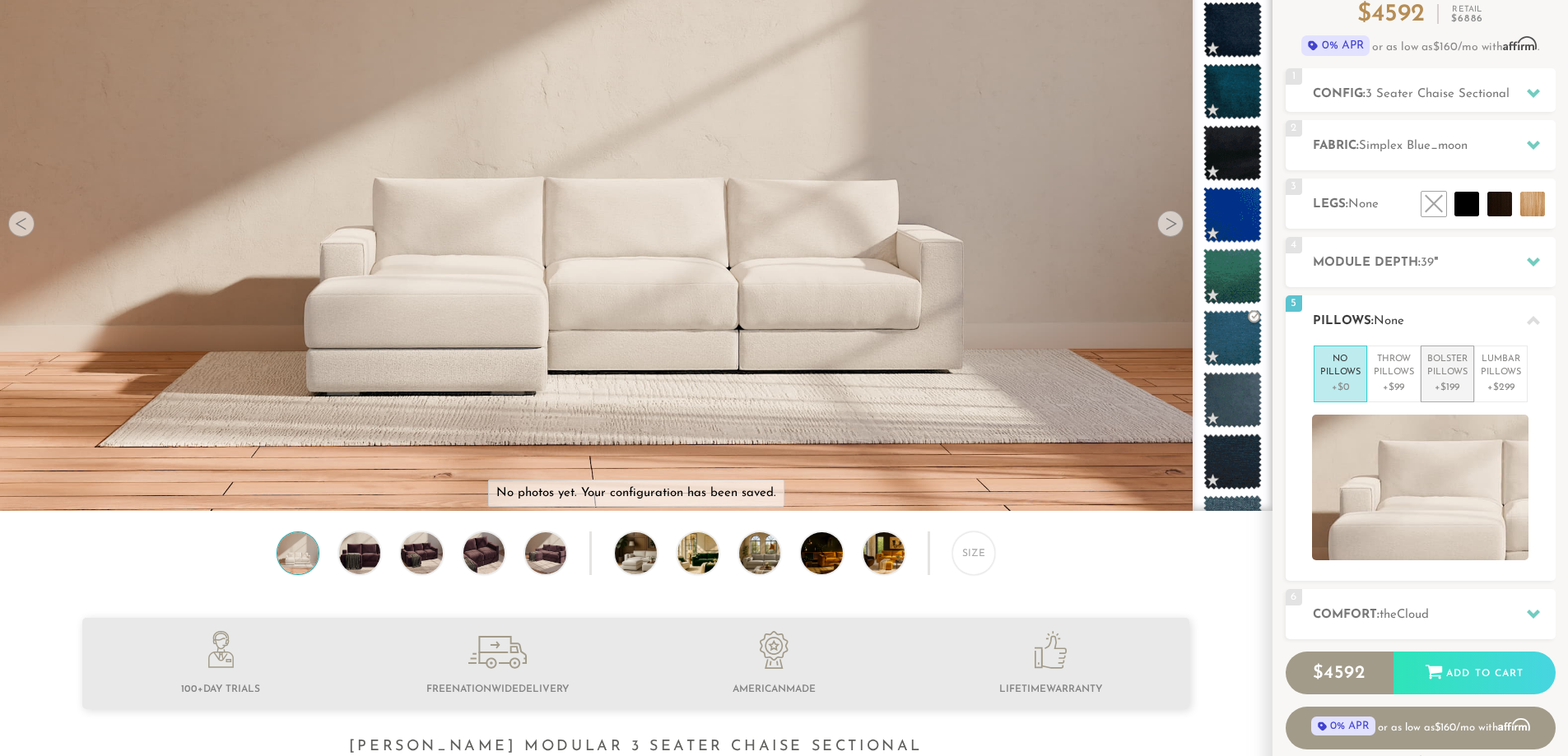
click at [1437, 367] on p "Bolster Pillows" at bounding box center [1447, 366] width 40 height 27
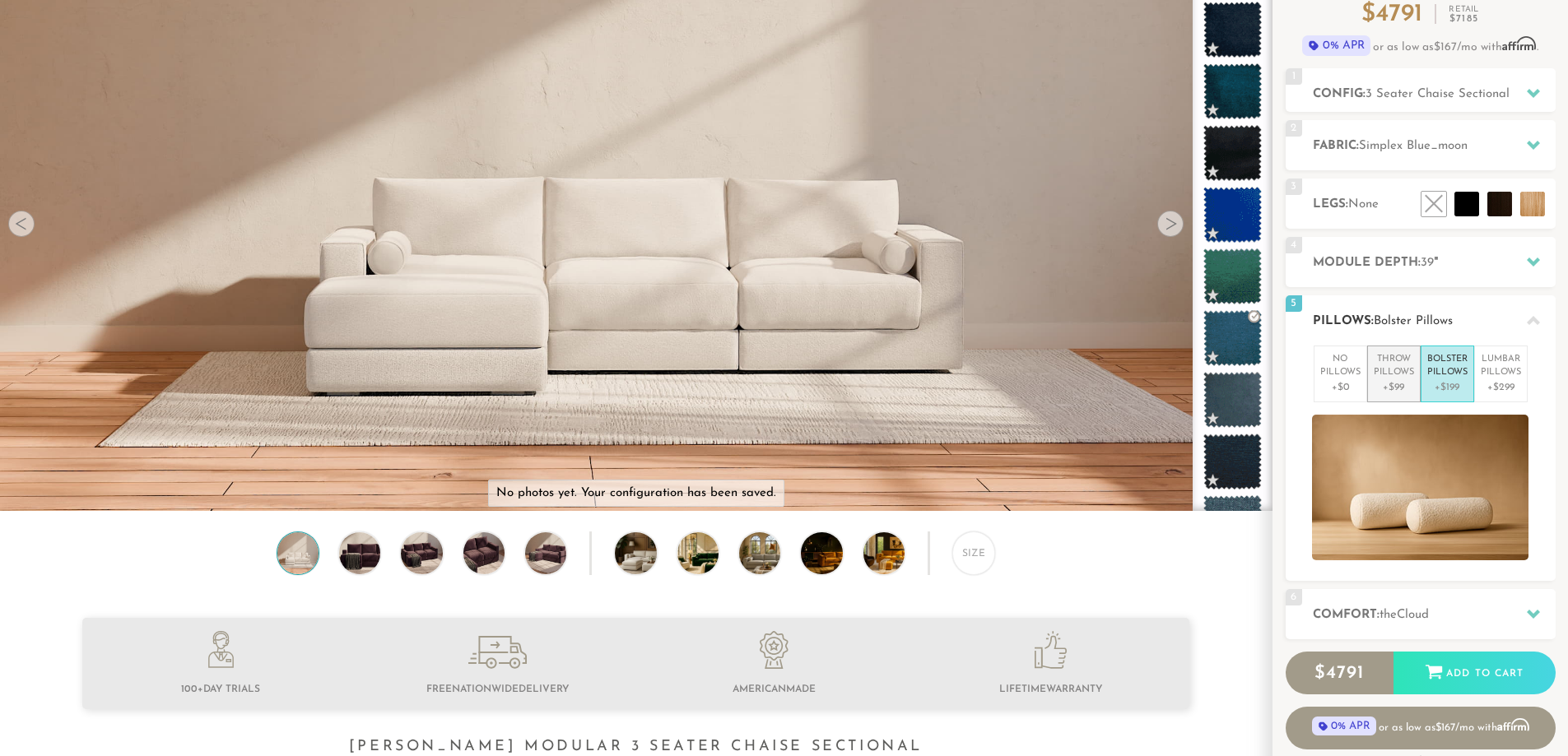
click at [1392, 375] on p "Throw Pillows" at bounding box center [1394, 366] width 40 height 27
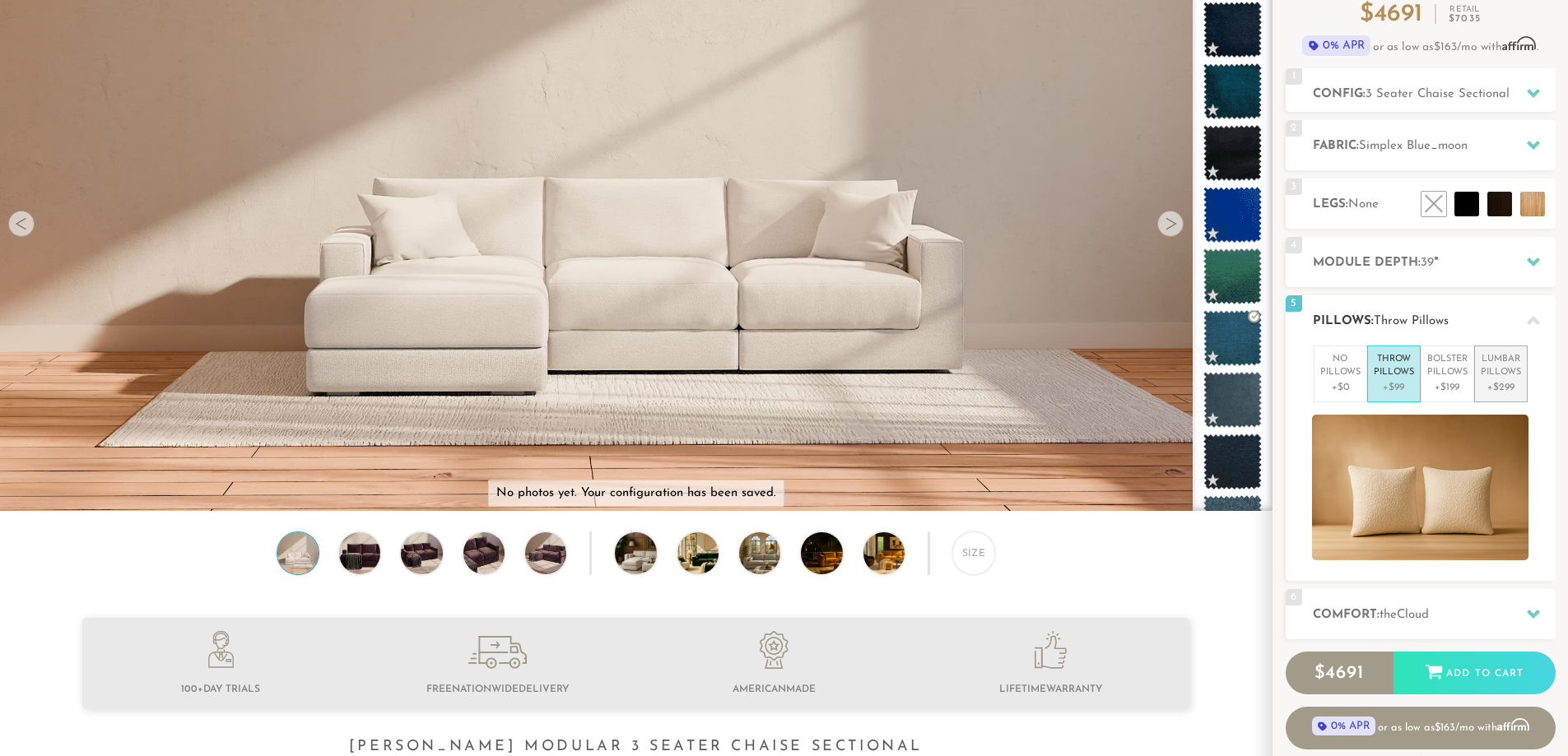
click at [1502, 372] on p "Lumbar Pillows" at bounding box center [1501, 366] width 40 height 27
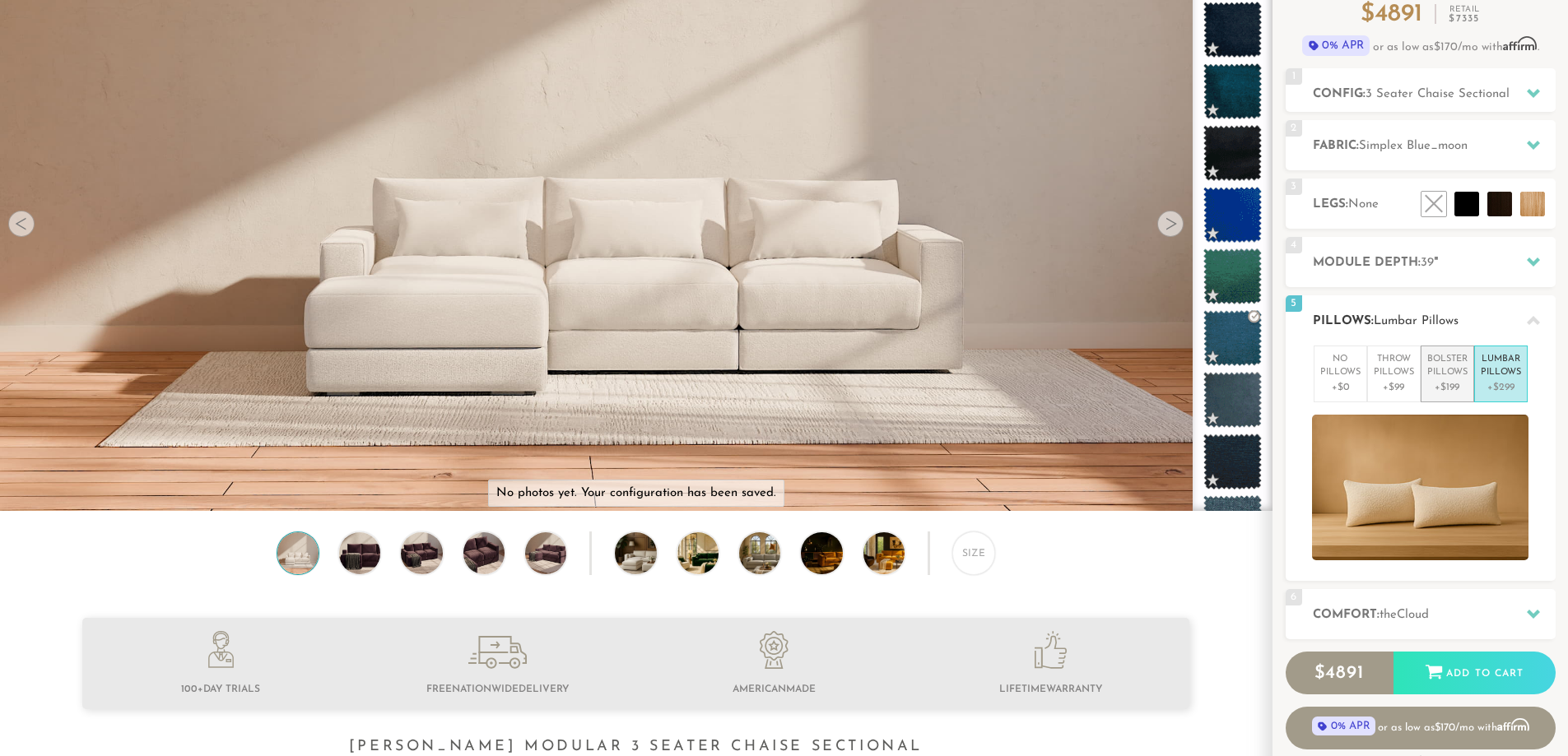
click at [1456, 373] on p "Bolster Pillows" at bounding box center [1447, 366] width 40 height 27
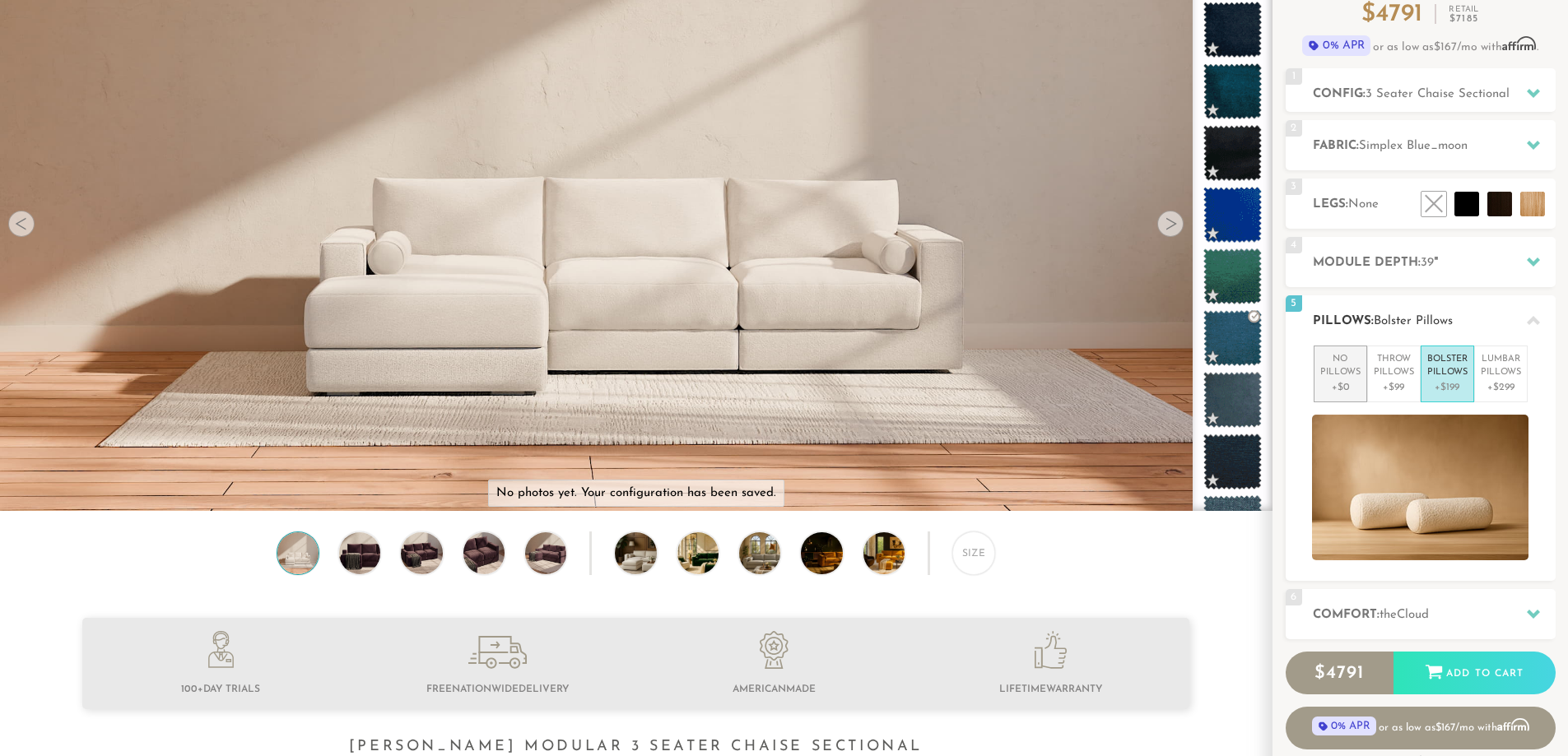
click at [1340, 378] on p "No Pillows" at bounding box center [1341, 366] width 40 height 27
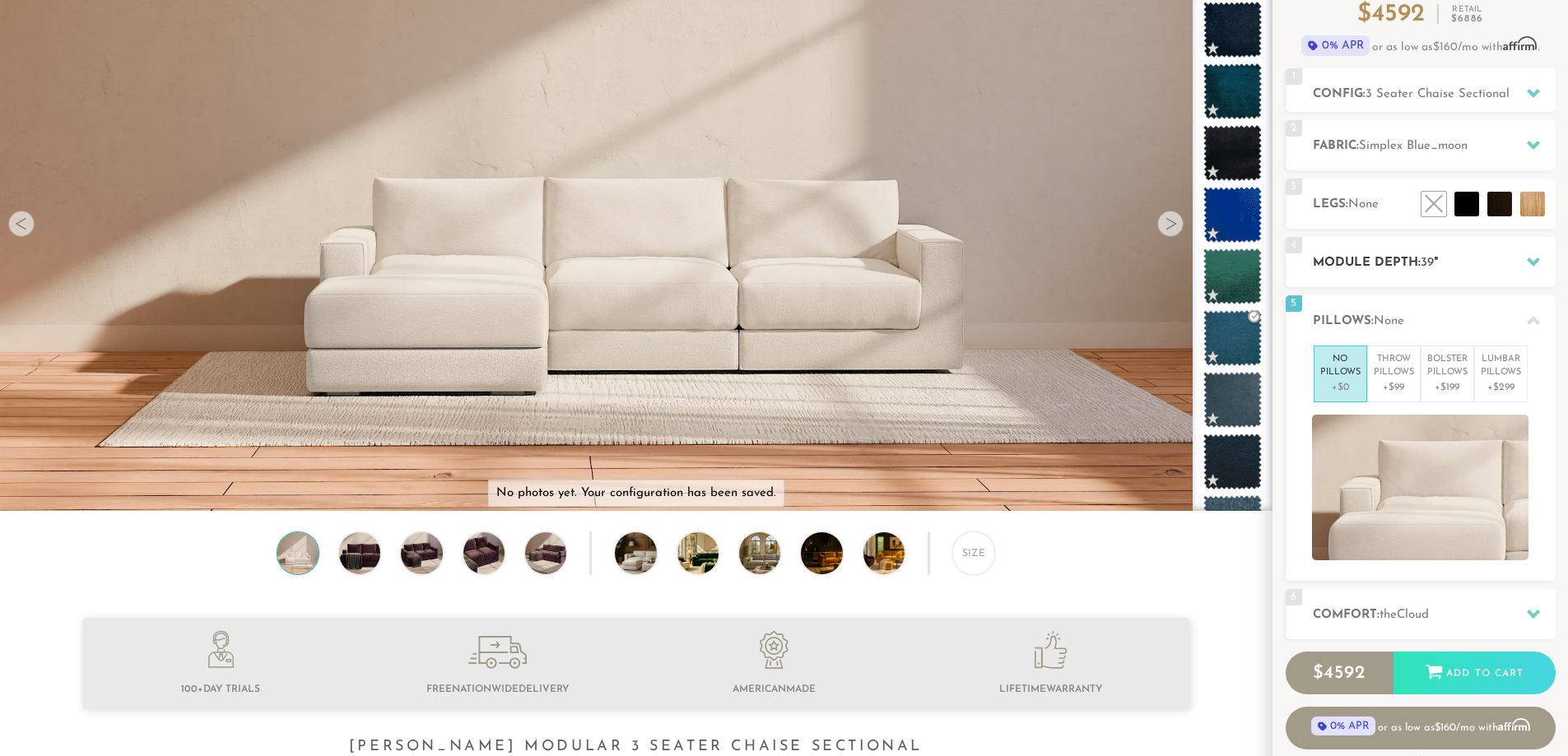
click at [1443, 269] on h2 "Module Depth: 39 "" at bounding box center [1434, 263] width 242 height 19
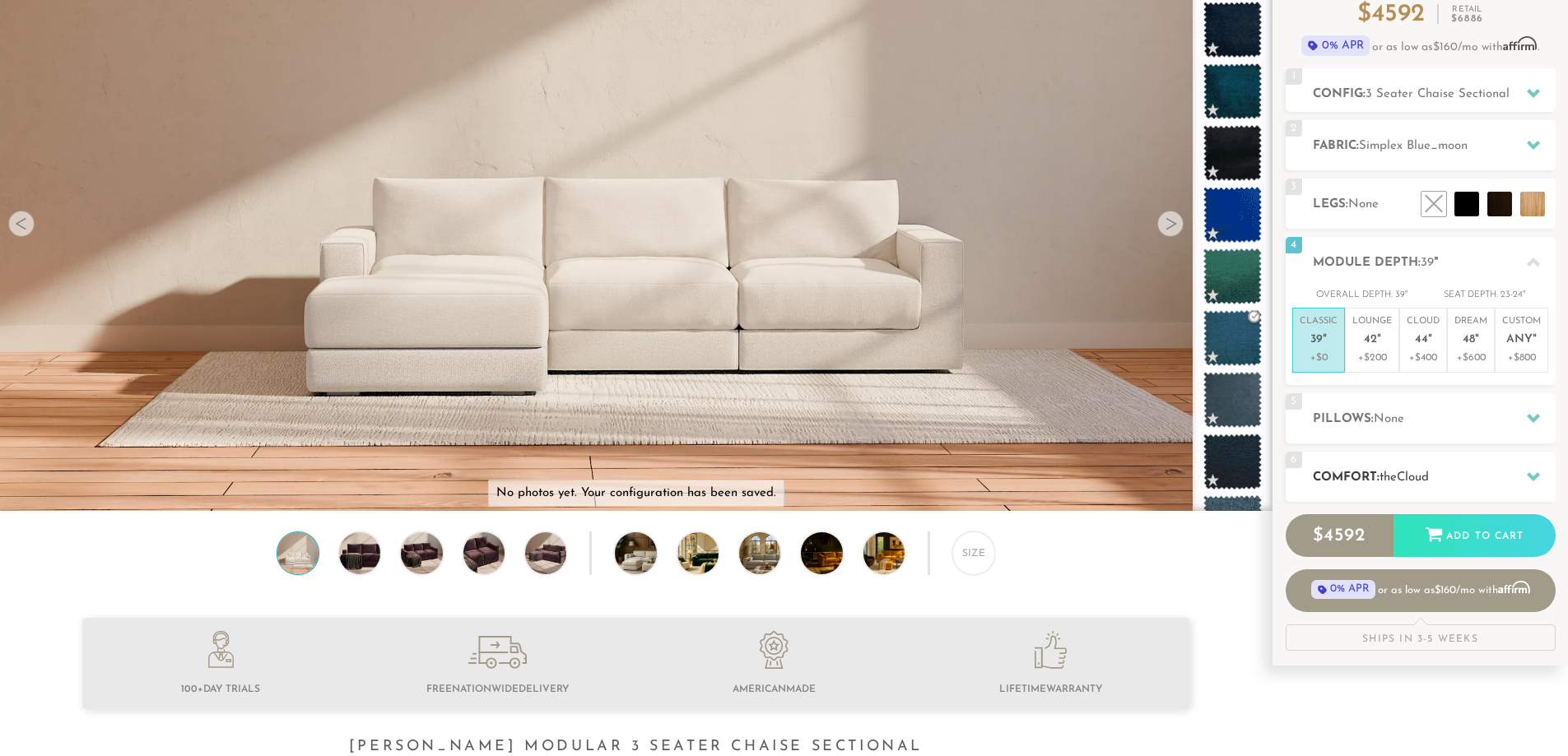
click at [1366, 482] on h2 "Comfort: the Cloud" at bounding box center [1434, 478] width 242 height 19
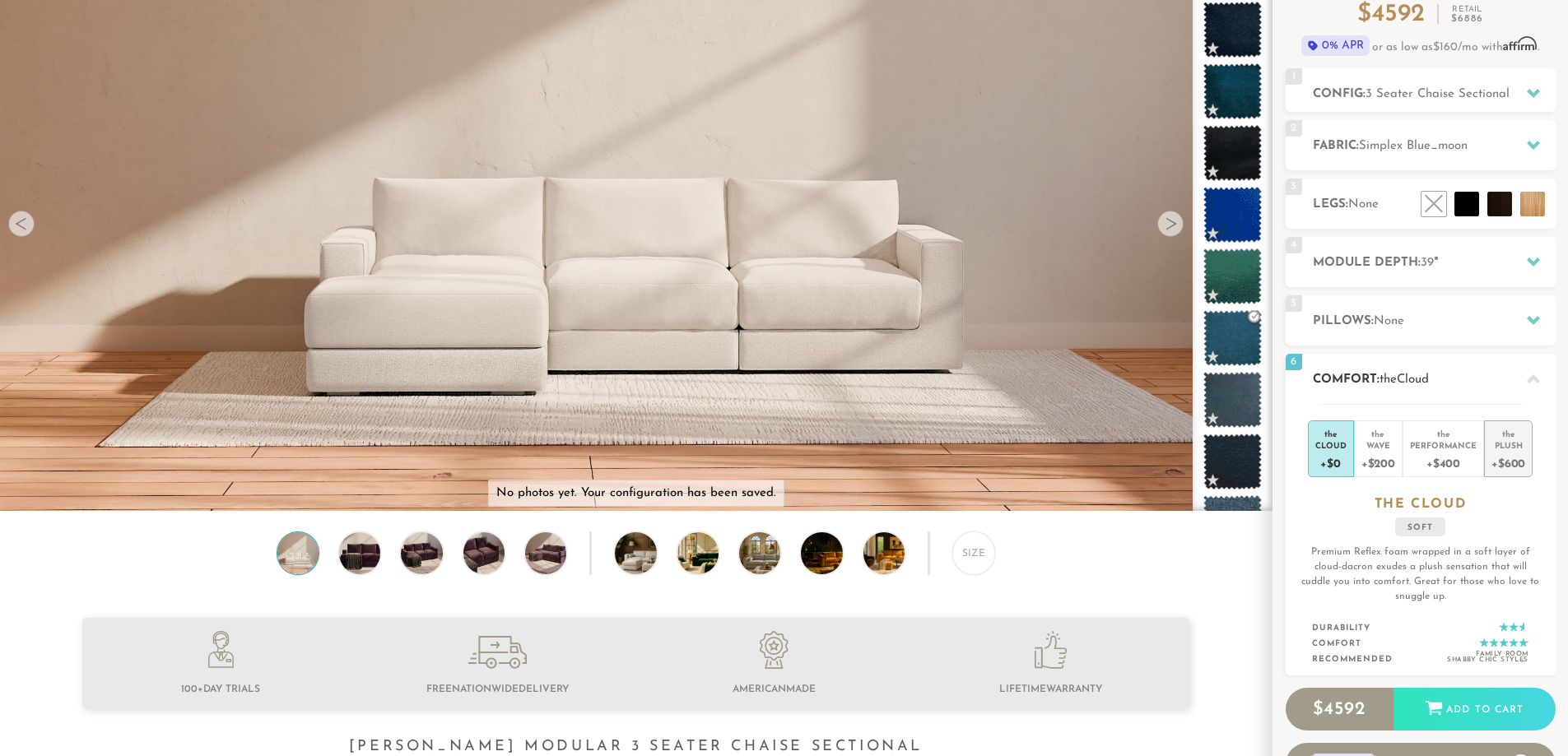
click at [1493, 459] on div "+$600" at bounding box center [1508, 463] width 34 height 24
